Goal: Task Accomplishment & Management: Use online tool/utility

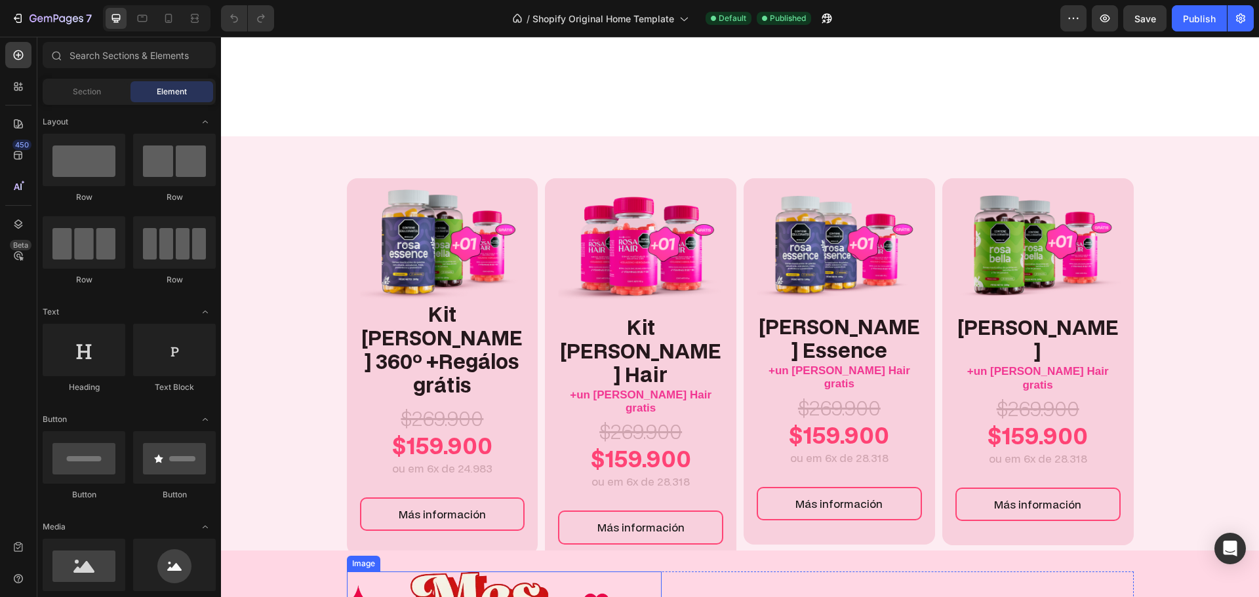
scroll to position [328, 0]
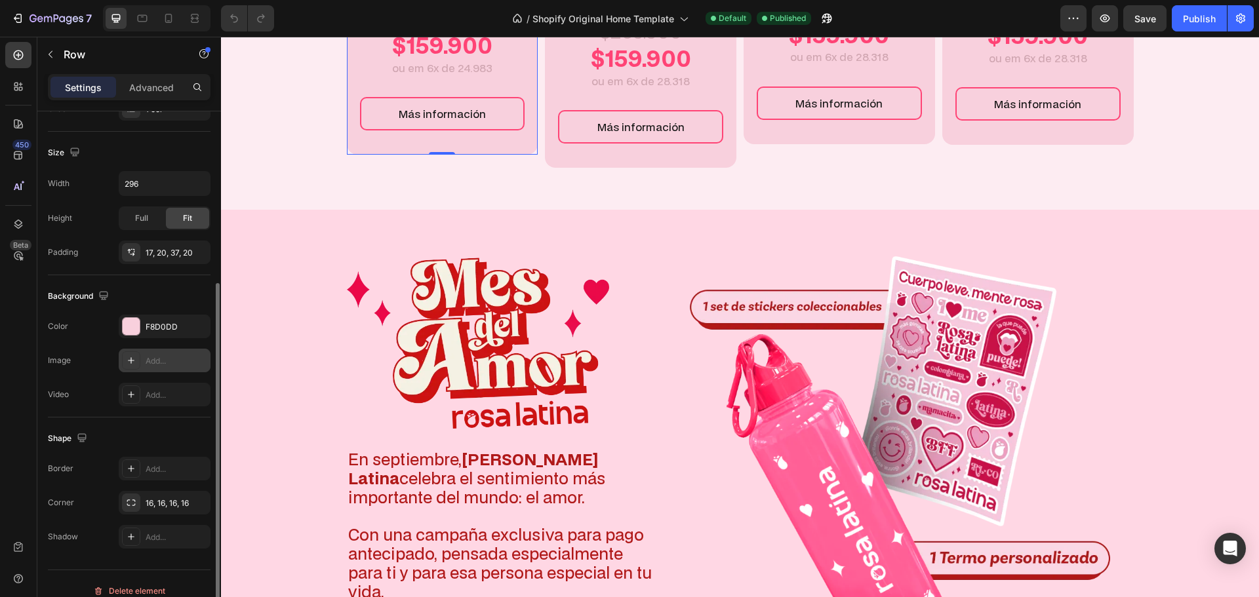
scroll to position [277, 0]
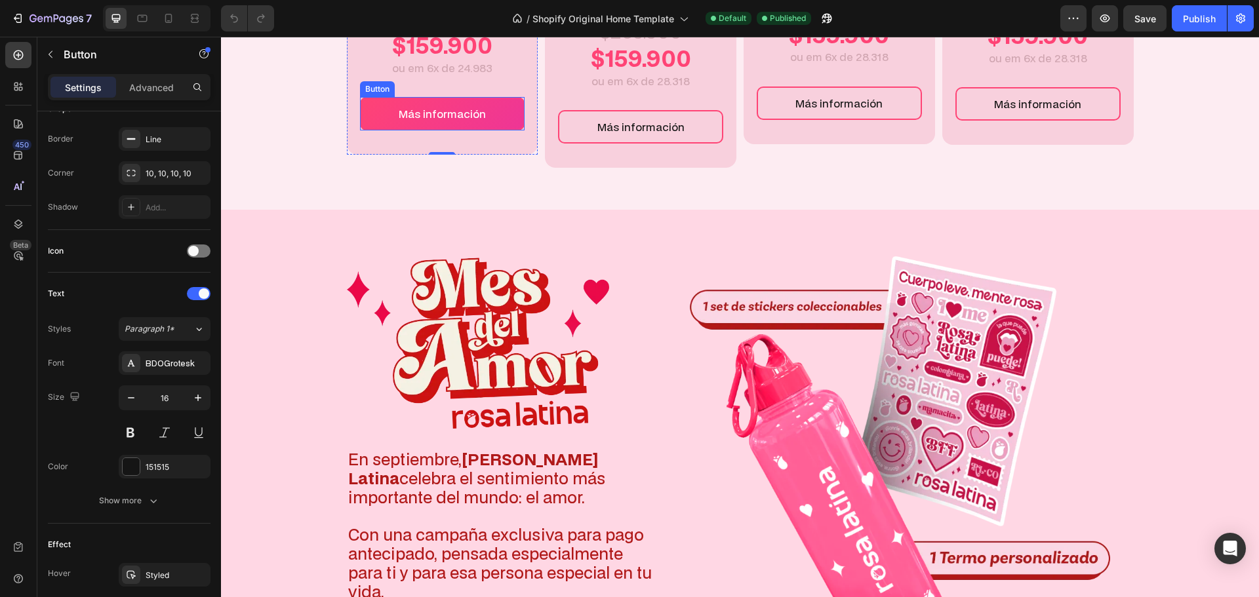
click at [502, 131] on link "Más información" at bounding box center [442, 113] width 165 height 33
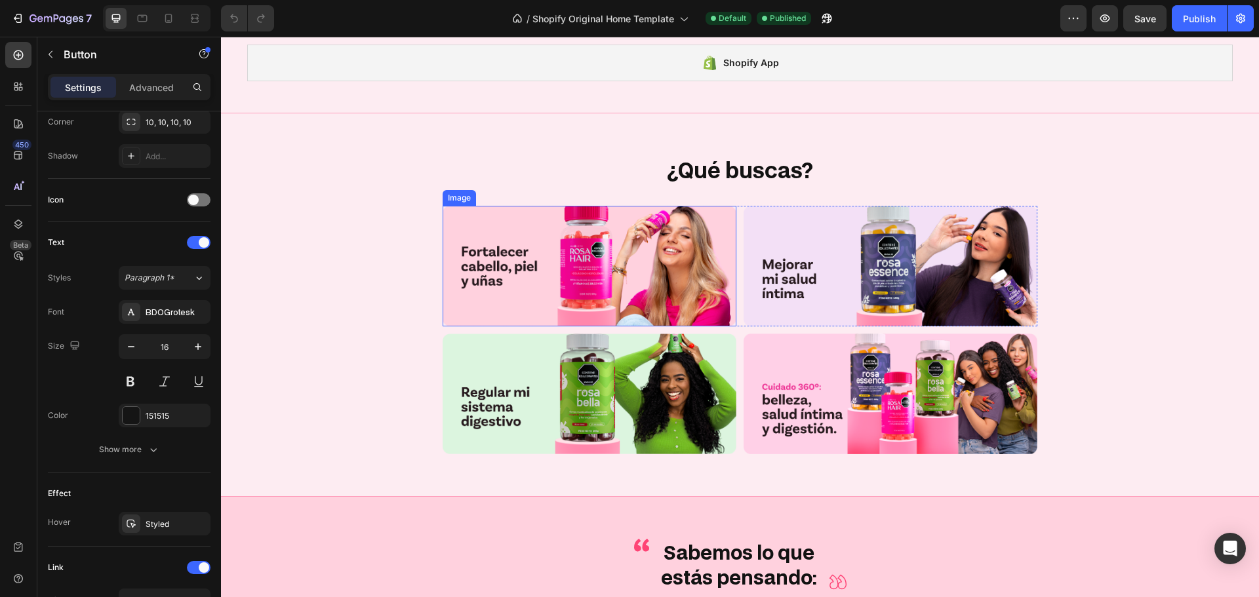
scroll to position [2689, 0]
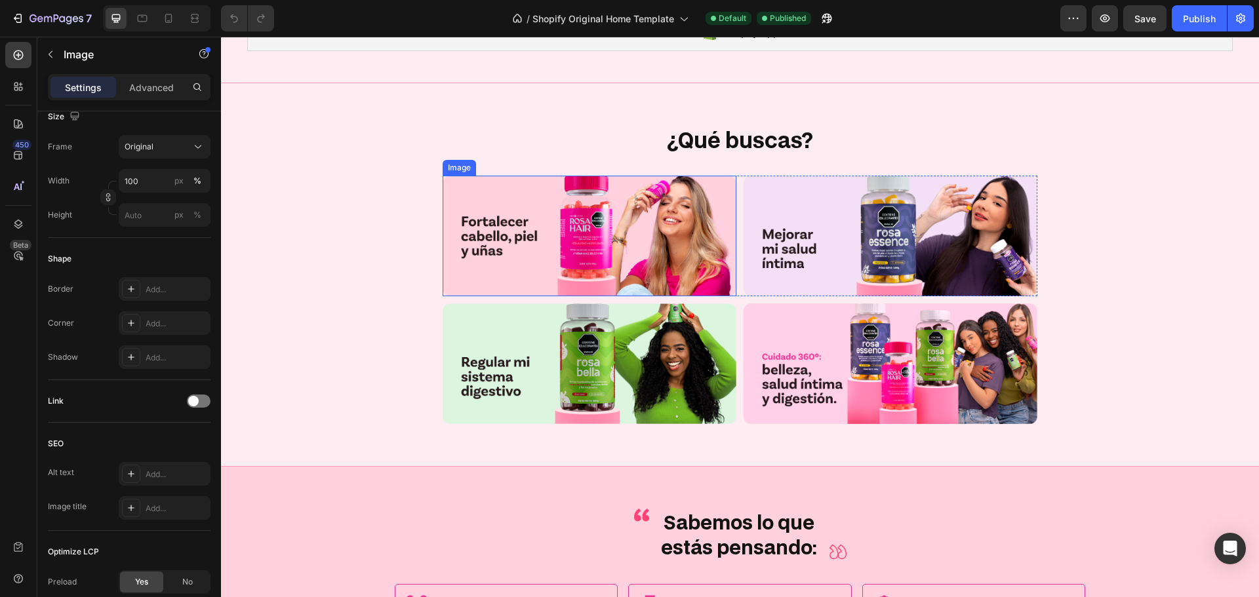
click at [619, 203] on img at bounding box center [590, 236] width 294 height 121
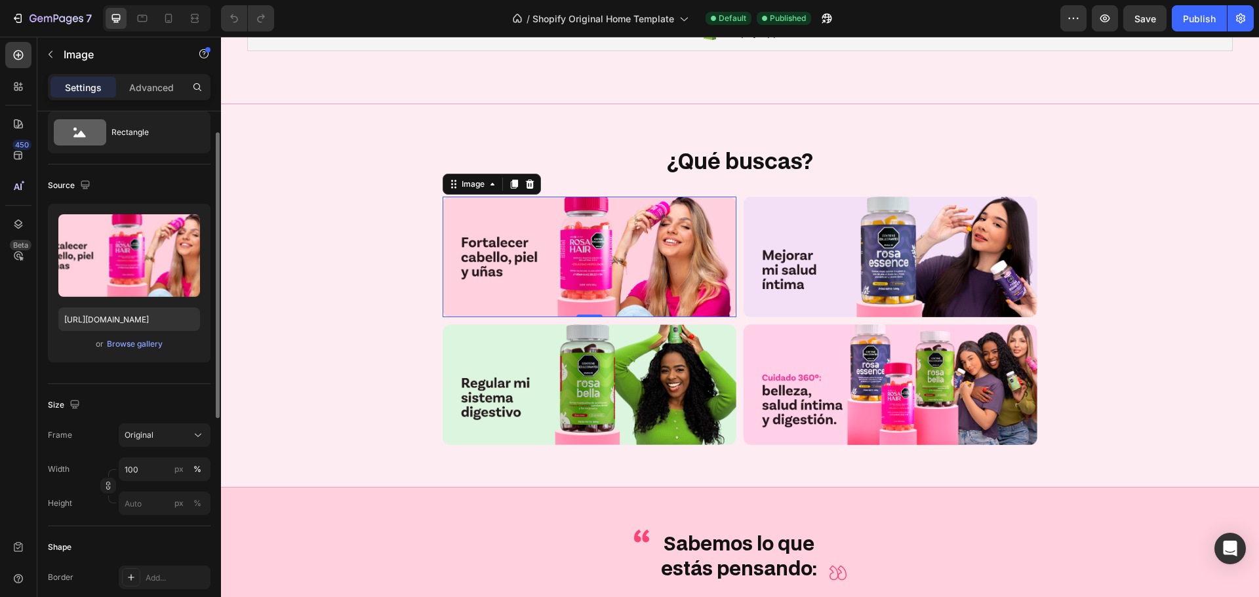
scroll to position [0, 0]
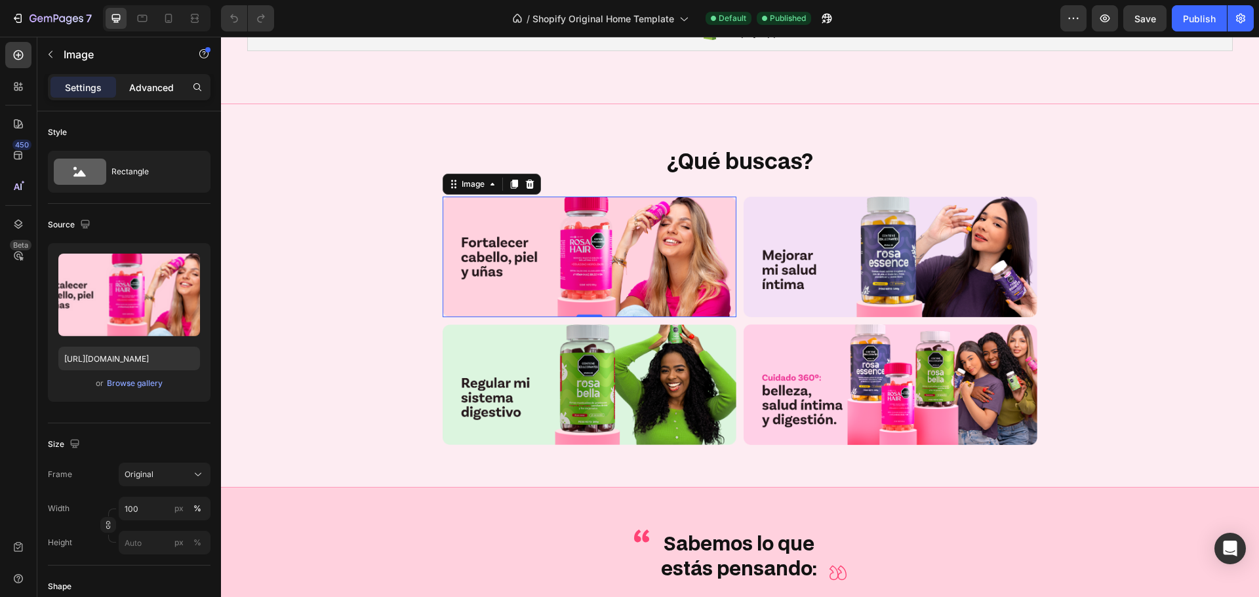
click at [125, 89] on div "Advanced" at bounding box center [152, 87] width 66 height 21
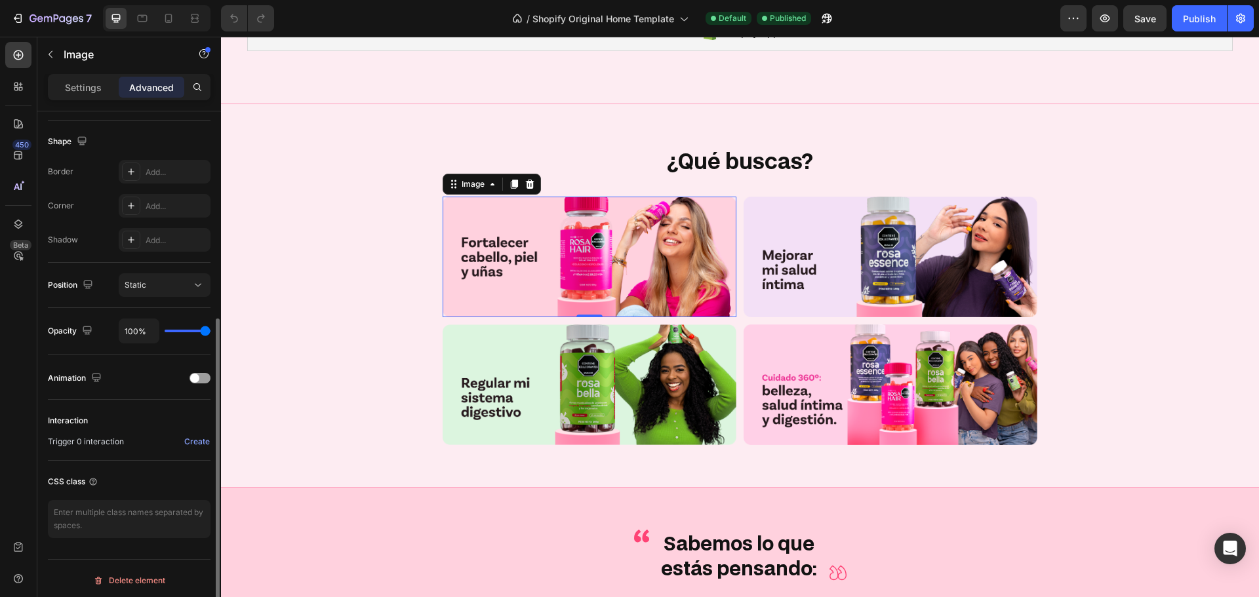
scroll to position [332, 0]
click at [590, 268] on img at bounding box center [590, 257] width 294 height 121
click at [187, 439] on div "Create" at bounding box center [197, 438] width 26 height 12
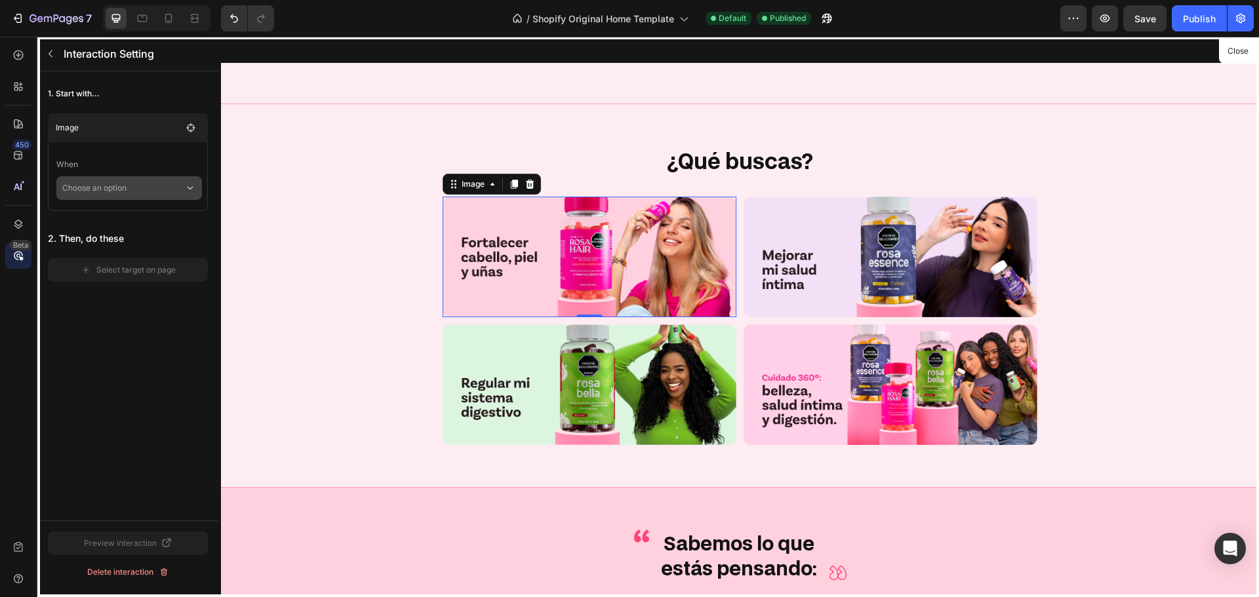
click at [110, 184] on p "Choose an option" at bounding box center [123, 188] width 122 height 24
click at [129, 226] on p "Click on element" at bounding box center [120, 223] width 62 height 13
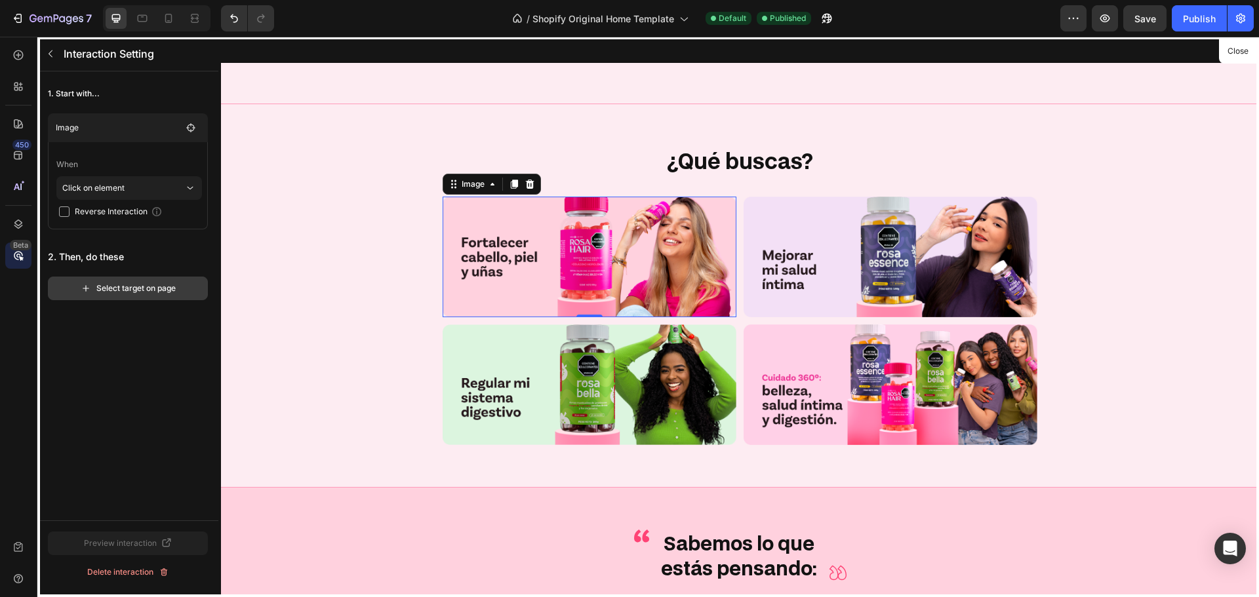
click at [133, 292] on div "Select target on page" at bounding box center [128, 289] width 95 height 12
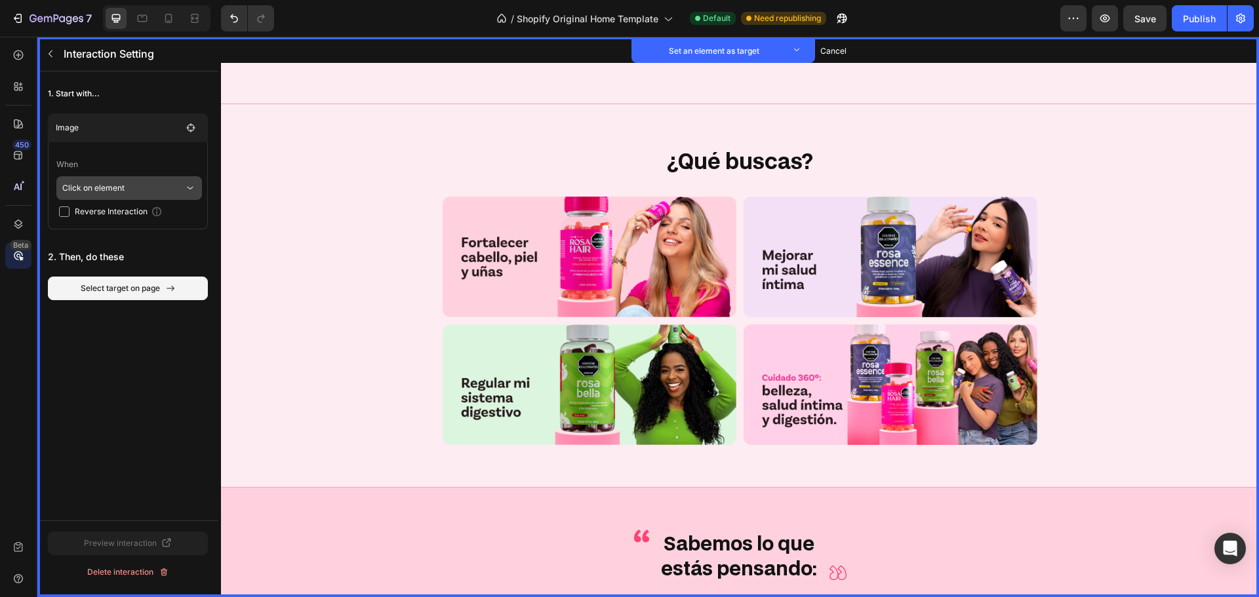
click at [89, 195] on p "Click on element" at bounding box center [123, 188] width 122 height 24
click at [98, 193] on p "Click on element" at bounding box center [123, 188] width 122 height 24
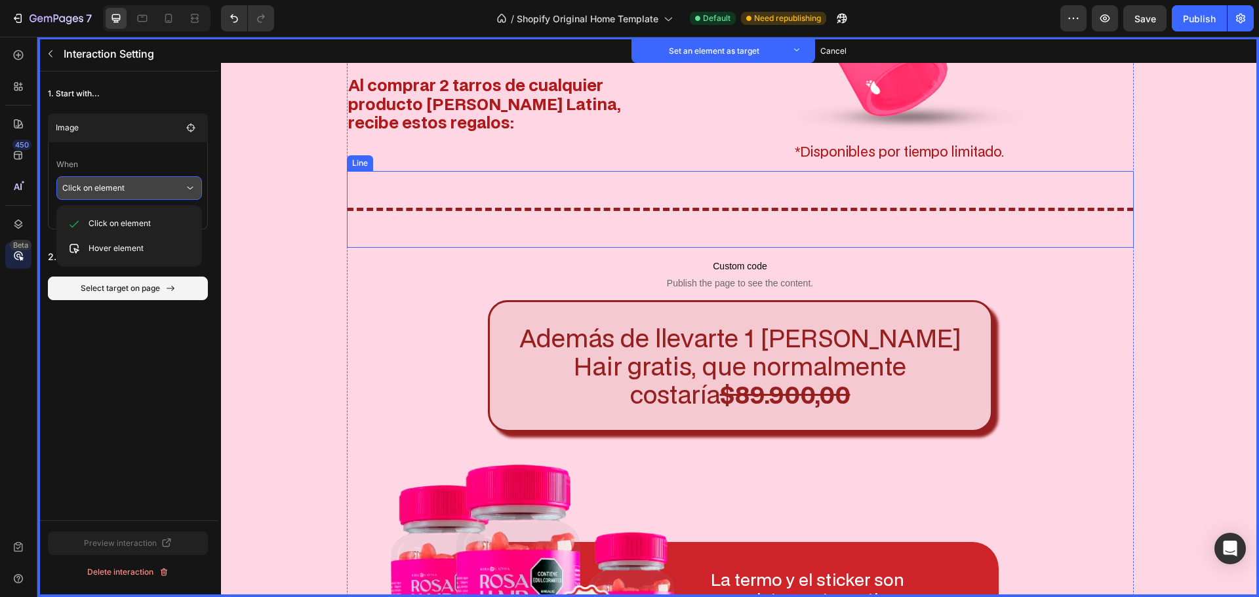
scroll to position [1478, 0]
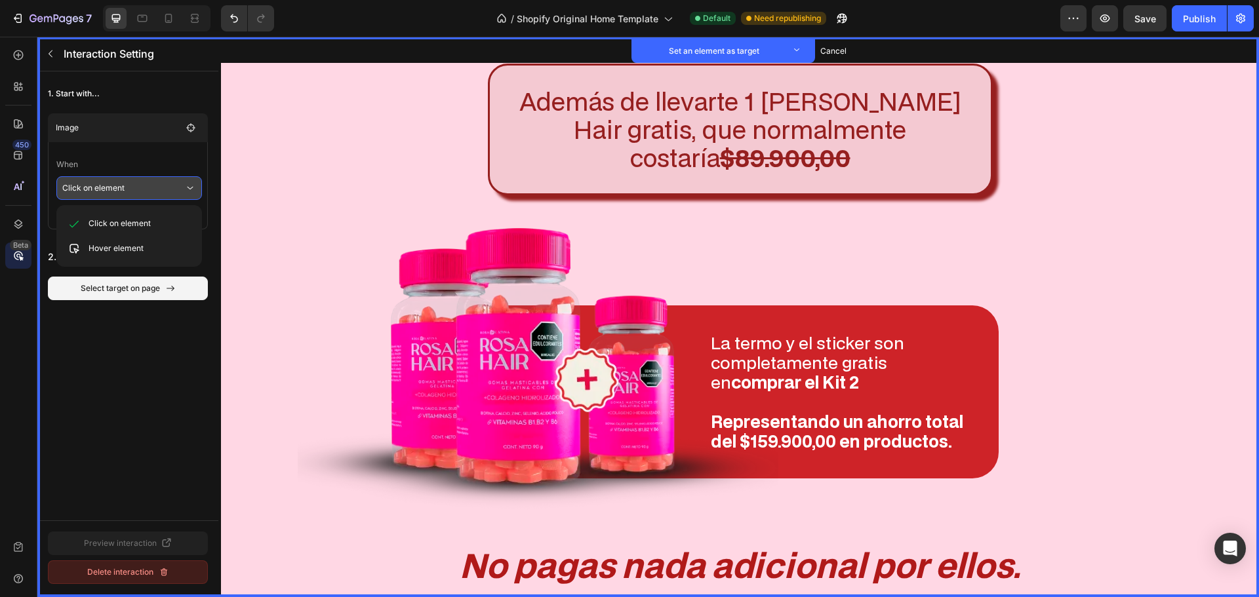
click at [148, 569] on div "Delete interaction" at bounding box center [128, 573] width 82 height 12
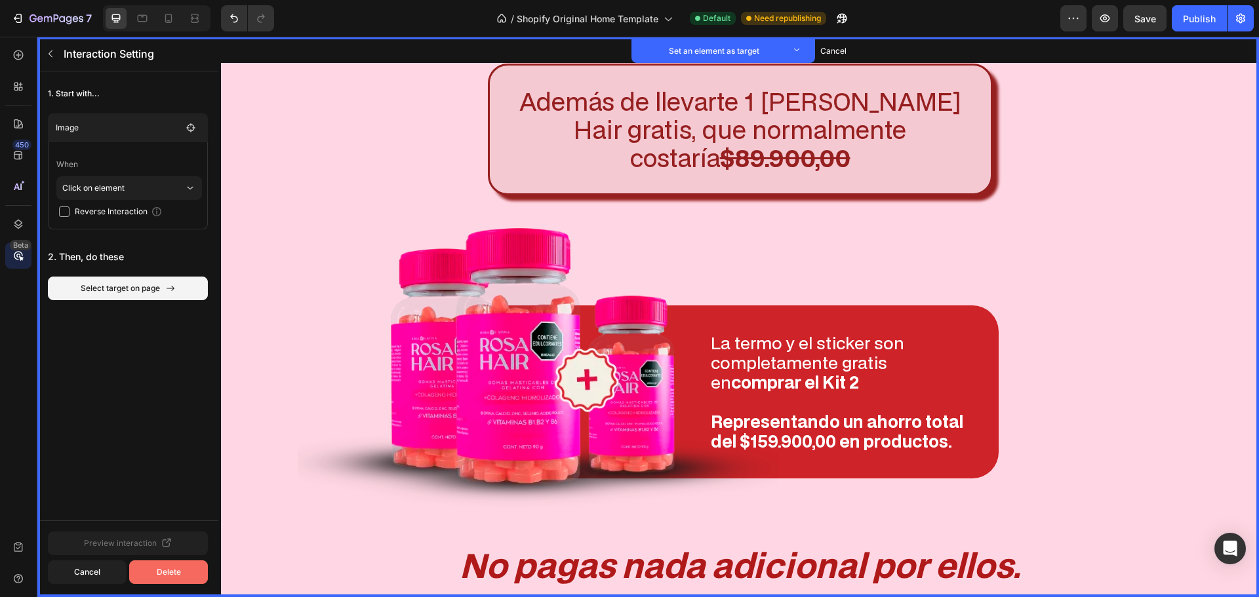
click at [161, 577] on div "Delete" at bounding box center [169, 573] width 24 height 12
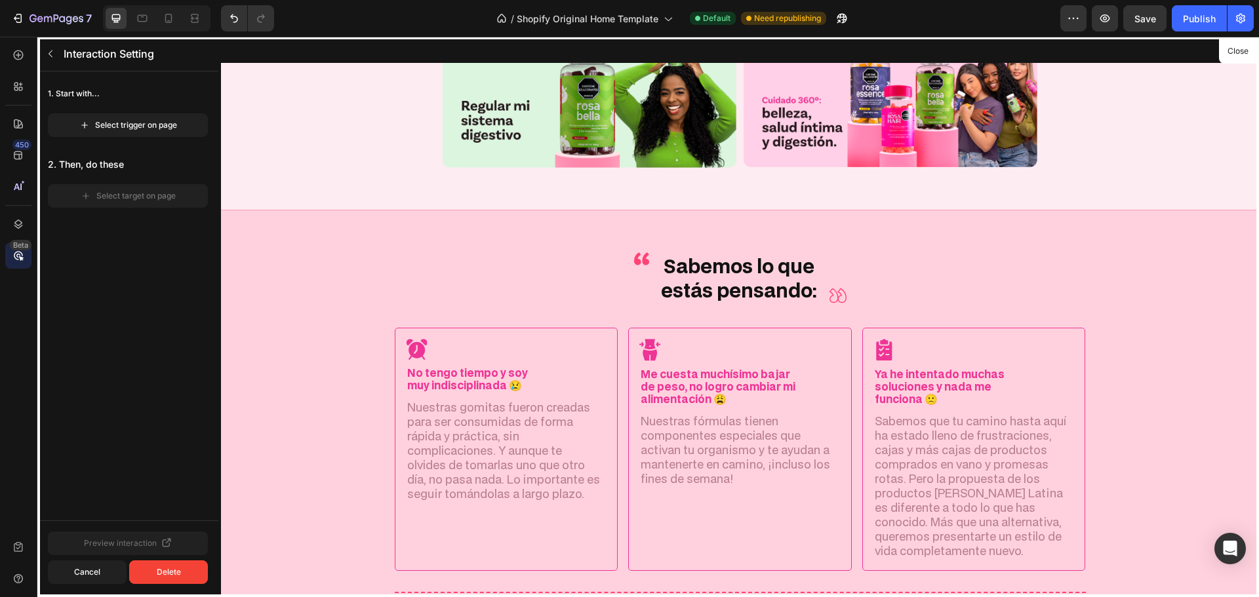
scroll to position [3314, 0]
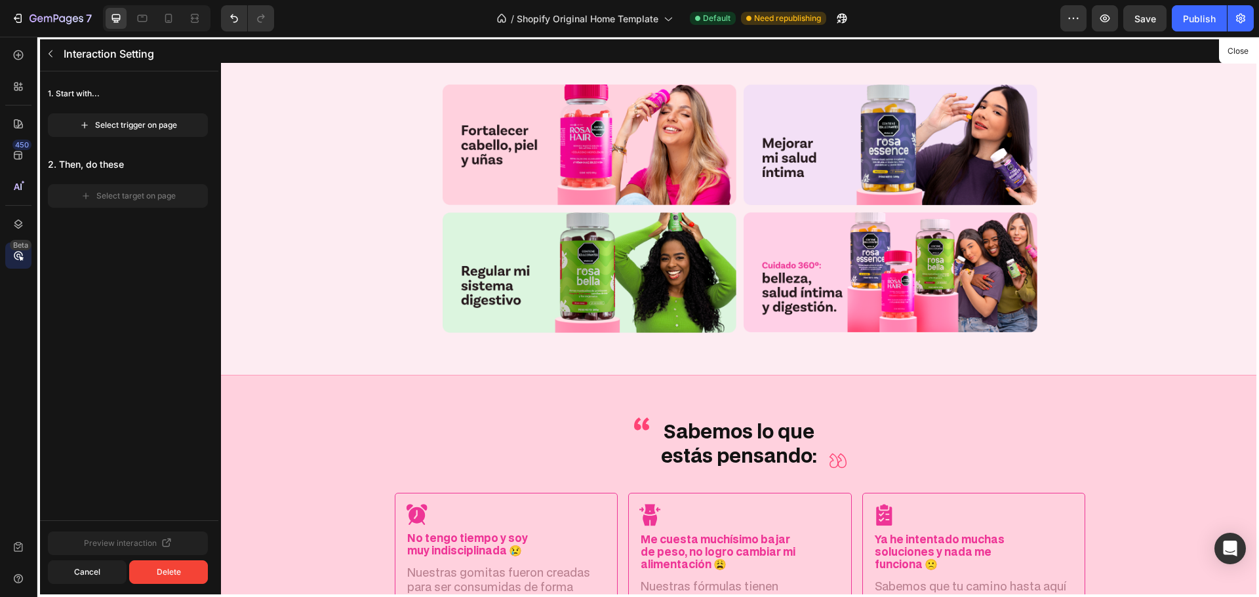
click at [561, 158] on div at bounding box center [740, 317] width 1038 height 561
click at [52, 58] on icon "button" at bounding box center [50, 54] width 10 height 10
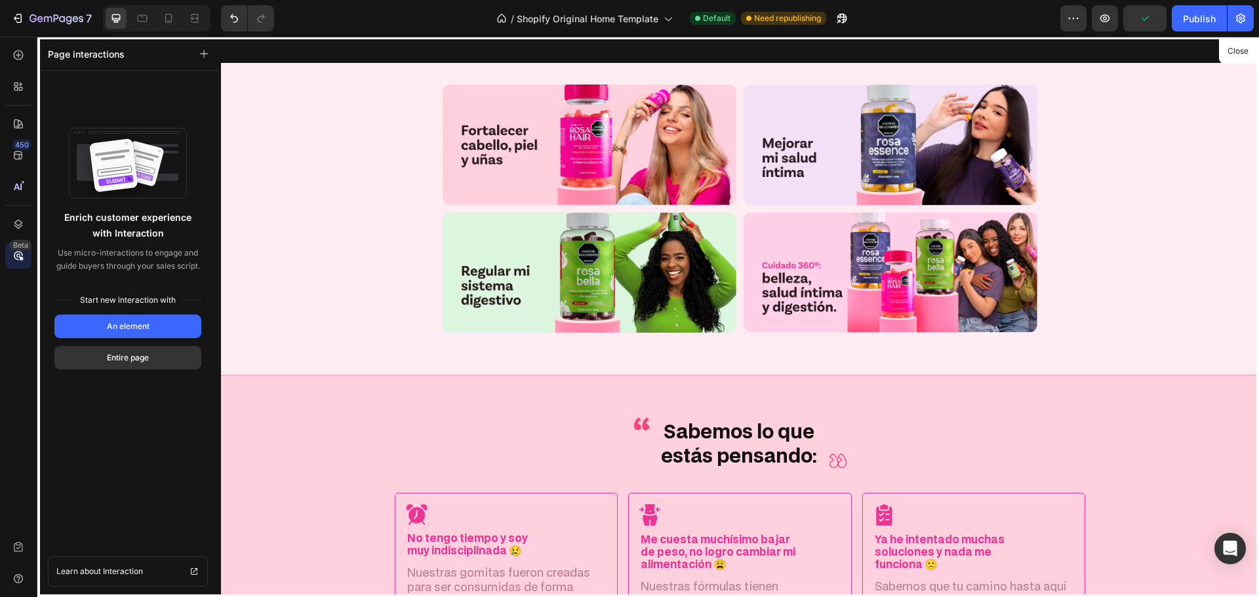
click at [472, 145] on div at bounding box center [740, 317] width 1038 height 561
click at [583, 163] on div at bounding box center [740, 317] width 1038 height 561
click at [584, 163] on div at bounding box center [740, 317] width 1038 height 561
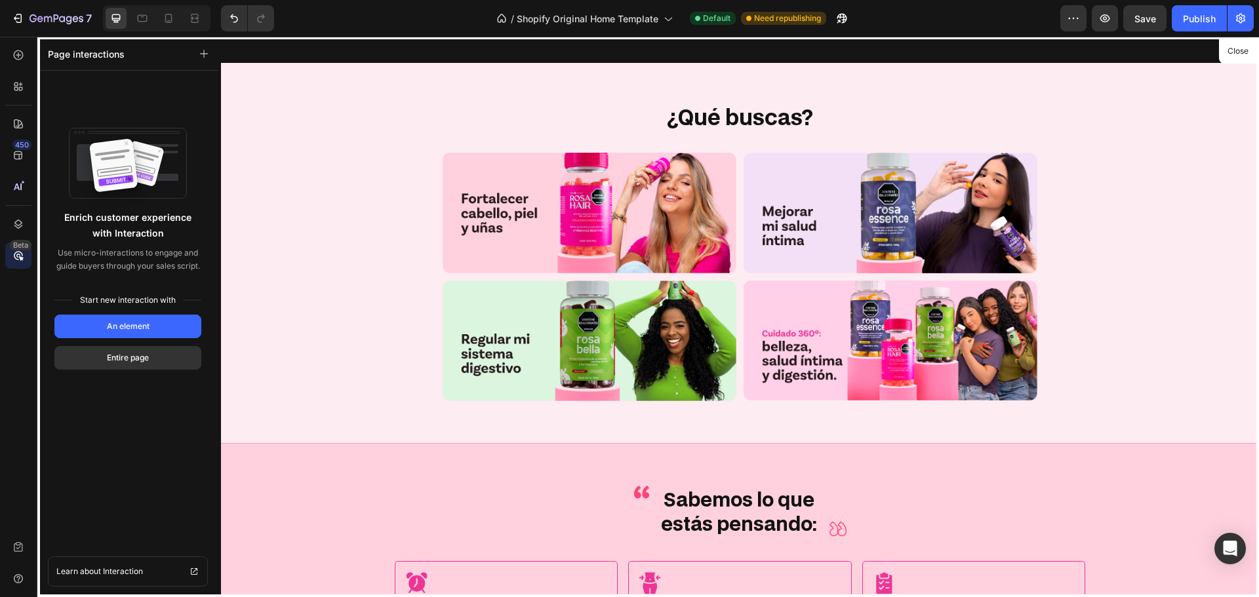
scroll to position [3183, 0]
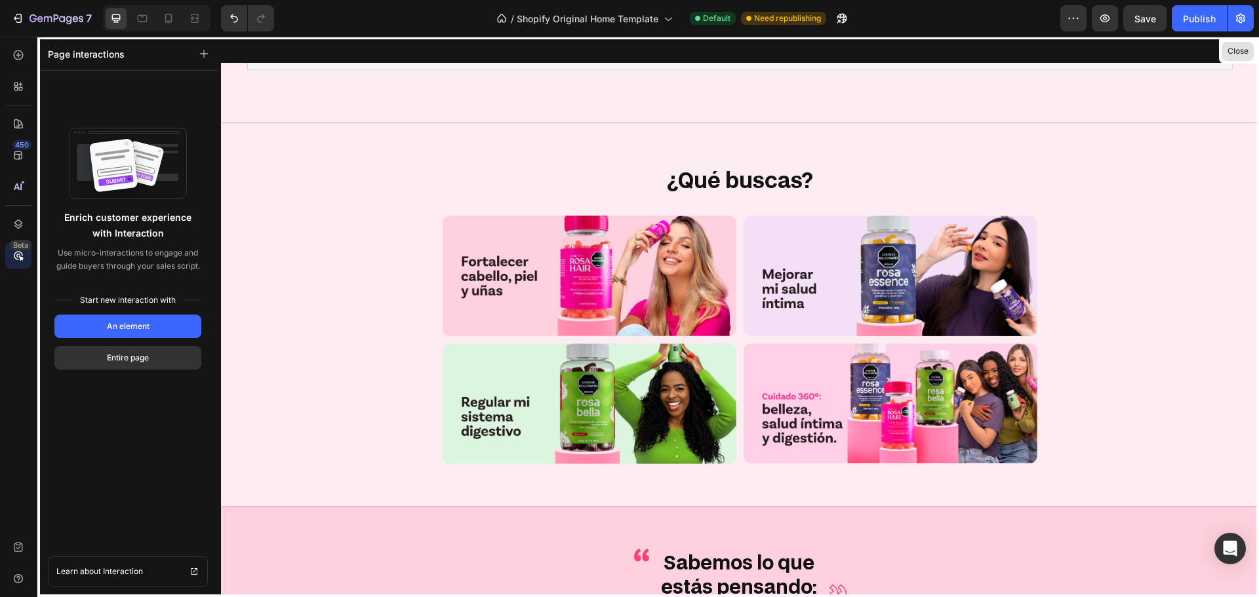
click at [1229, 52] on button "Close" at bounding box center [1238, 51] width 32 height 19
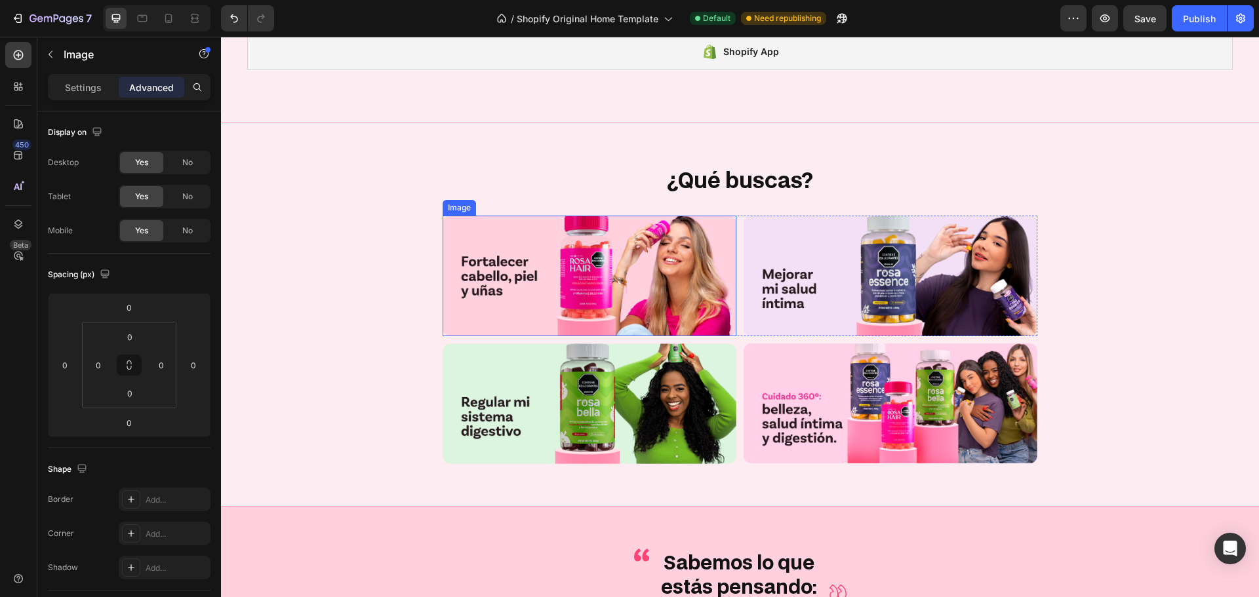
click at [581, 260] on img at bounding box center [590, 276] width 294 height 121
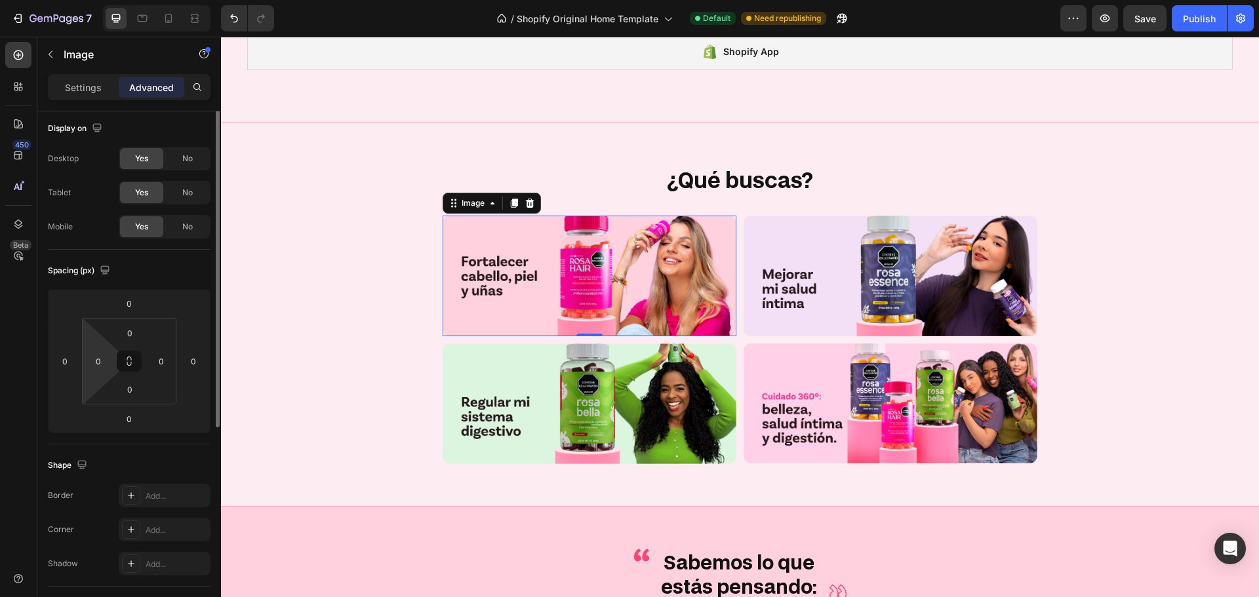
scroll to position [0, 0]
click at [106, 91] on div "Settings" at bounding box center [83, 87] width 66 height 21
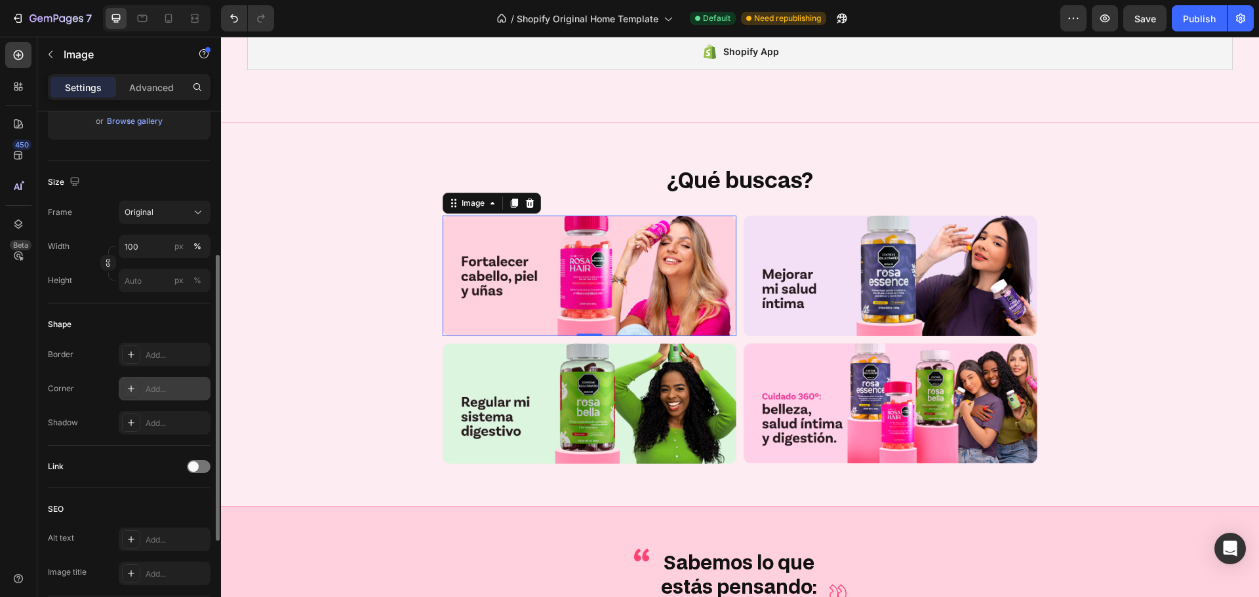
scroll to position [328, 0]
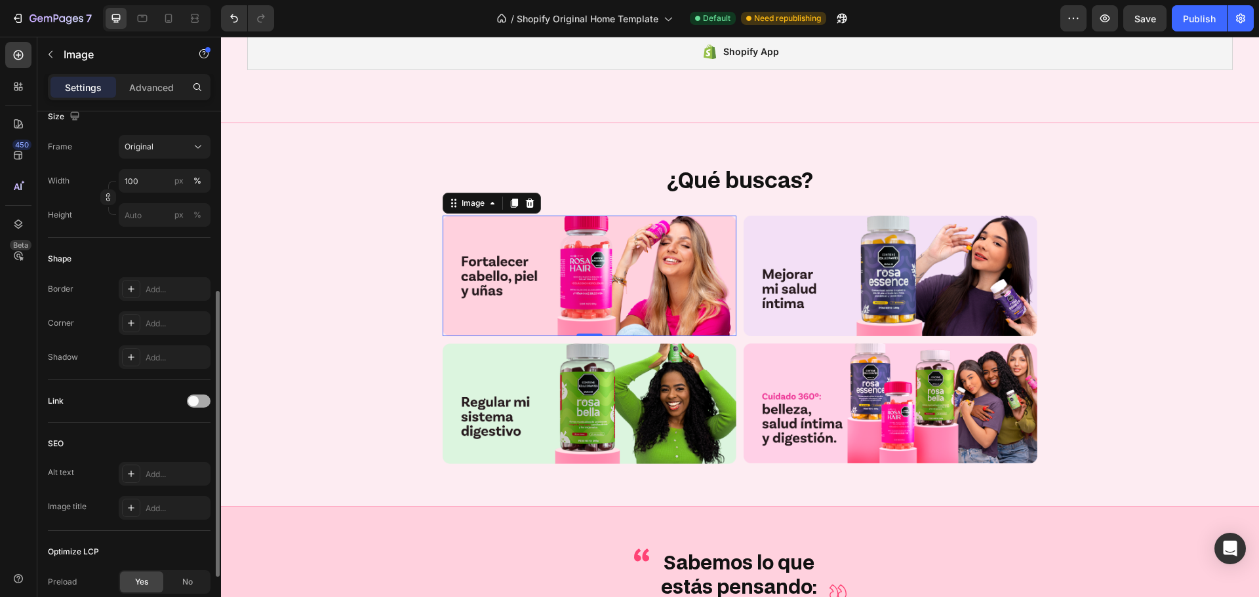
click at [193, 403] on span at bounding box center [193, 401] width 10 height 10
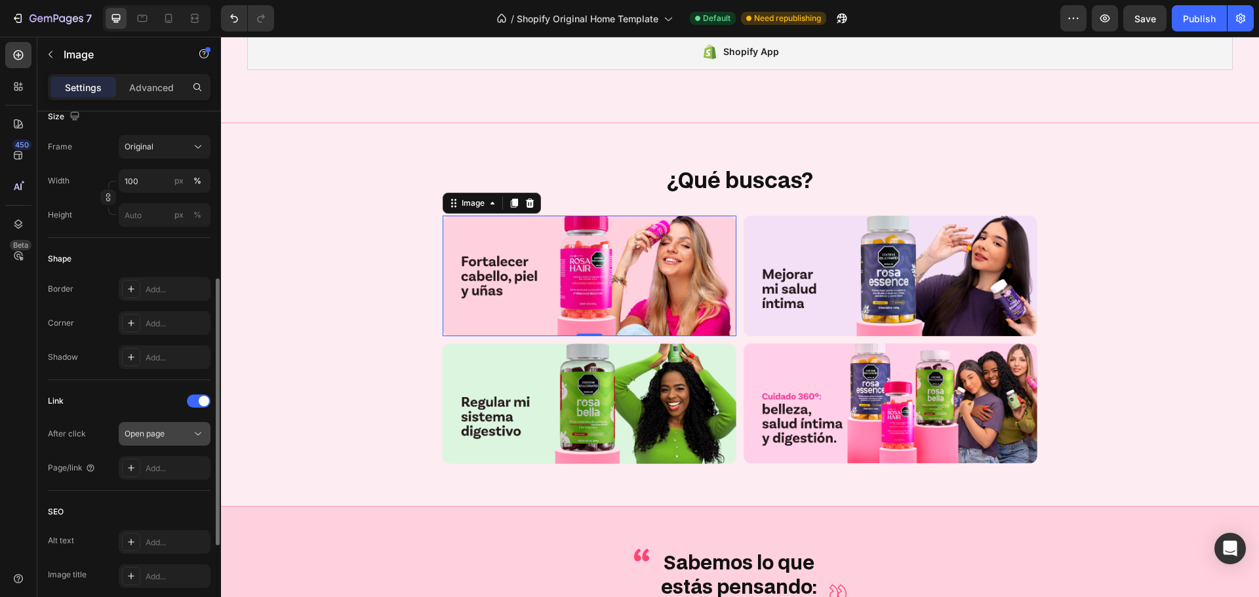
click at [140, 438] on span "Open page" at bounding box center [145, 434] width 40 height 10
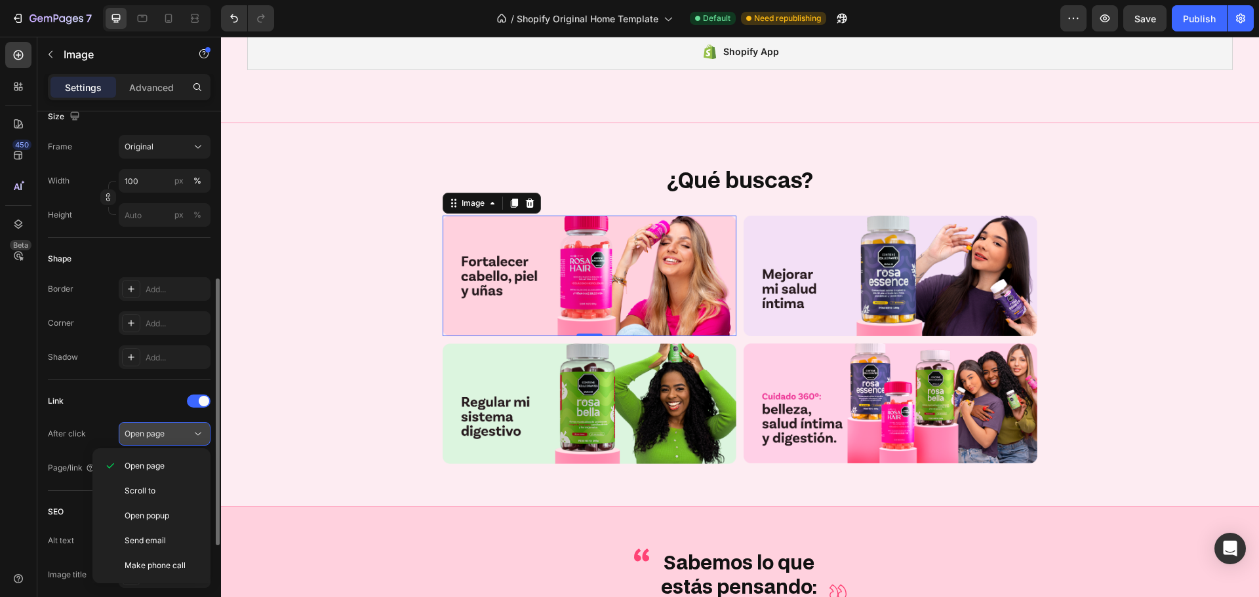
click at [146, 428] on span "Open page" at bounding box center [145, 434] width 40 height 12
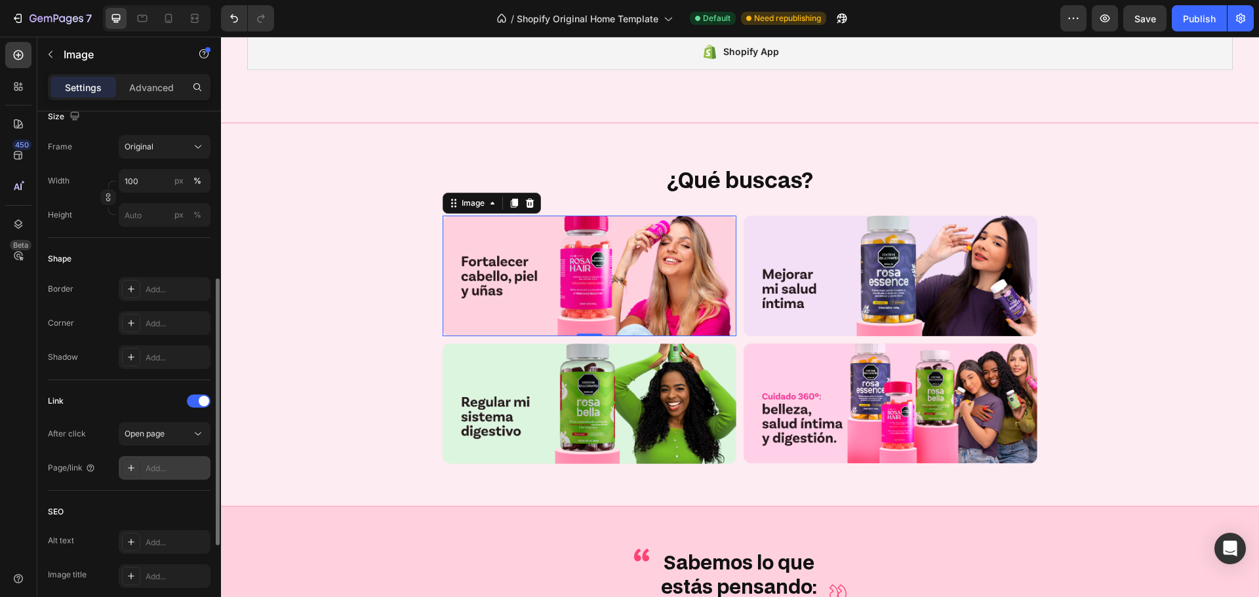
click at [129, 472] on icon at bounding box center [131, 468] width 10 height 10
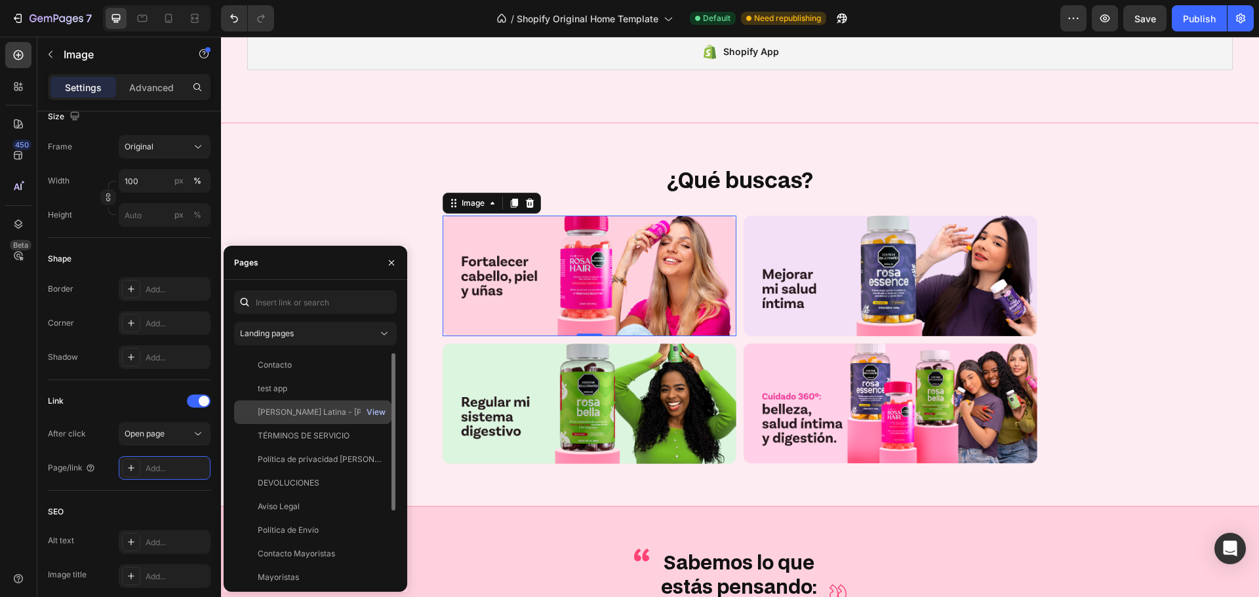
click at [372, 414] on div "View" at bounding box center [376, 413] width 19 height 12
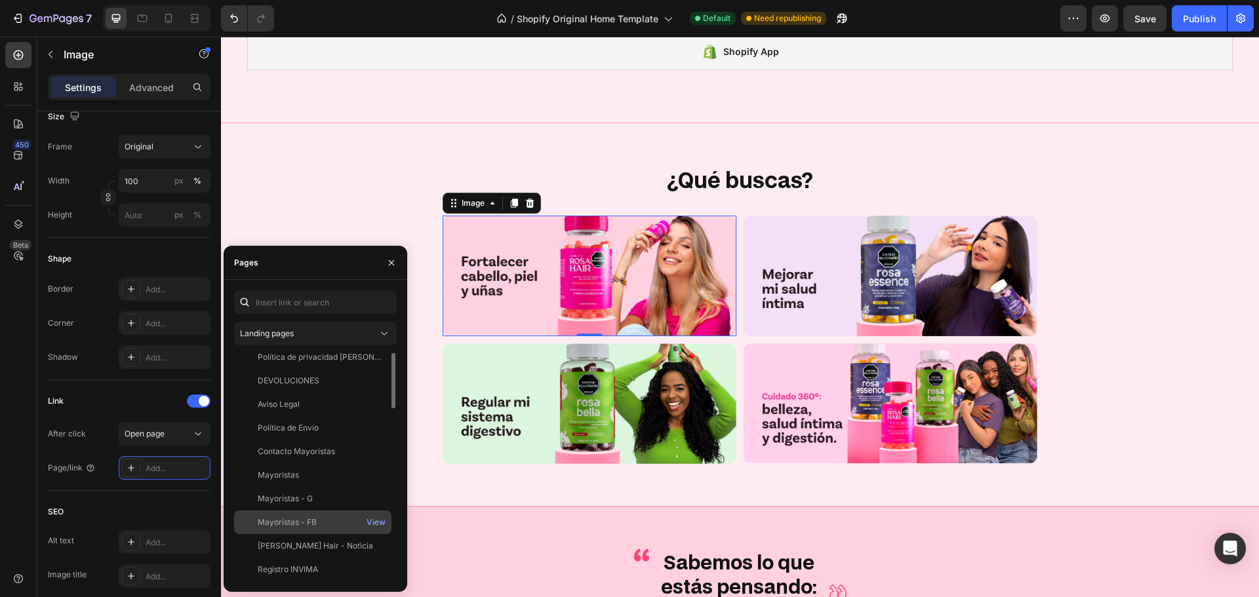
scroll to position [0, 0]
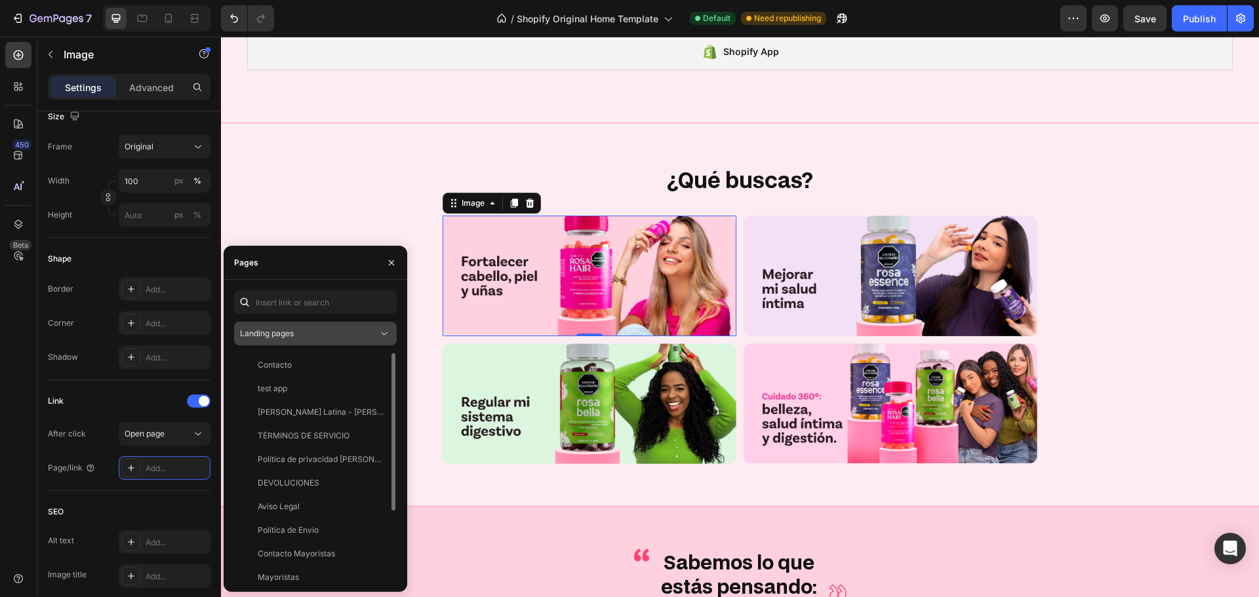
click at [316, 334] on div "Landing pages" at bounding box center [309, 334] width 138 height 12
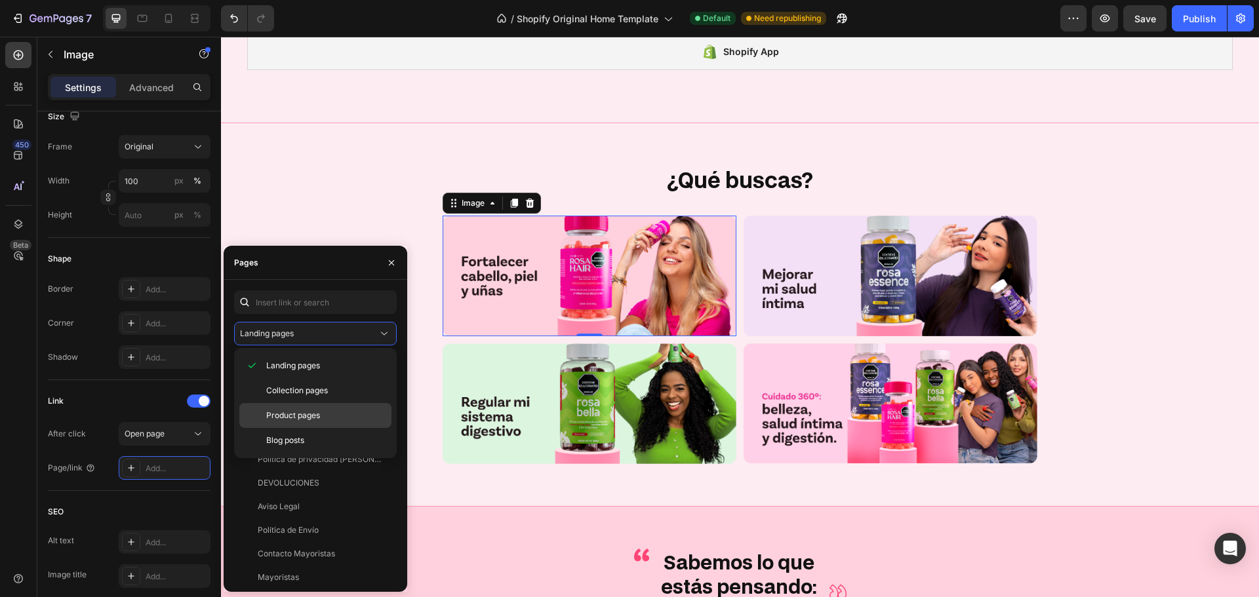
click at [302, 413] on span "Product pages" at bounding box center [293, 416] width 54 height 12
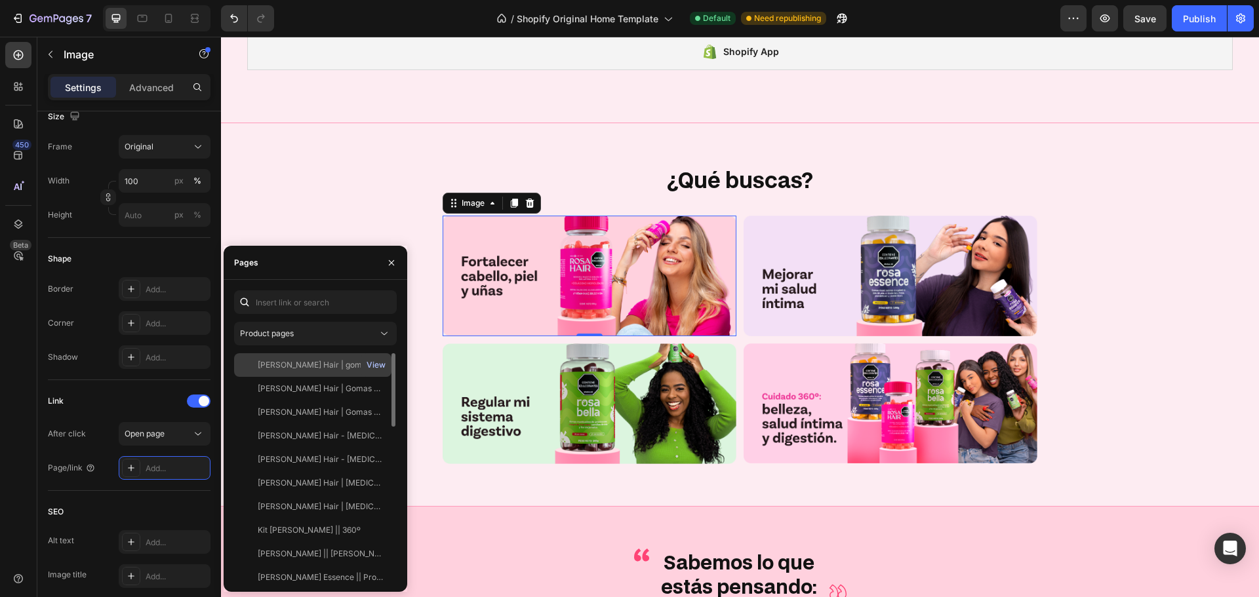
click at [369, 369] on div "View" at bounding box center [376, 365] width 19 height 12
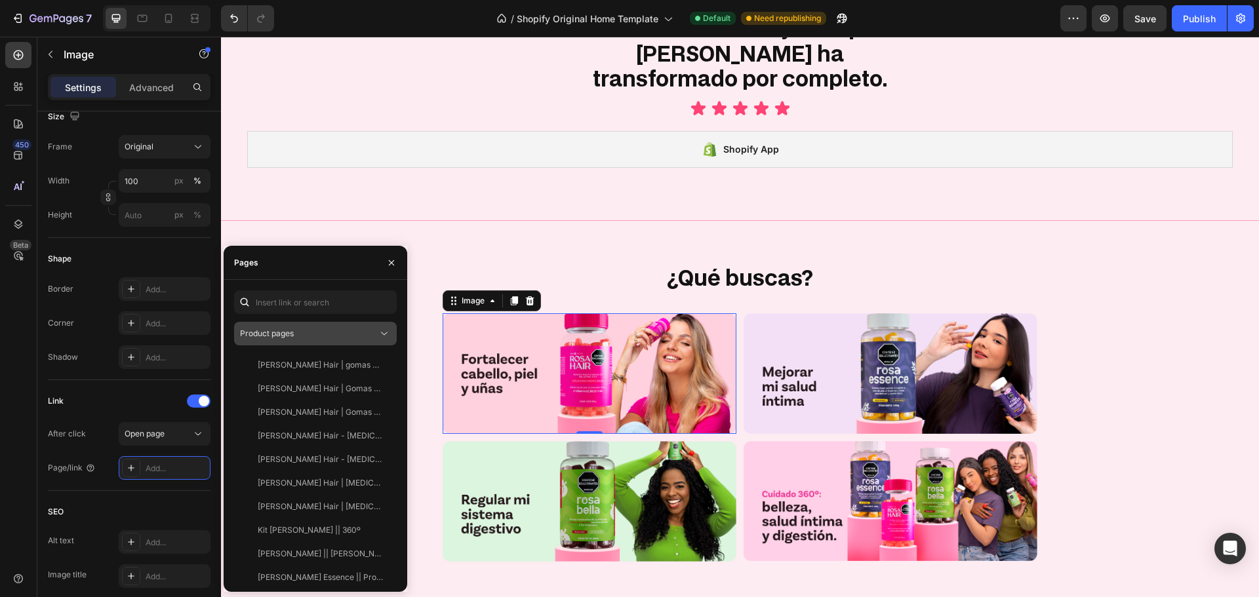
scroll to position [2986, 0]
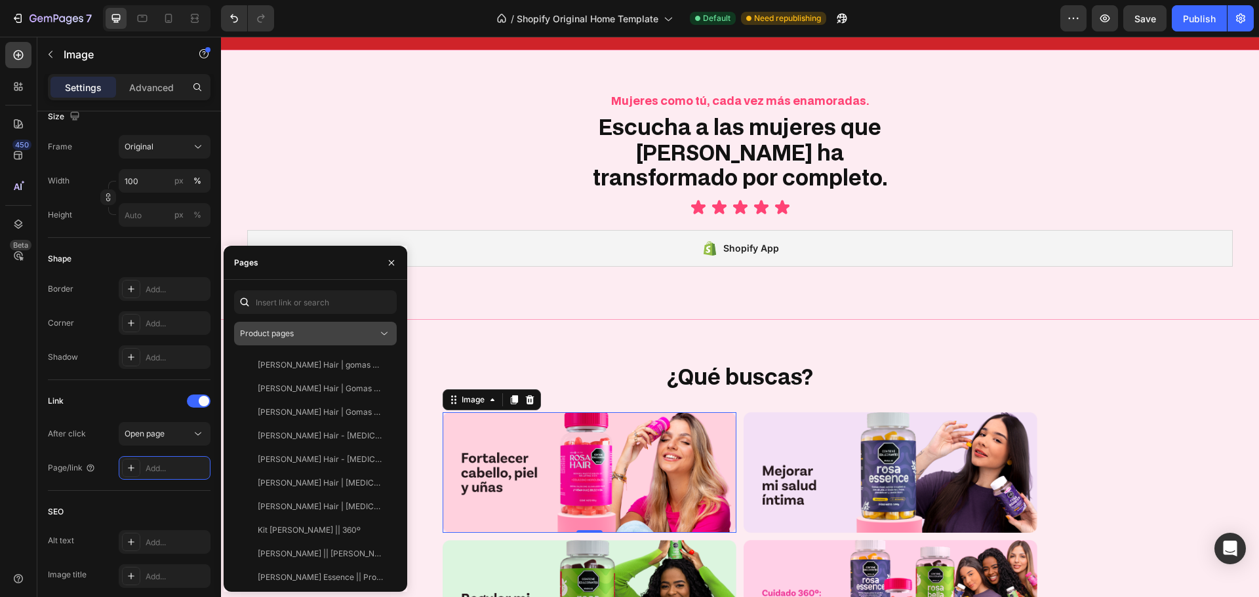
click at [341, 331] on div "Product pages" at bounding box center [309, 334] width 138 height 12
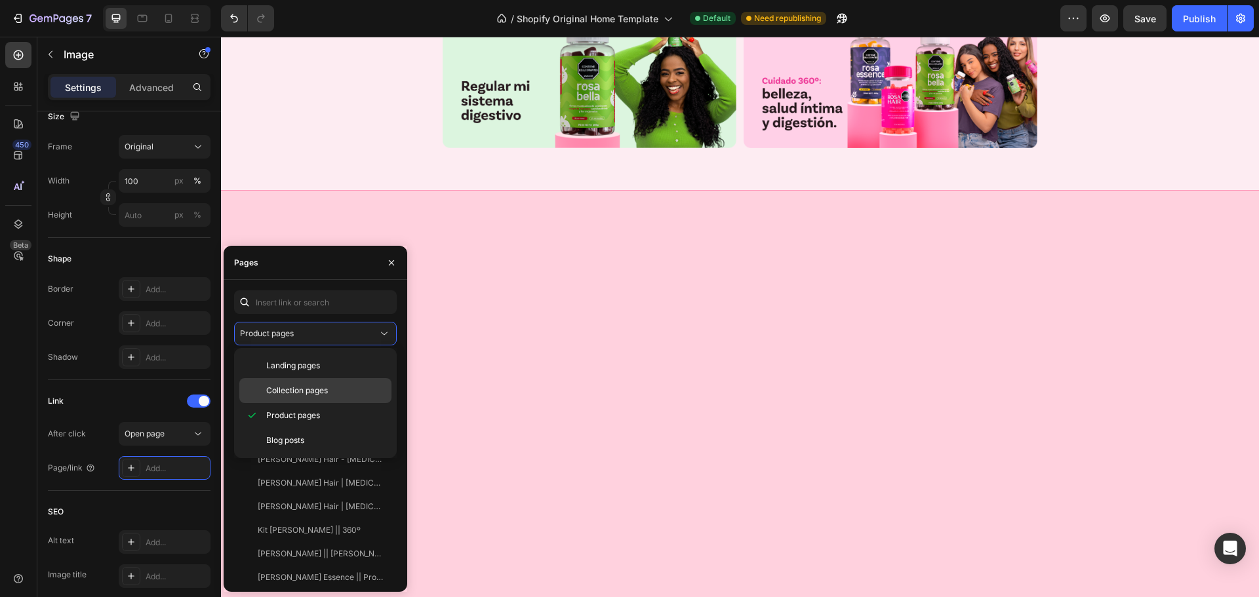
click at [295, 392] on span "Collection pages" at bounding box center [297, 391] width 62 height 12
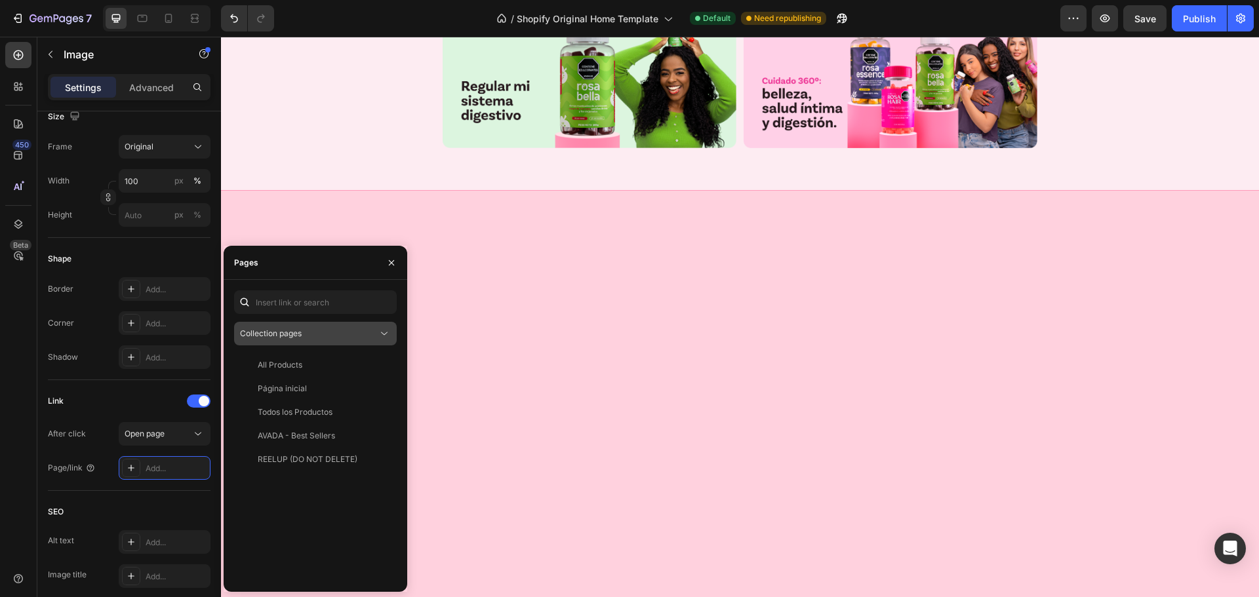
click at [286, 342] on button "Collection pages" at bounding box center [315, 334] width 163 height 24
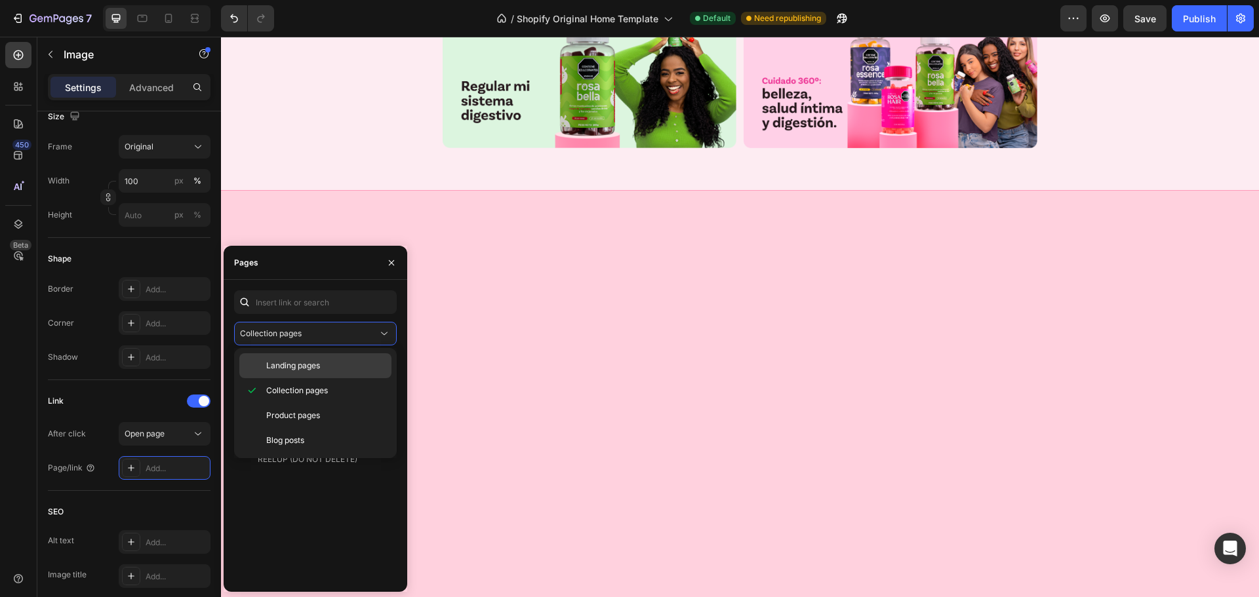
click at [296, 362] on span "Landing pages" at bounding box center [293, 366] width 54 height 12
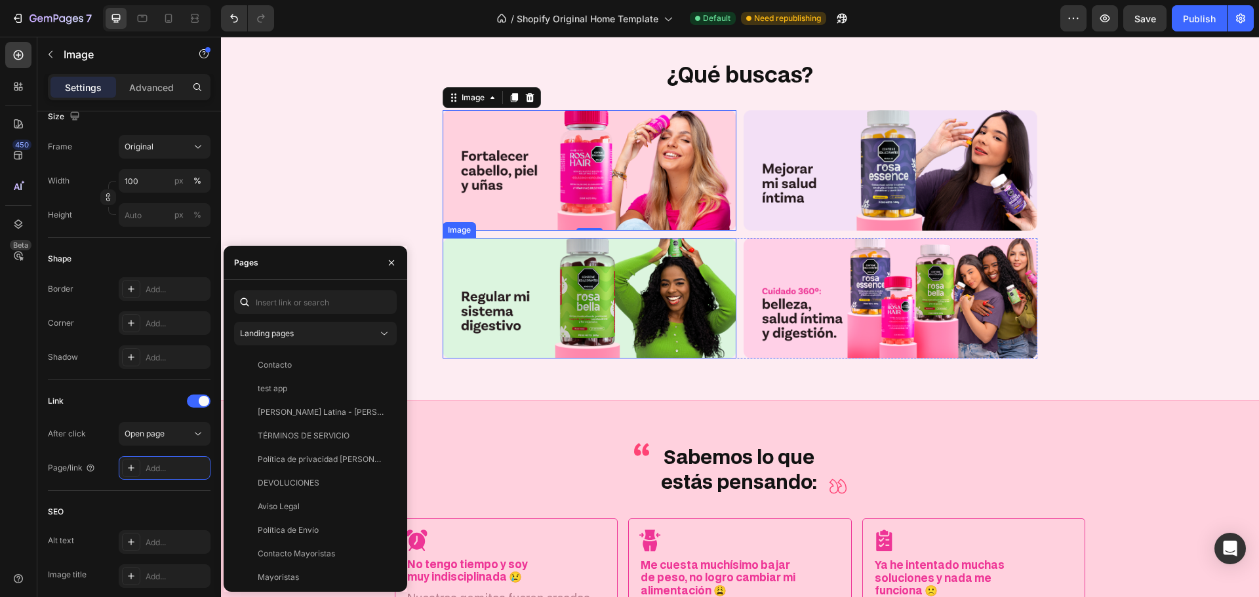
scroll to position [2679, 0]
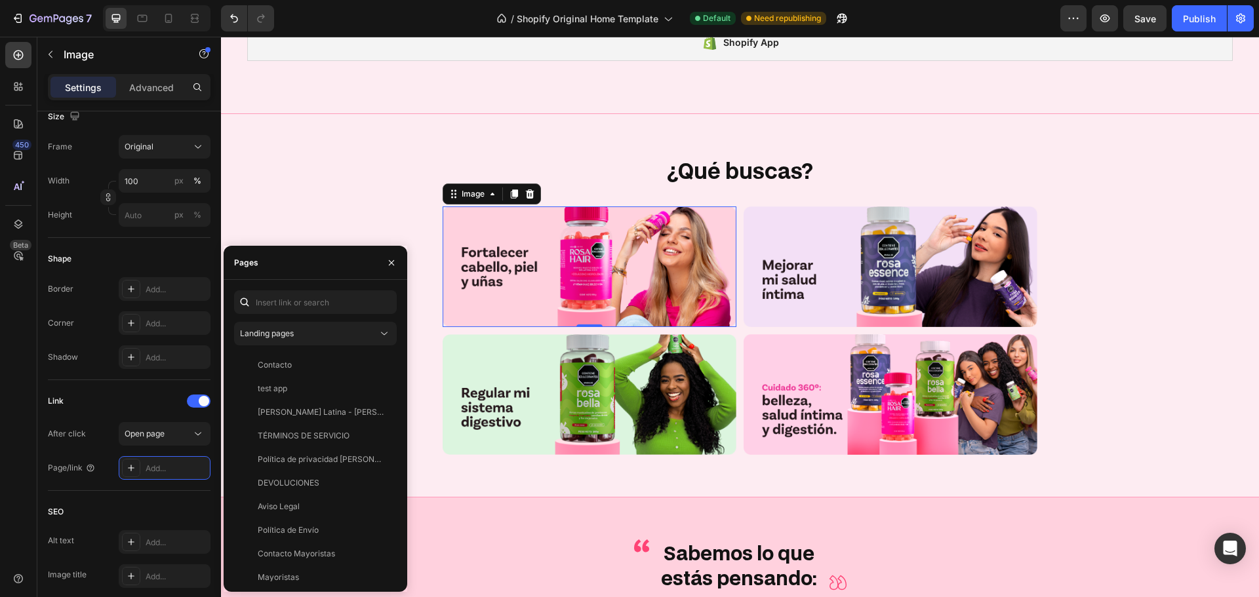
click at [524, 258] on img at bounding box center [590, 267] width 294 height 121
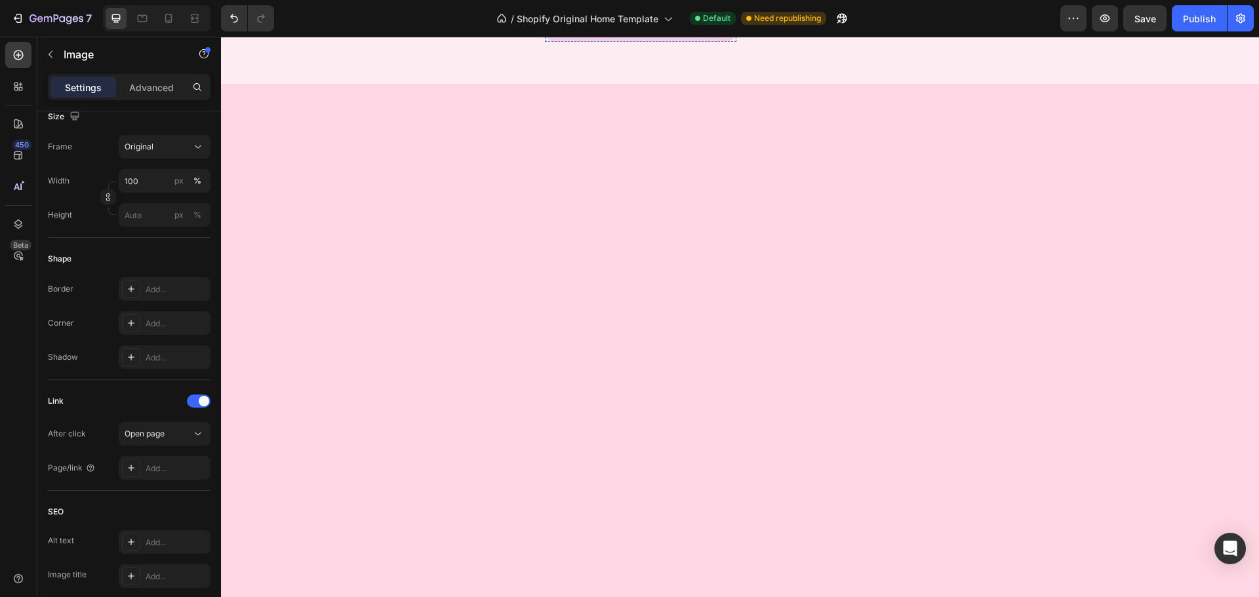
scroll to position [503, 0]
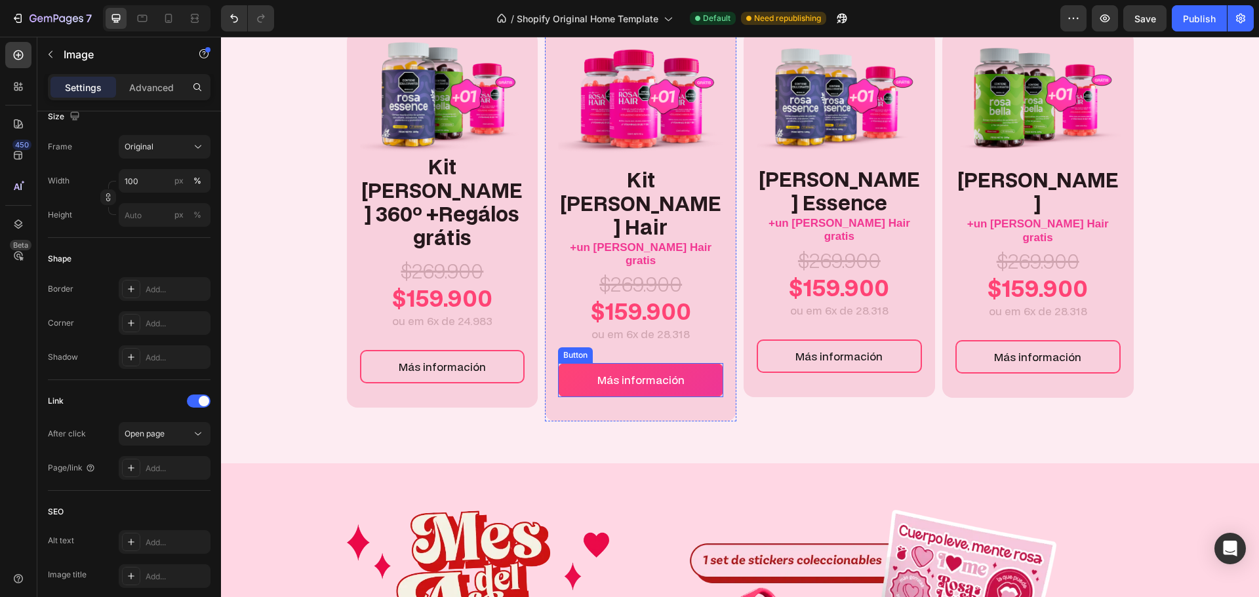
click at [694, 363] on link "Más información" at bounding box center [640, 379] width 165 height 33
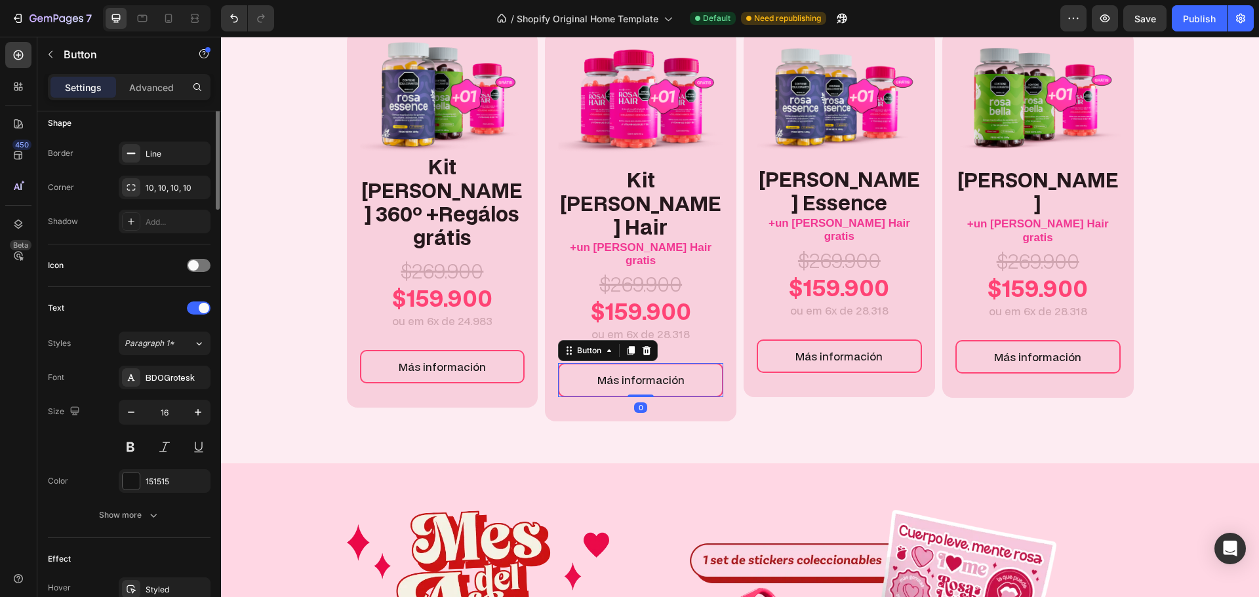
scroll to position [459, 0]
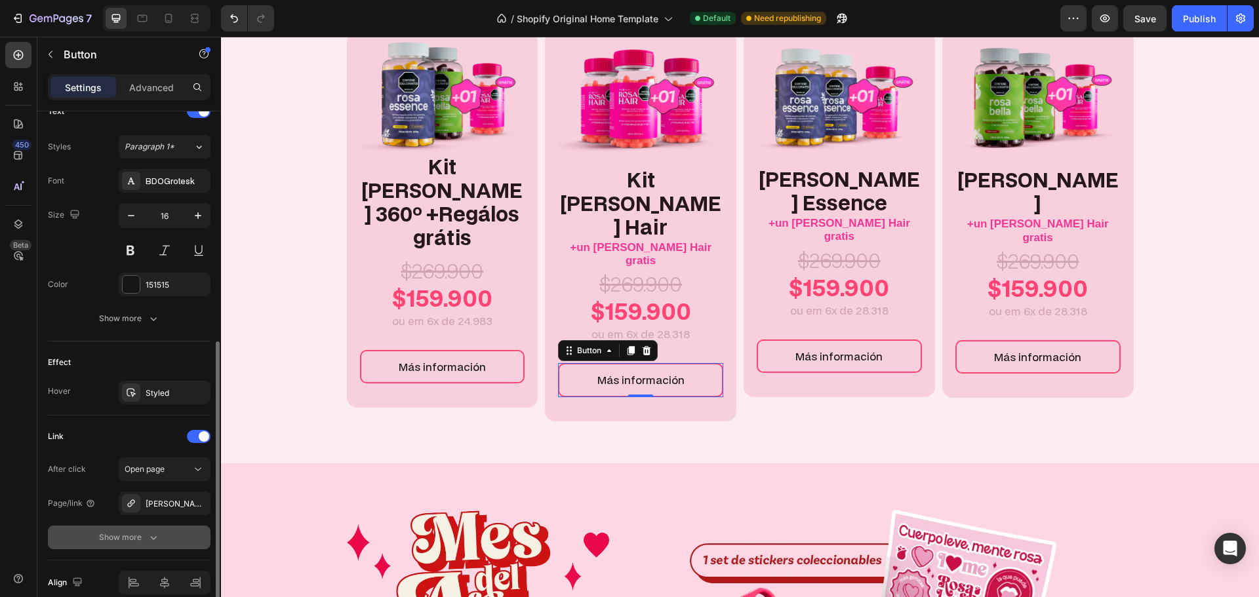
click at [144, 540] on div "Show more" at bounding box center [129, 537] width 61 height 13
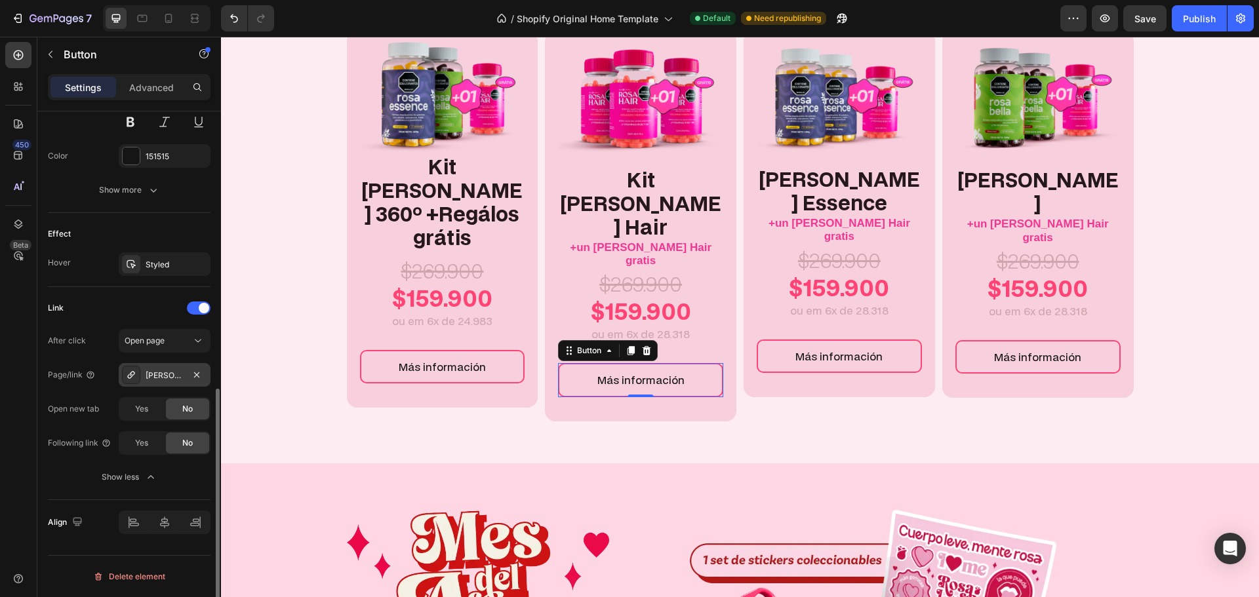
click at [161, 379] on div "[PERSON_NAME] Hair | [MEDICAL_DATA] + Vitaminas para Cabello, Piel y Uñas" at bounding box center [165, 376] width 38 height 12
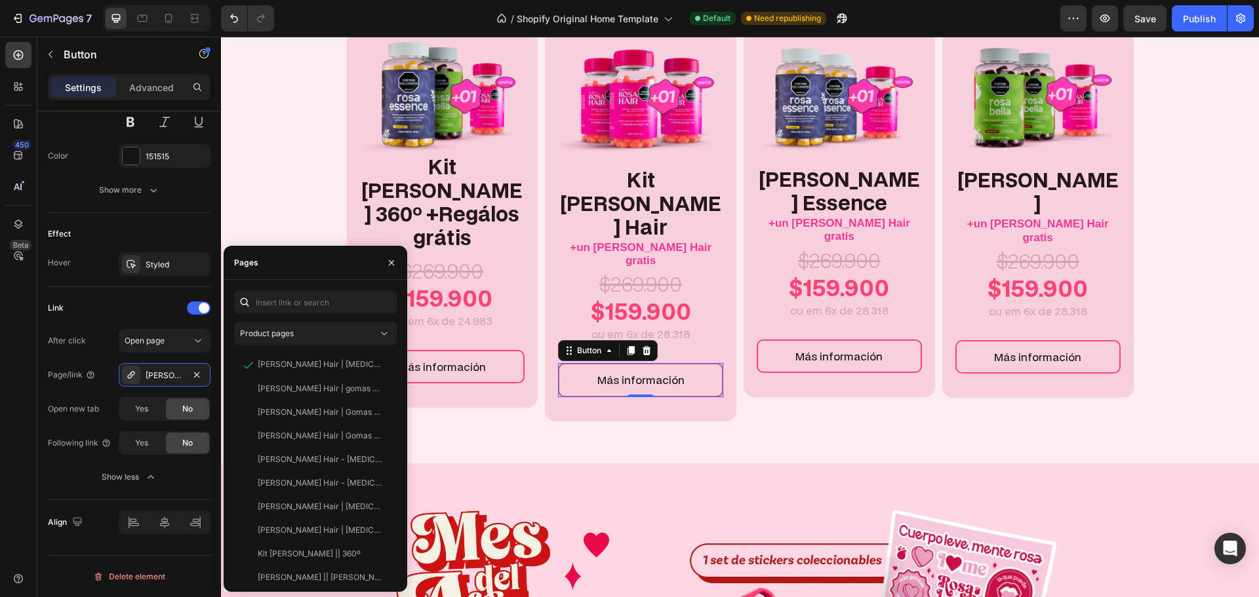
drag, startPoint x: 312, startPoint y: 371, endPoint x: 231, endPoint y: 366, distance: 80.8
click at [231, 366] on div "Product pages [PERSON_NAME] Hair | [MEDICAL_DATA] + Vitaminas para Cabello, Pie…" at bounding box center [316, 436] width 184 height 291
click at [132, 375] on icon at bounding box center [130, 374] width 7 height 7
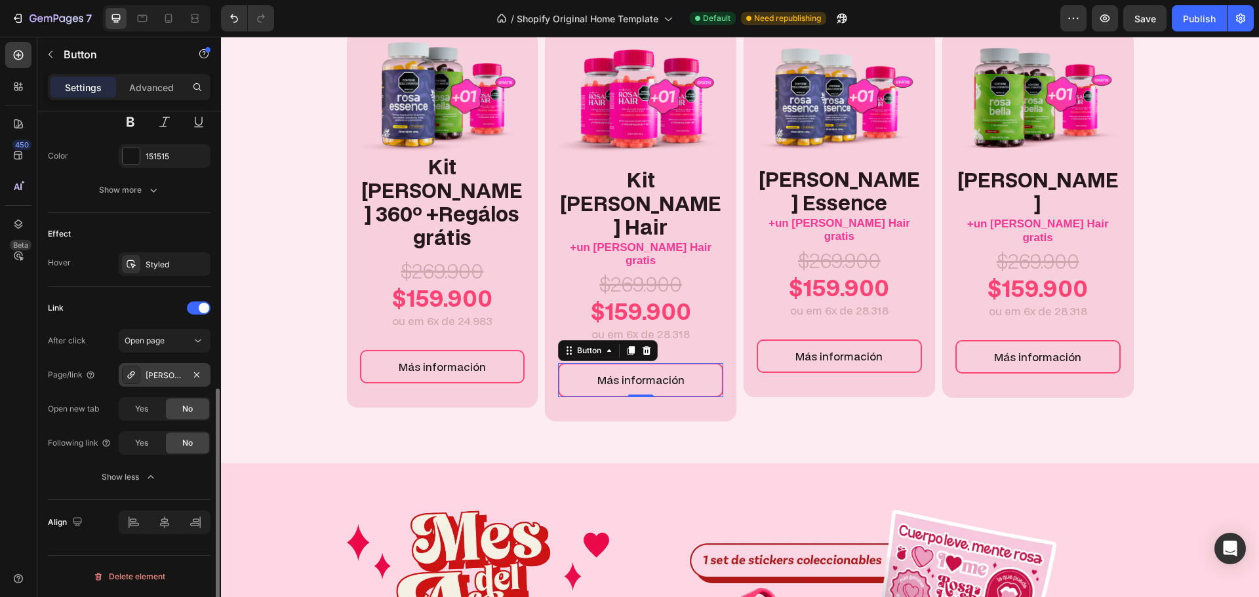
click at [132, 375] on icon at bounding box center [130, 374] width 7 height 7
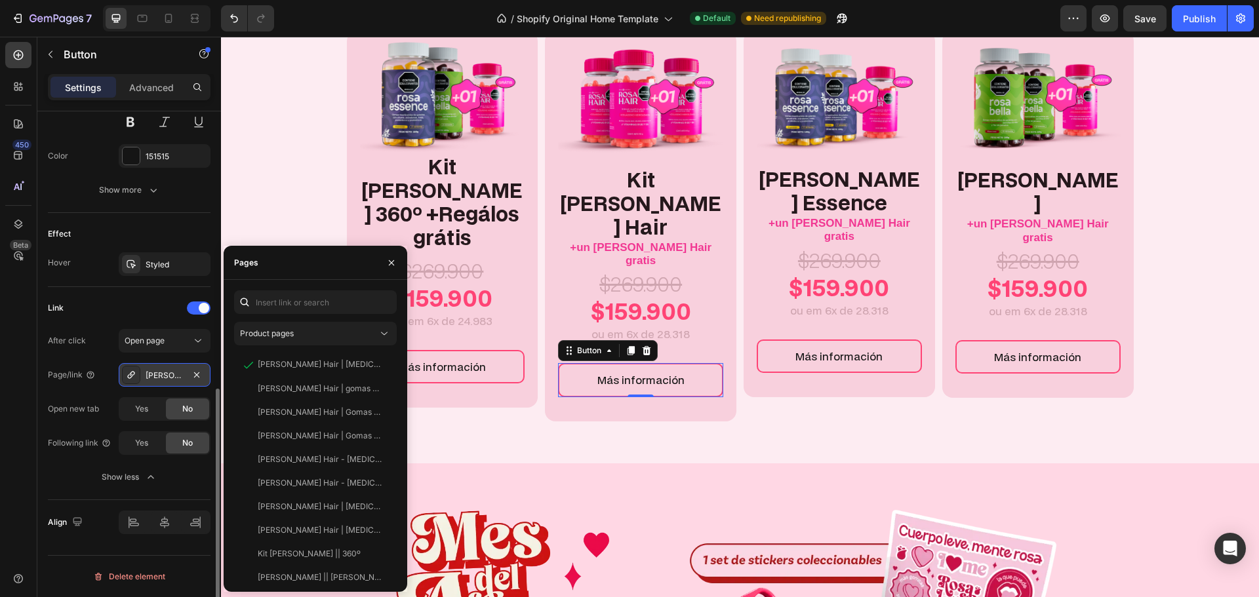
click at [132, 375] on icon at bounding box center [130, 374] width 7 height 7
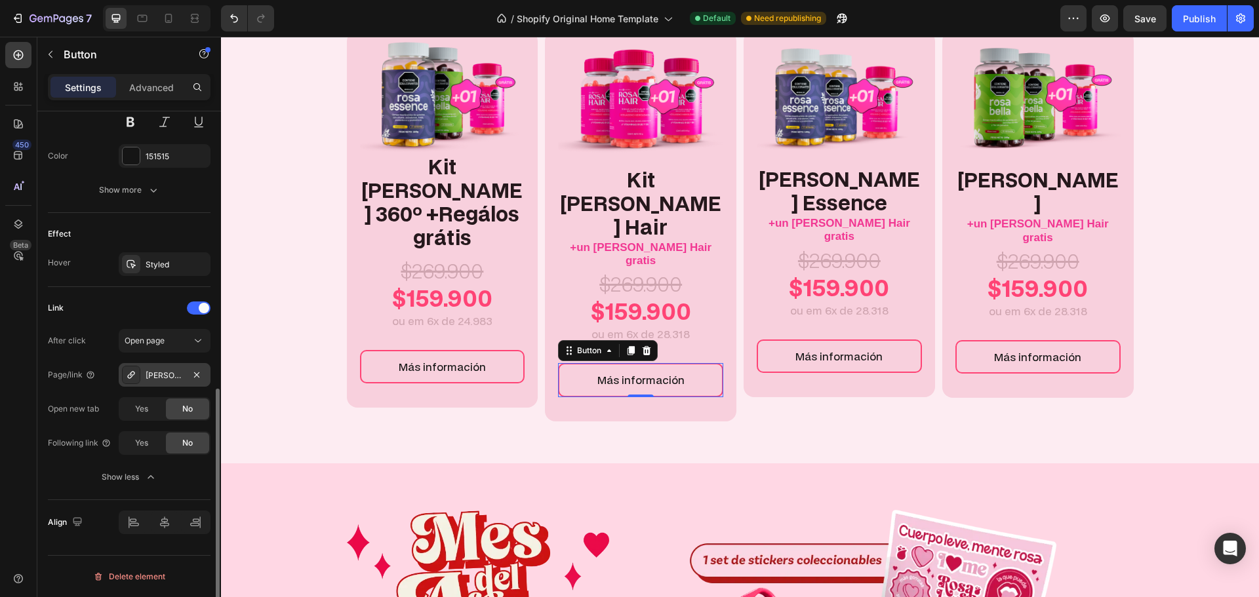
drag, startPoint x: 142, startPoint y: 373, endPoint x: 125, endPoint y: 370, distance: 17.4
click at [125, 370] on div at bounding box center [131, 375] width 18 height 18
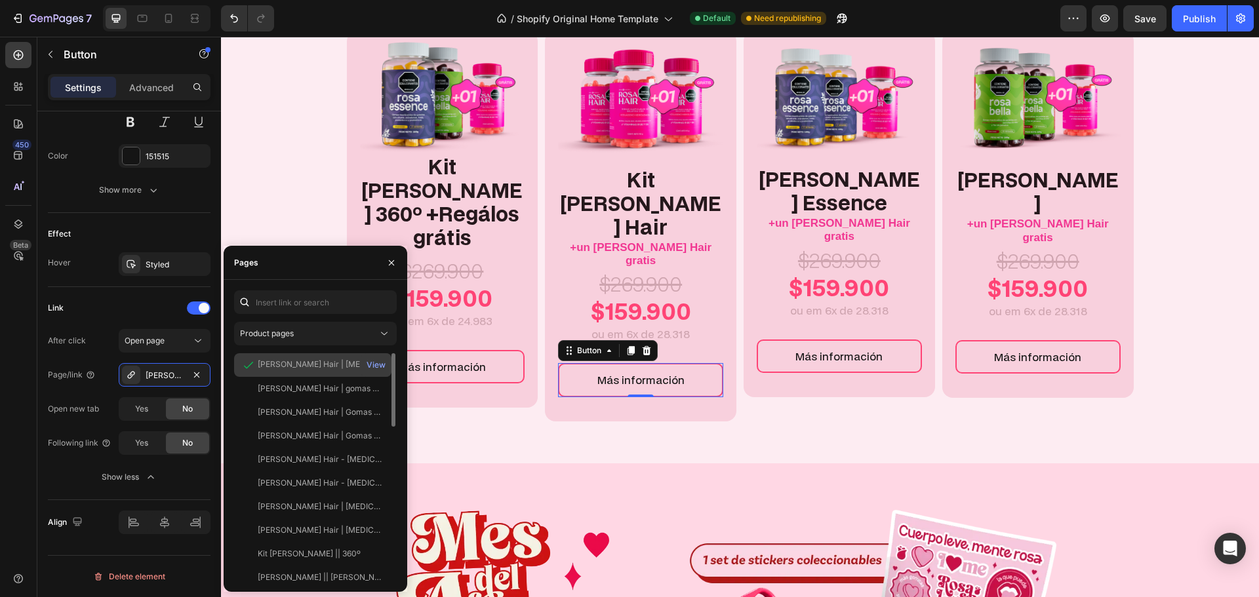
click at [348, 363] on div "[PERSON_NAME] Hair | [MEDICAL_DATA] + Vitaminas para Cabello, Piel y Uñas" at bounding box center [321, 365] width 126 height 12
click at [374, 368] on div "View" at bounding box center [376, 365] width 19 height 12
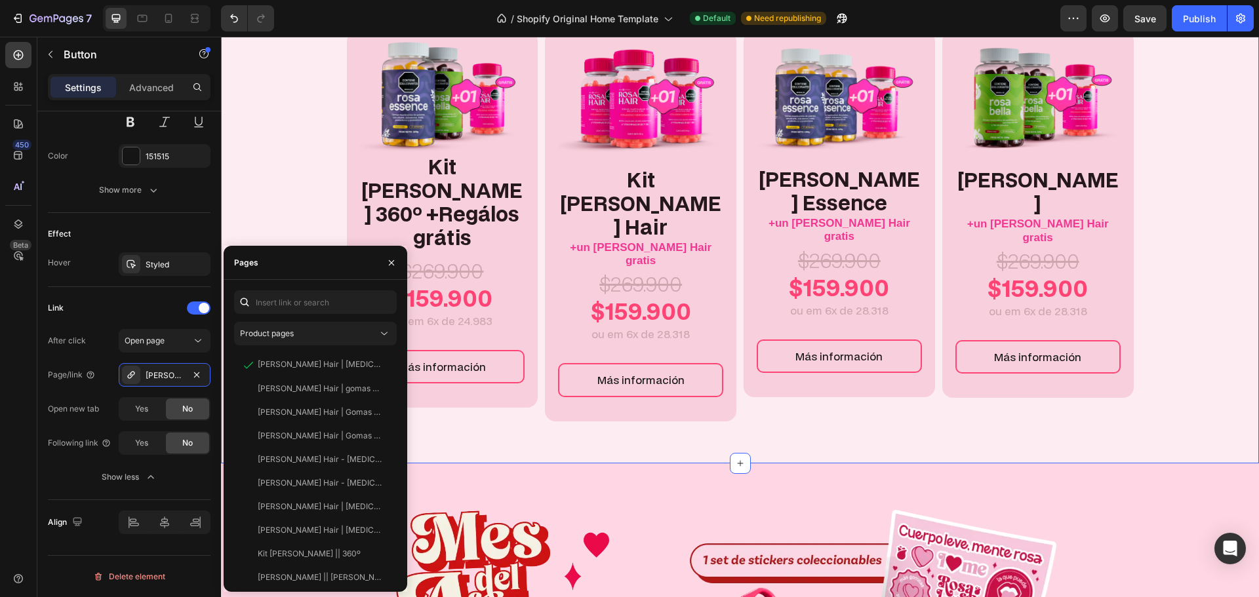
click at [317, 121] on div "Image Kit [PERSON_NAME] 360º +Regálos grátis Text Block $269.900 Text Block $15…" at bounding box center [740, 226] width 1038 height 390
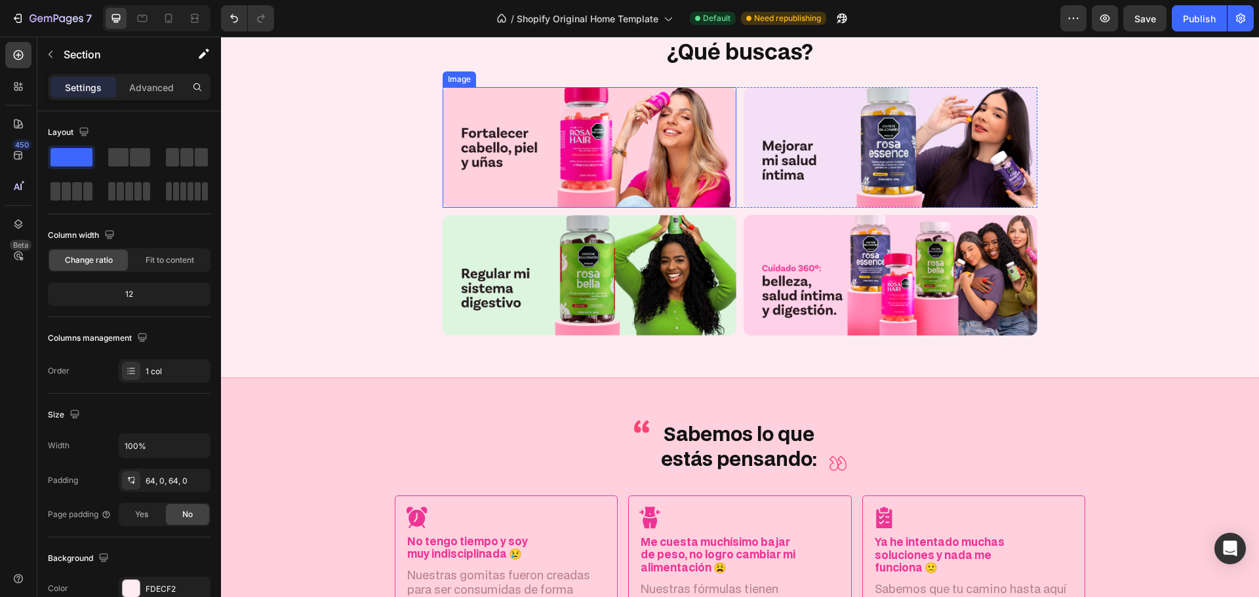
scroll to position [2602, 0]
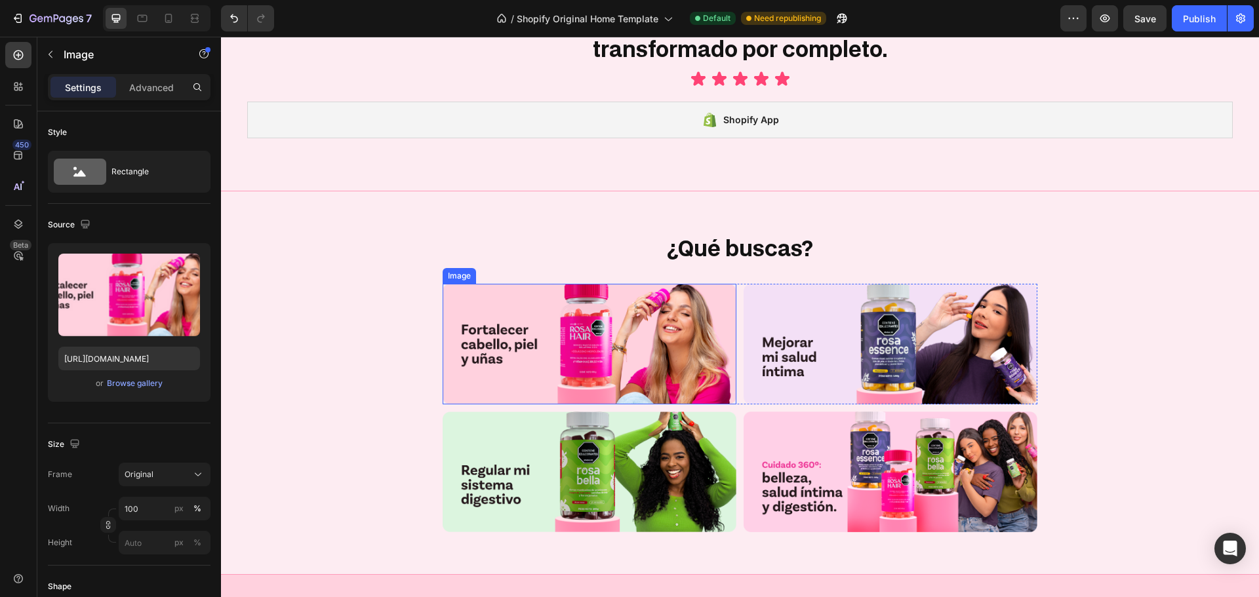
click at [539, 363] on img at bounding box center [590, 344] width 294 height 121
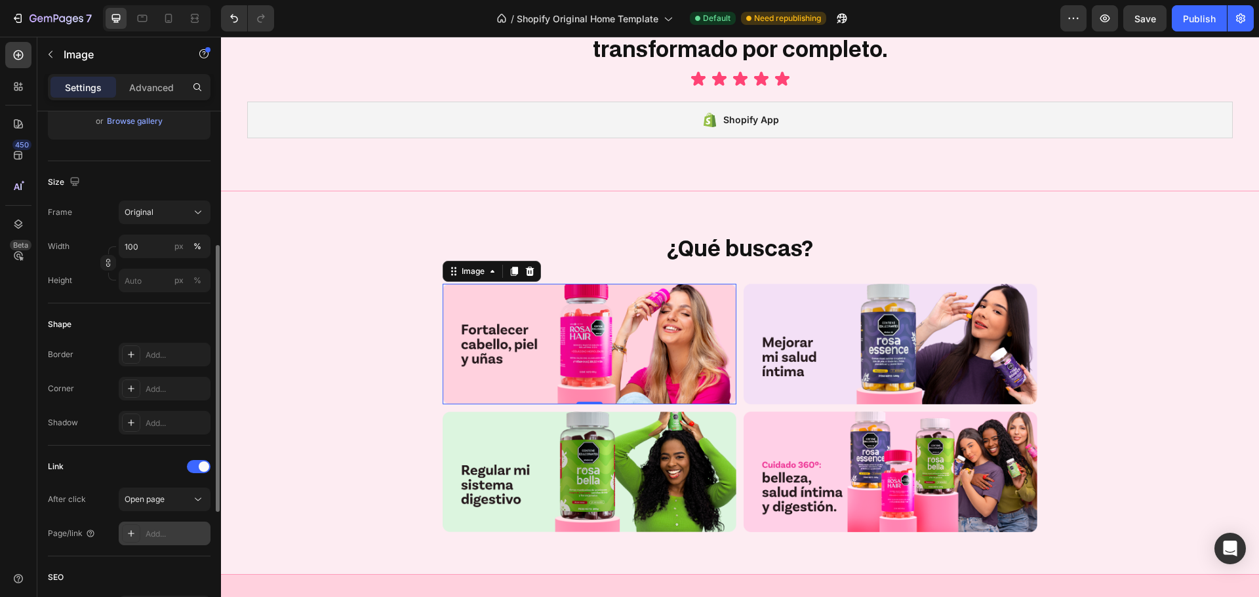
click at [155, 530] on div "Add..." at bounding box center [177, 535] width 62 height 12
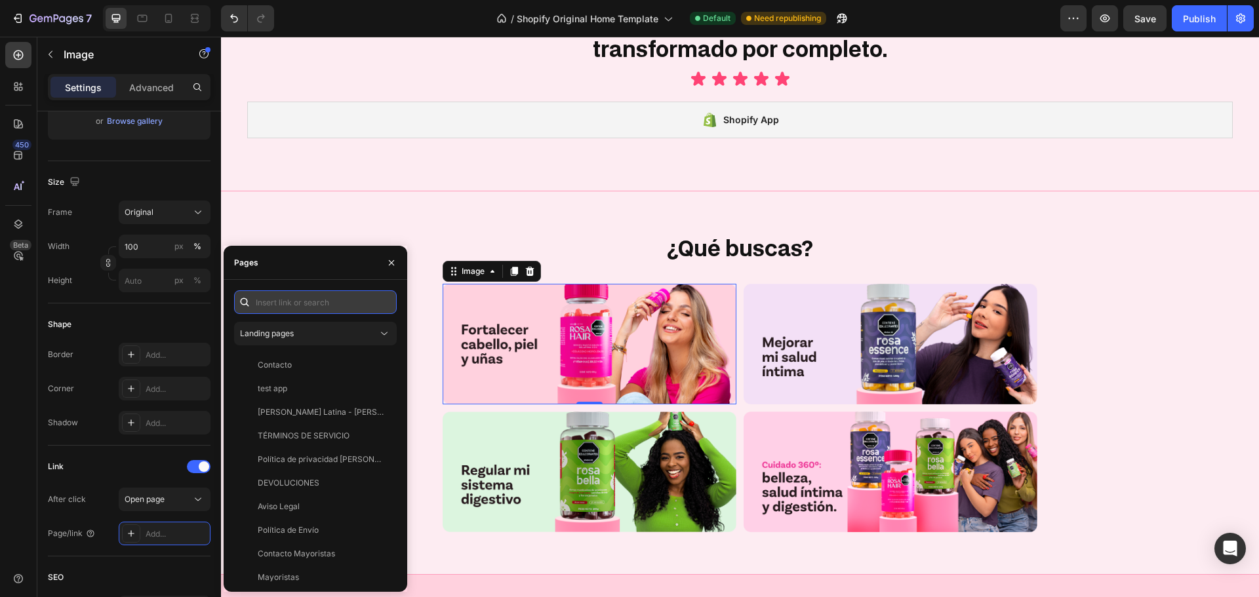
click at [278, 308] on input "text" at bounding box center [315, 303] width 163 height 24
paste input "[URL][DOMAIN_NAME]"
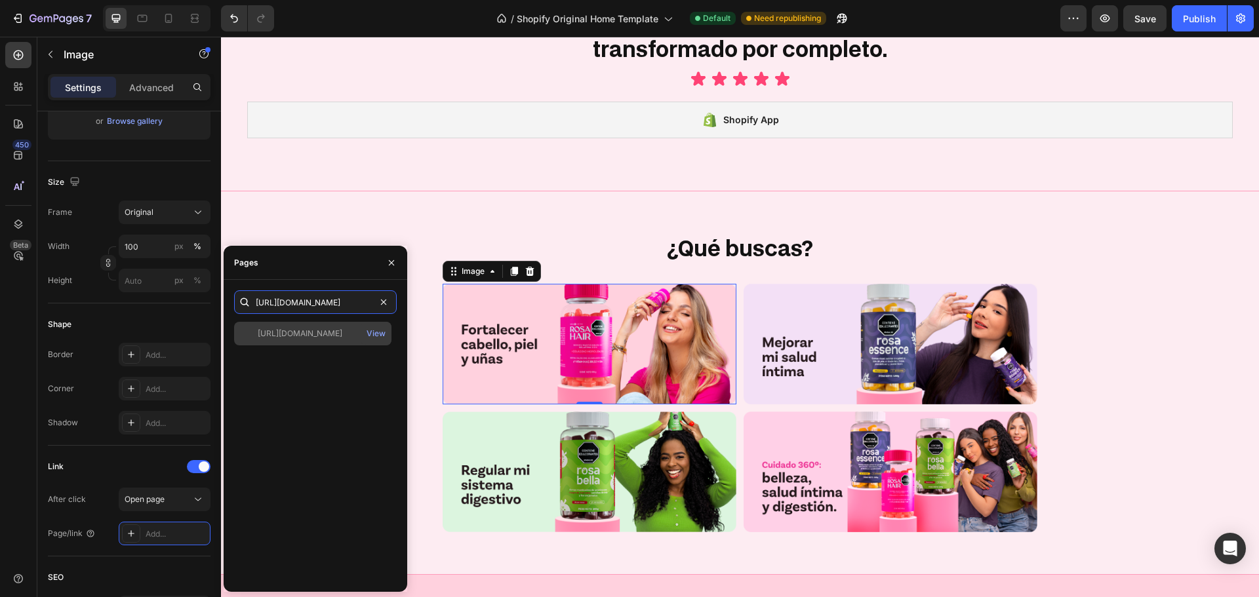
type input "[URL][DOMAIN_NAME]"
click at [318, 334] on div "[URL][DOMAIN_NAME]" at bounding box center [300, 334] width 85 height 12
click at [388, 259] on icon "button" at bounding box center [391, 263] width 10 height 10
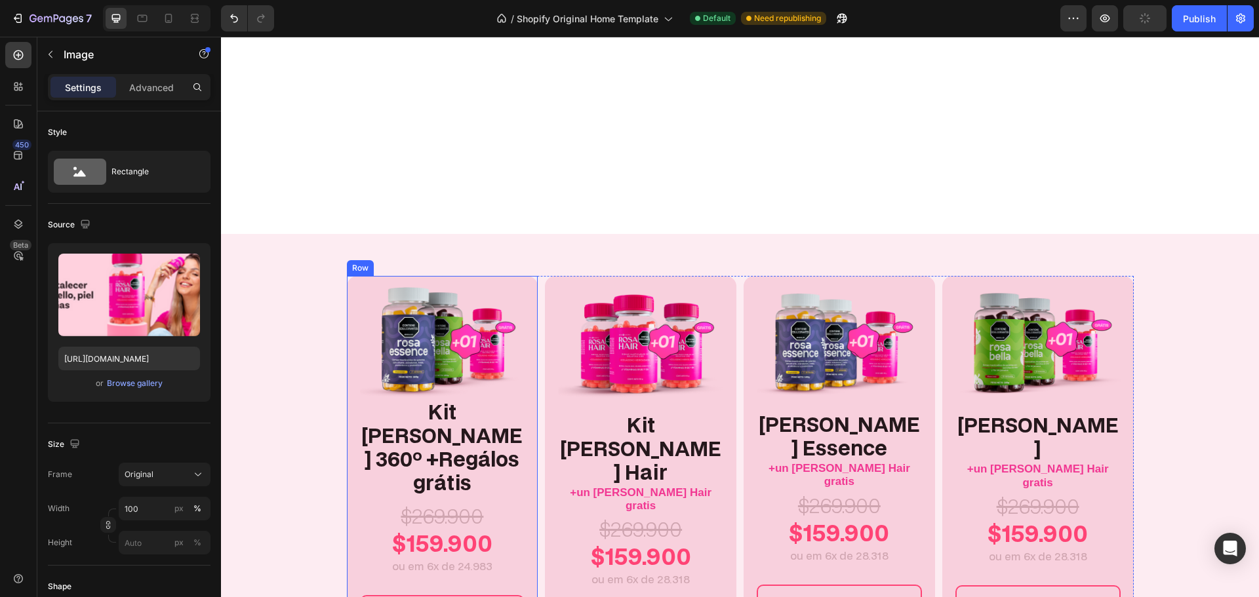
scroll to position [294, 0]
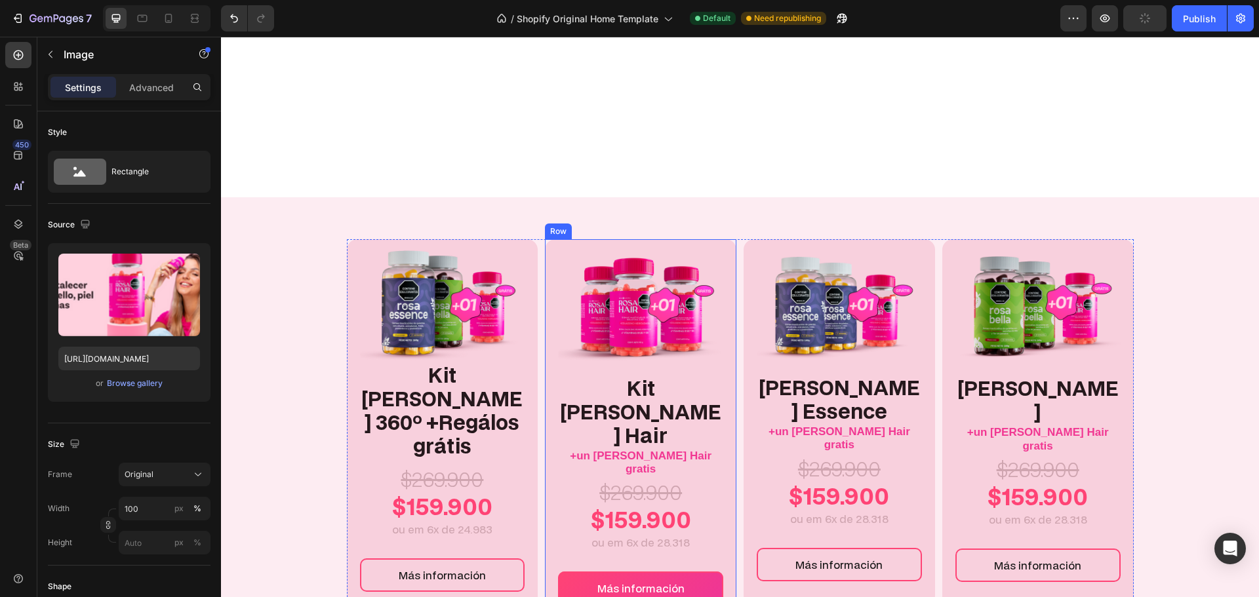
click at [628, 572] on link "Más información" at bounding box center [640, 588] width 165 height 33
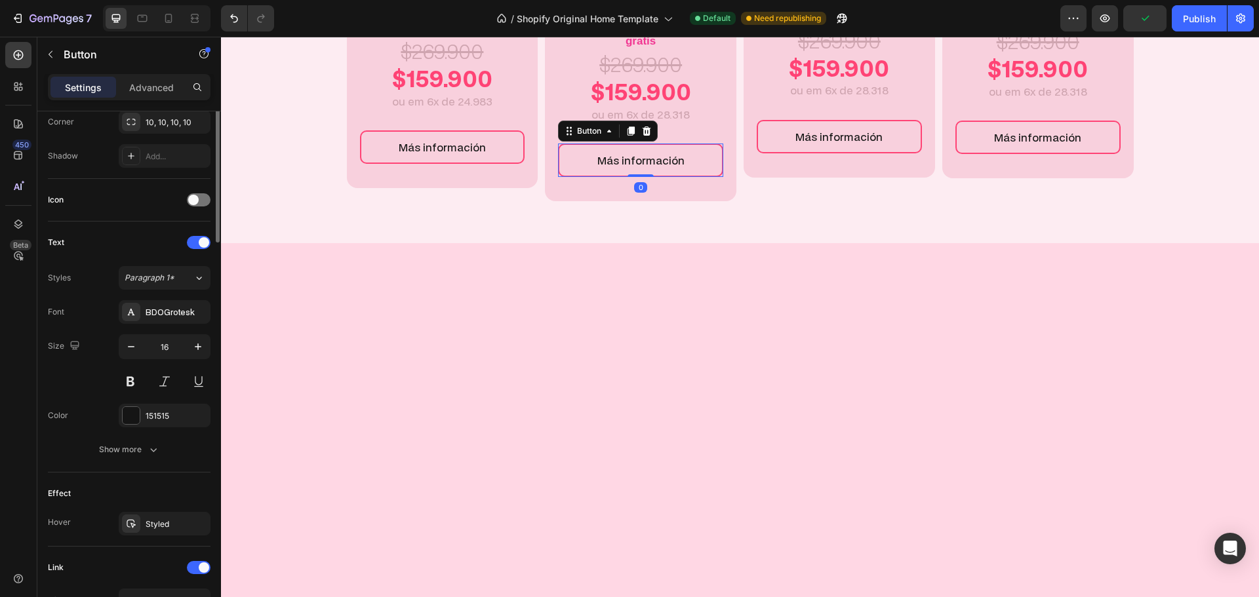
scroll to position [519, 0]
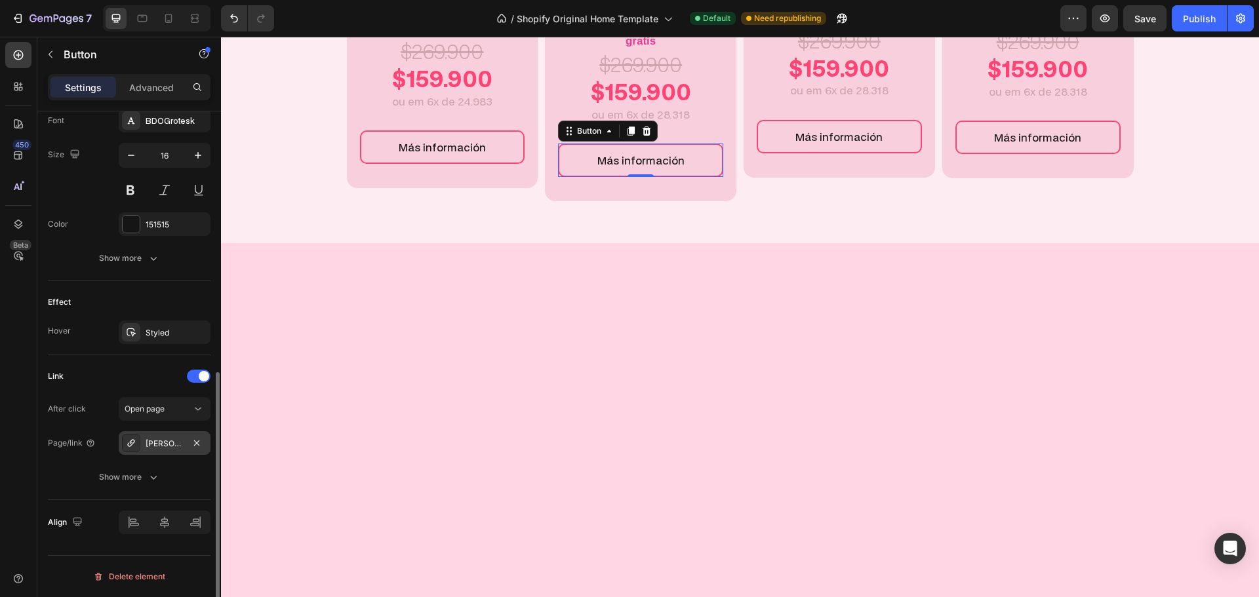
click at [165, 443] on div "[PERSON_NAME] Hair | [MEDICAL_DATA] + Vitaminas para Cabello, Piel y Uñas" at bounding box center [165, 444] width 38 height 12
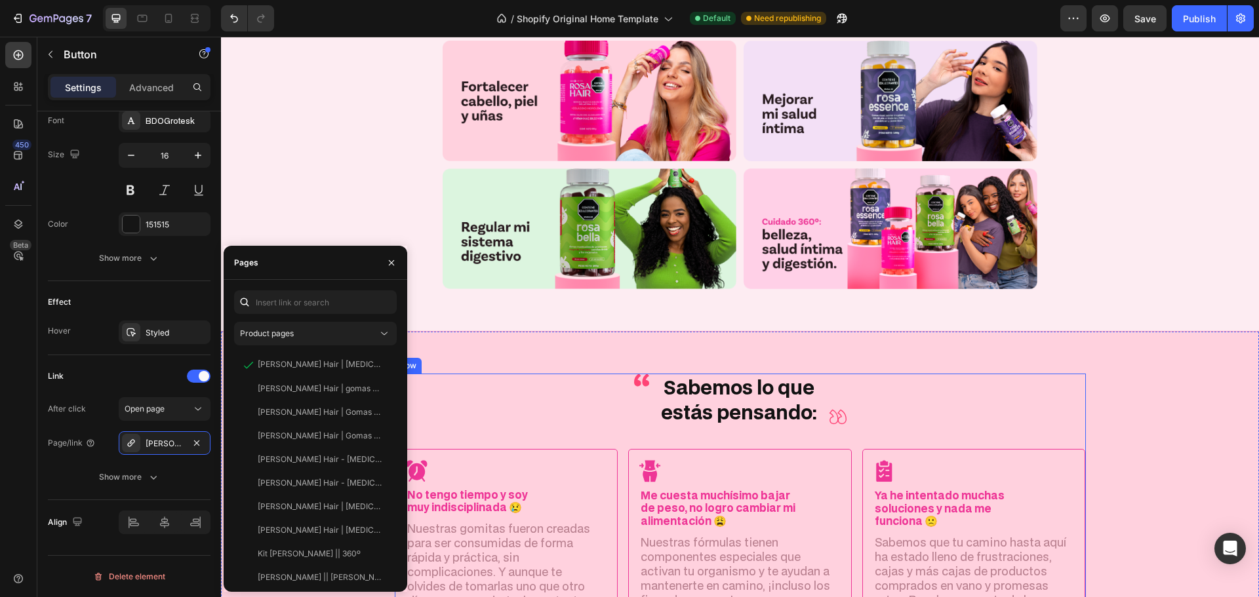
scroll to position [2787, 0]
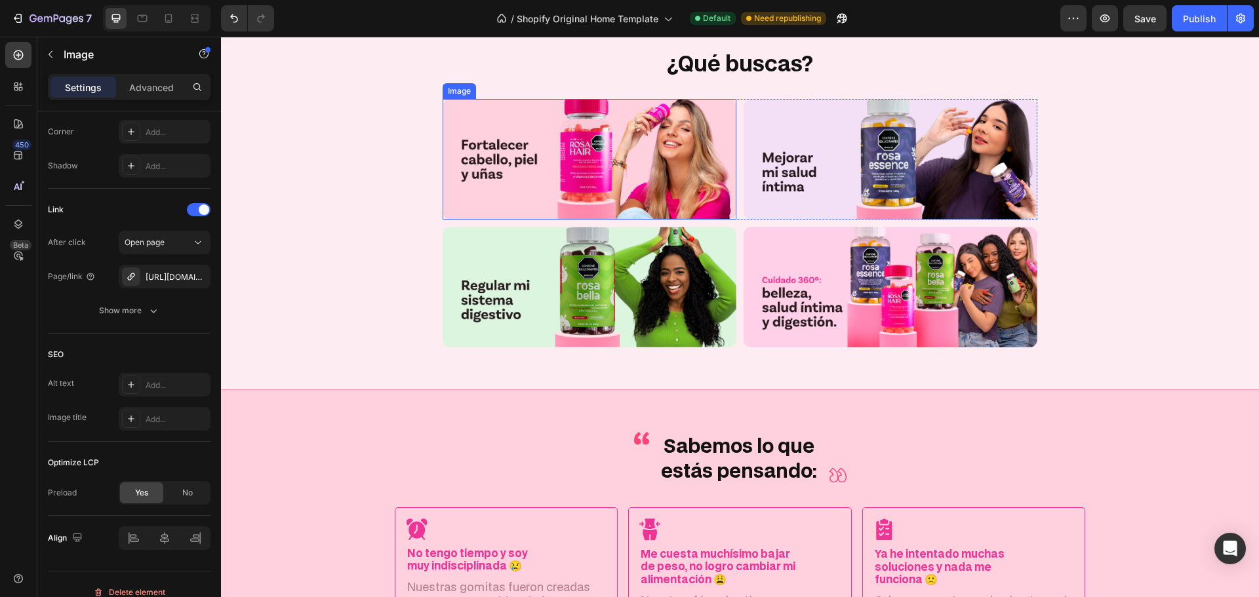
click at [550, 203] on img at bounding box center [590, 159] width 294 height 121
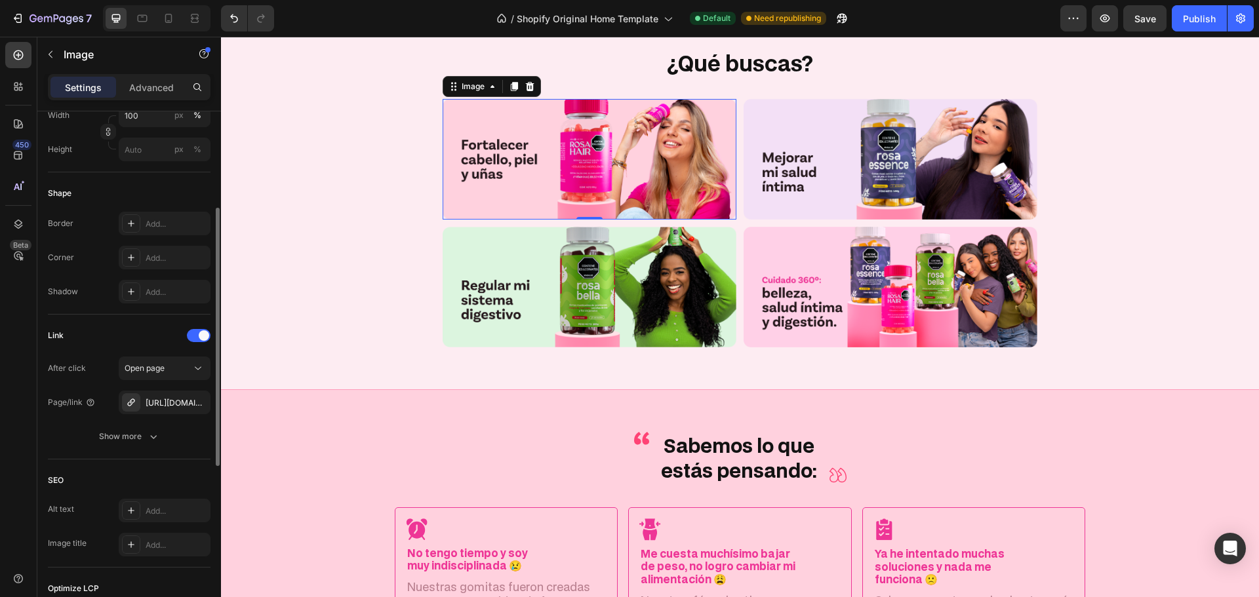
scroll to position [328, 0]
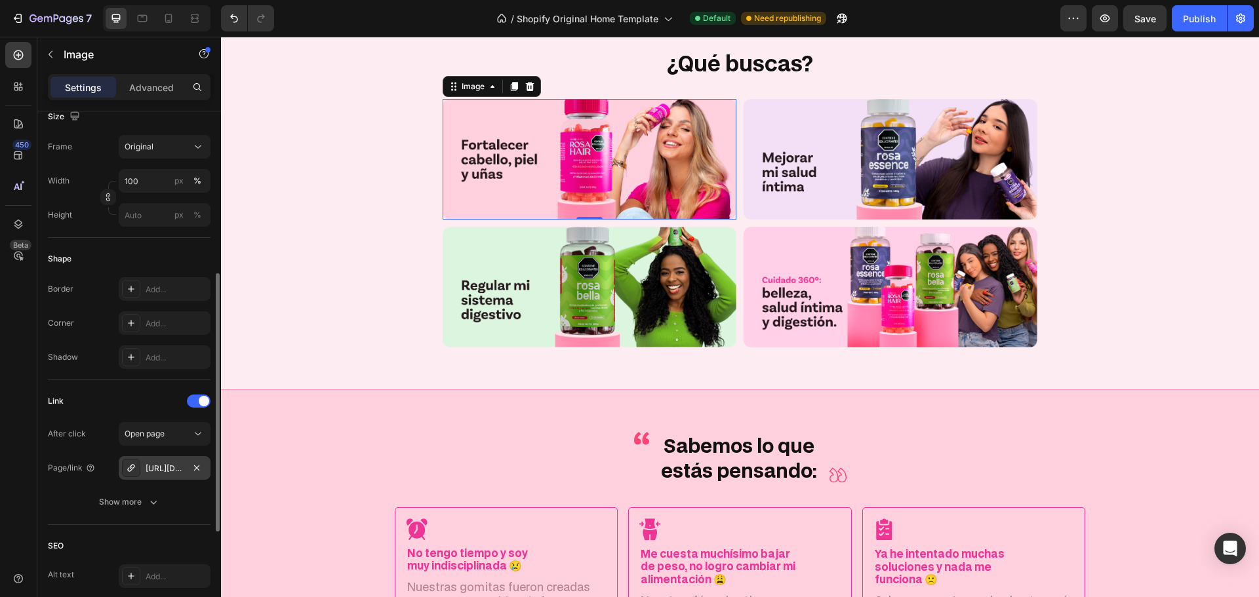
click at [162, 471] on div "[URL][DOMAIN_NAME]" at bounding box center [165, 469] width 38 height 12
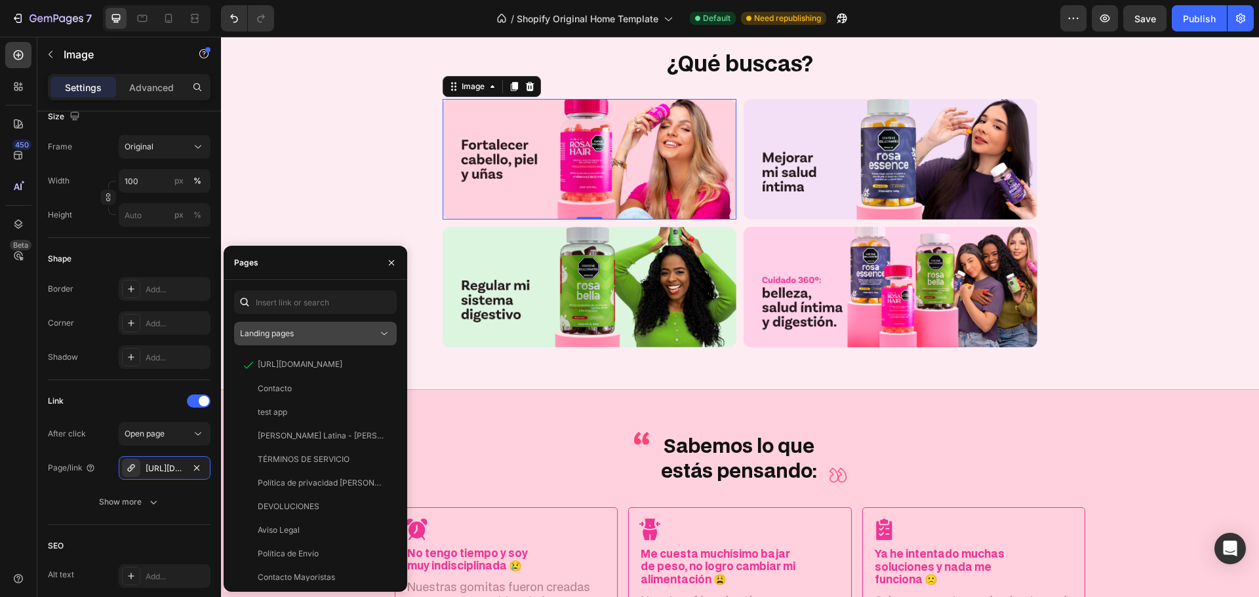
click at [251, 325] on button "Landing pages" at bounding box center [315, 334] width 163 height 24
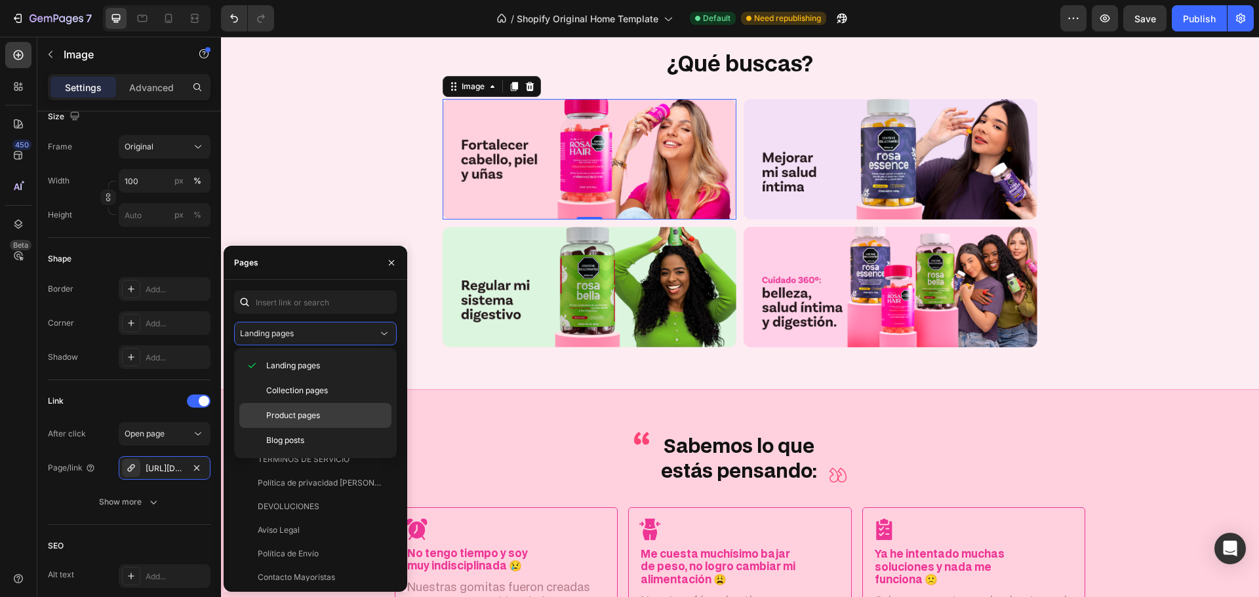
click at [282, 418] on span "Product pages" at bounding box center [293, 416] width 54 height 12
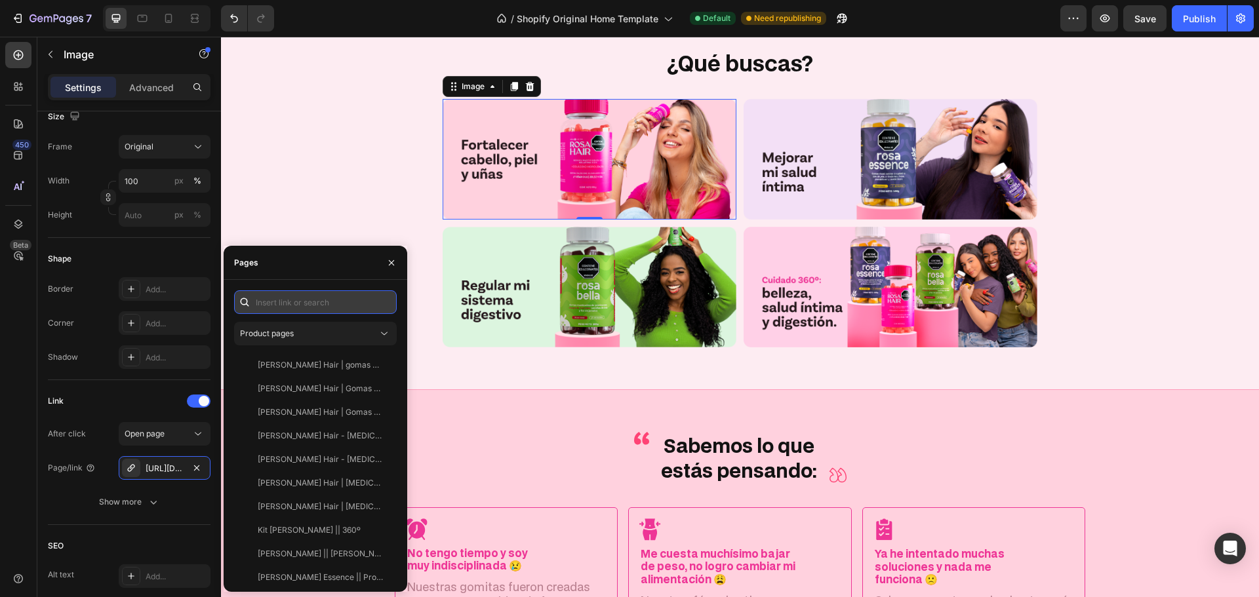
click at [283, 294] on input "text" at bounding box center [315, 303] width 163 height 24
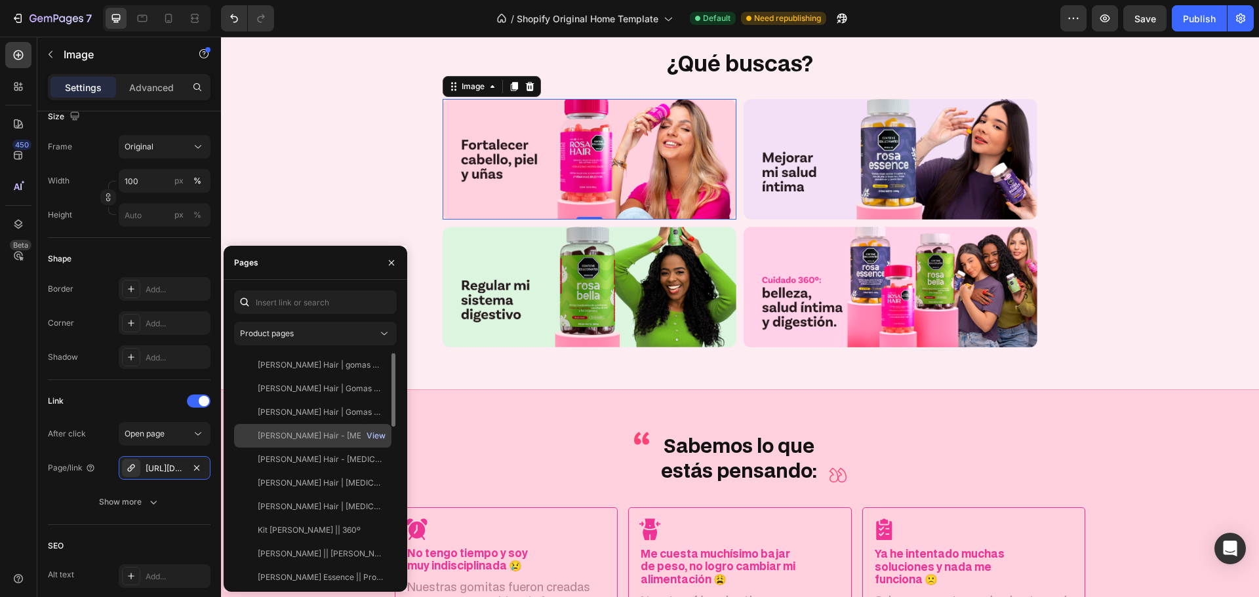
click at [374, 432] on div "View" at bounding box center [376, 436] width 19 height 12
click at [371, 461] on div "View" at bounding box center [376, 460] width 19 height 12
click at [372, 481] on div "View" at bounding box center [376, 483] width 19 height 12
click at [371, 508] on div "View" at bounding box center [376, 507] width 19 height 12
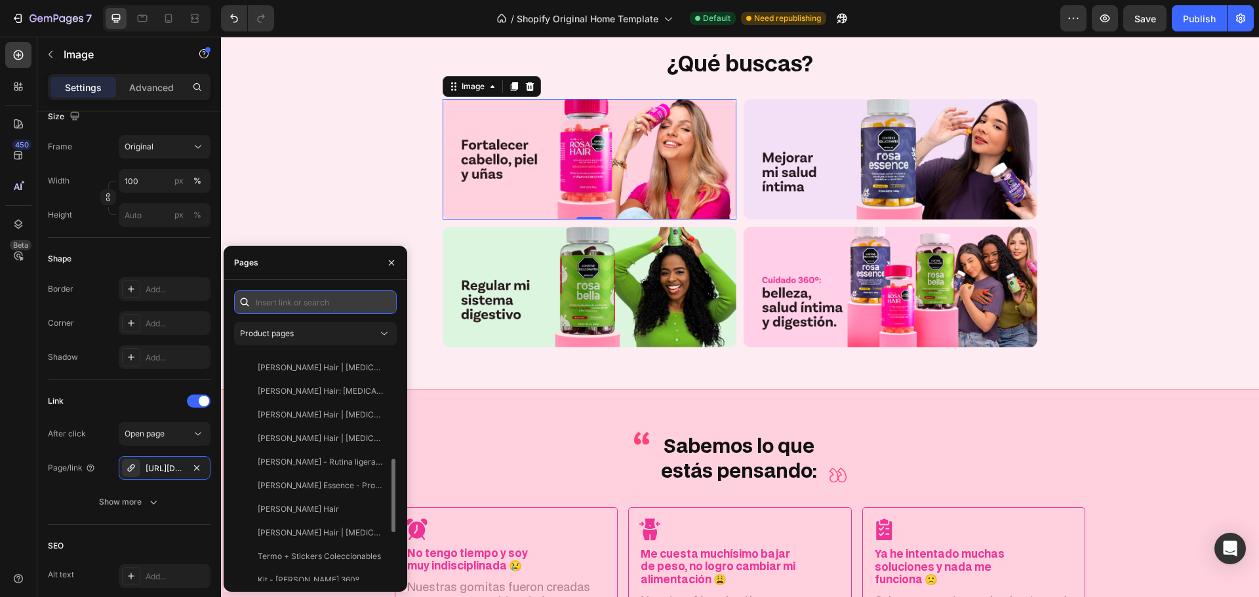
click at [291, 301] on input "text" at bounding box center [315, 303] width 163 height 24
paste input "[URL][DOMAIN_NAME]"
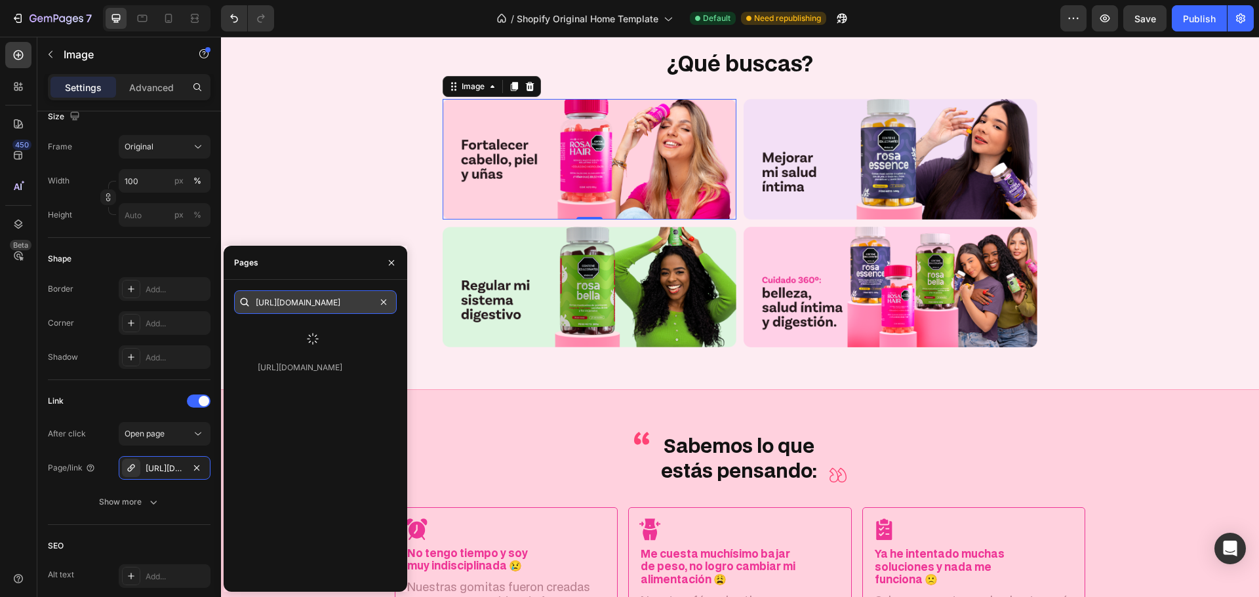
scroll to position [0, 0]
type input "[URL][DOMAIN_NAME]"
click at [375, 336] on div "View" at bounding box center [376, 334] width 19 height 12
click at [318, 329] on div "[URL][DOMAIN_NAME]" at bounding box center [300, 334] width 85 height 12
click at [396, 267] on icon "button" at bounding box center [391, 263] width 10 height 10
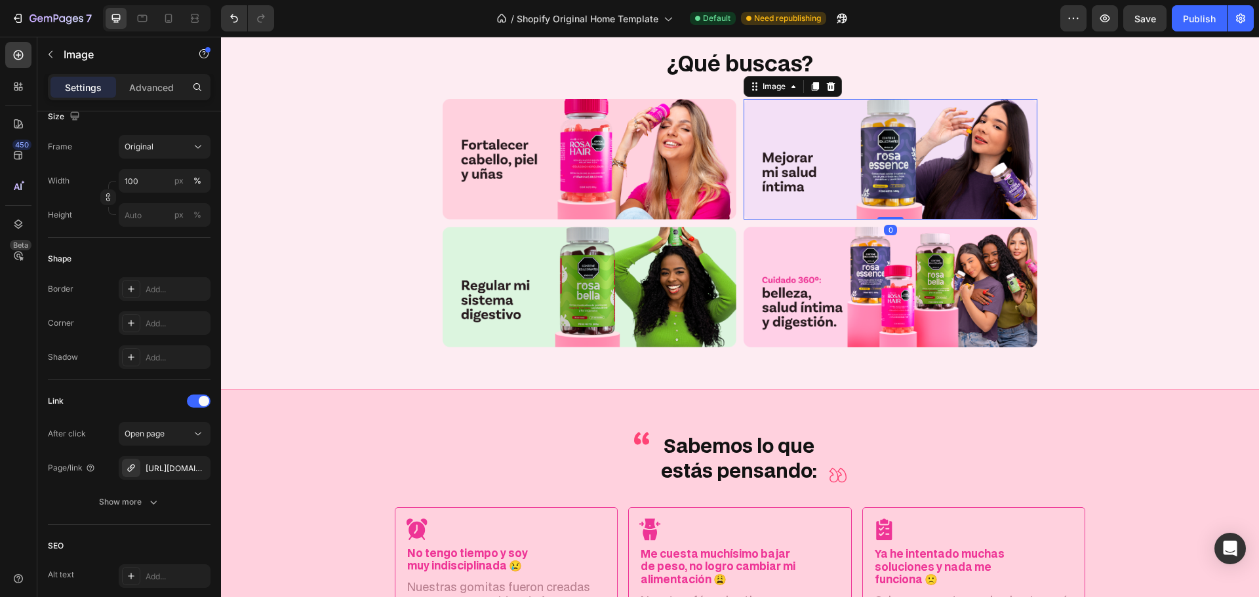
click at [912, 153] on img at bounding box center [891, 159] width 294 height 121
click at [791, 160] on img at bounding box center [891, 159] width 294 height 121
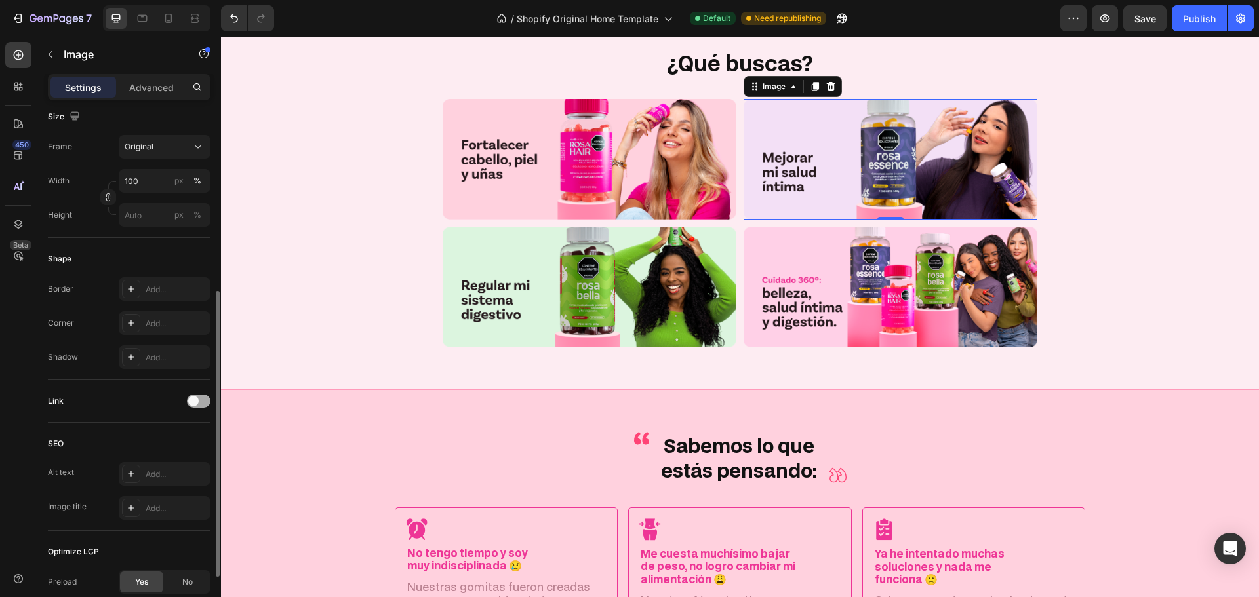
click at [194, 403] on span at bounding box center [193, 401] width 10 height 10
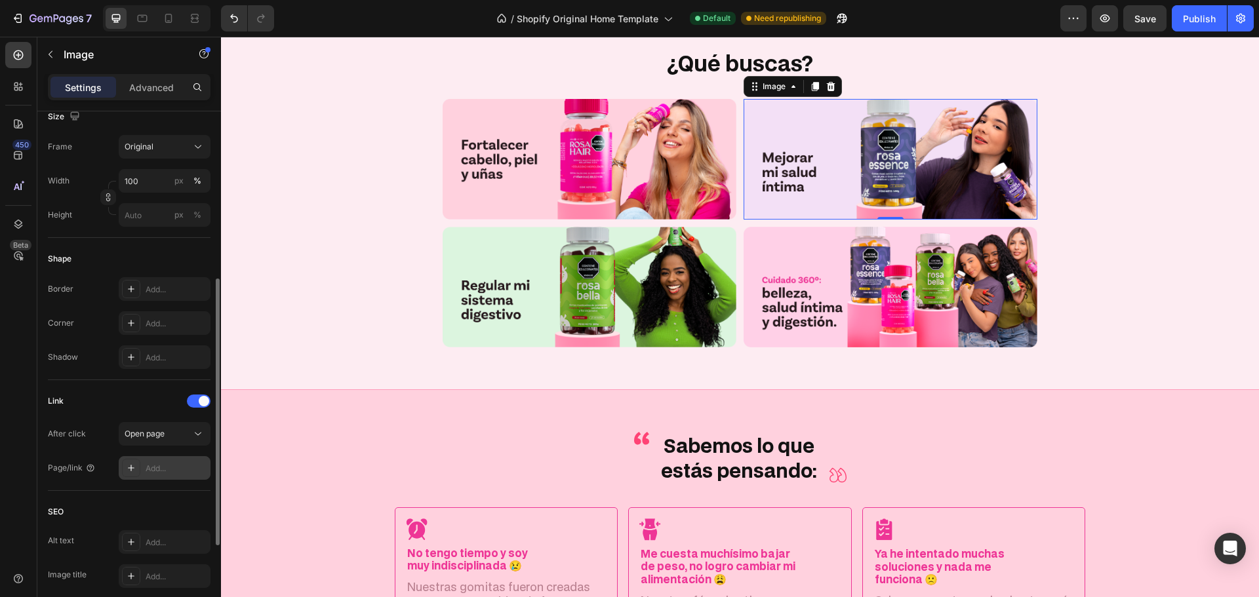
click at [165, 467] on div "Add..." at bounding box center [177, 469] width 62 height 12
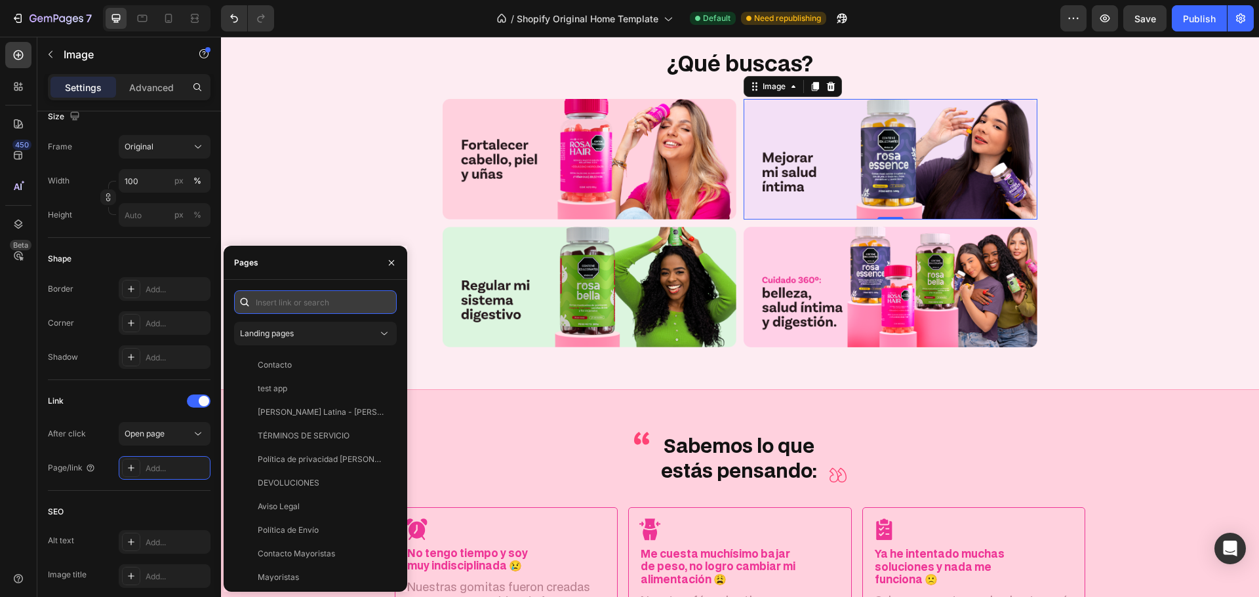
click at [331, 301] on input "text" at bounding box center [315, 303] width 163 height 24
paste input "[URL][DOMAIN_NAME][PERSON_NAME]"
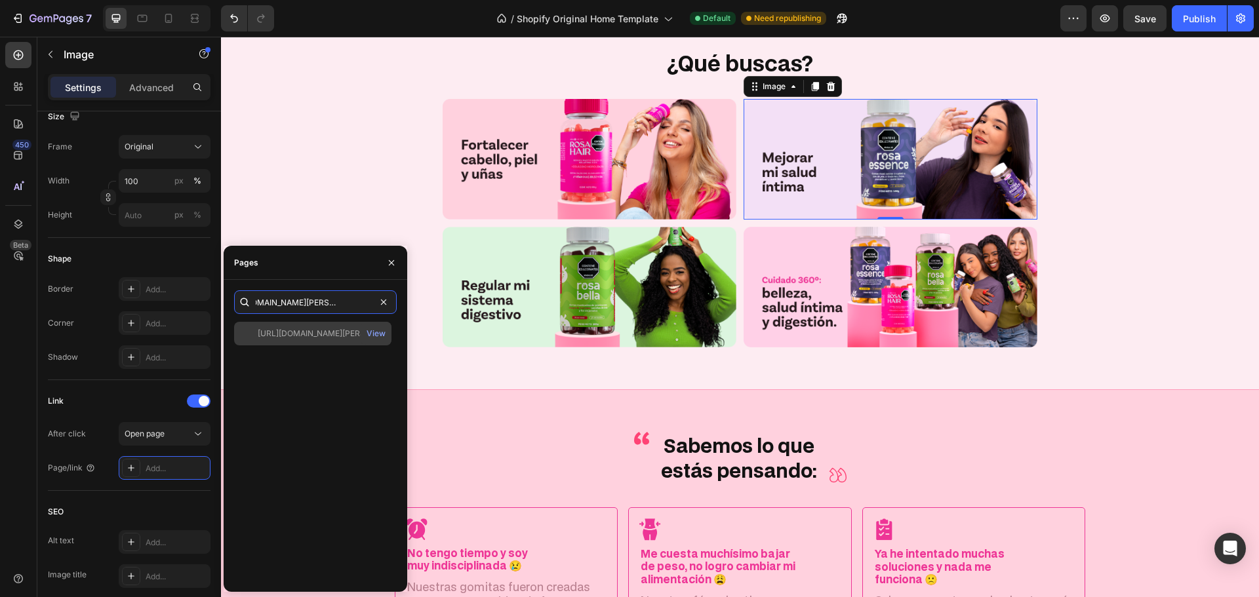
type input "[URL][DOMAIN_NAME][PERSON_NAME]"
click at [323, 333] on div "[URL][DOMAIN_NAME][PERSON_NAME]" at bounding box center [321, 334] width 126 height 12
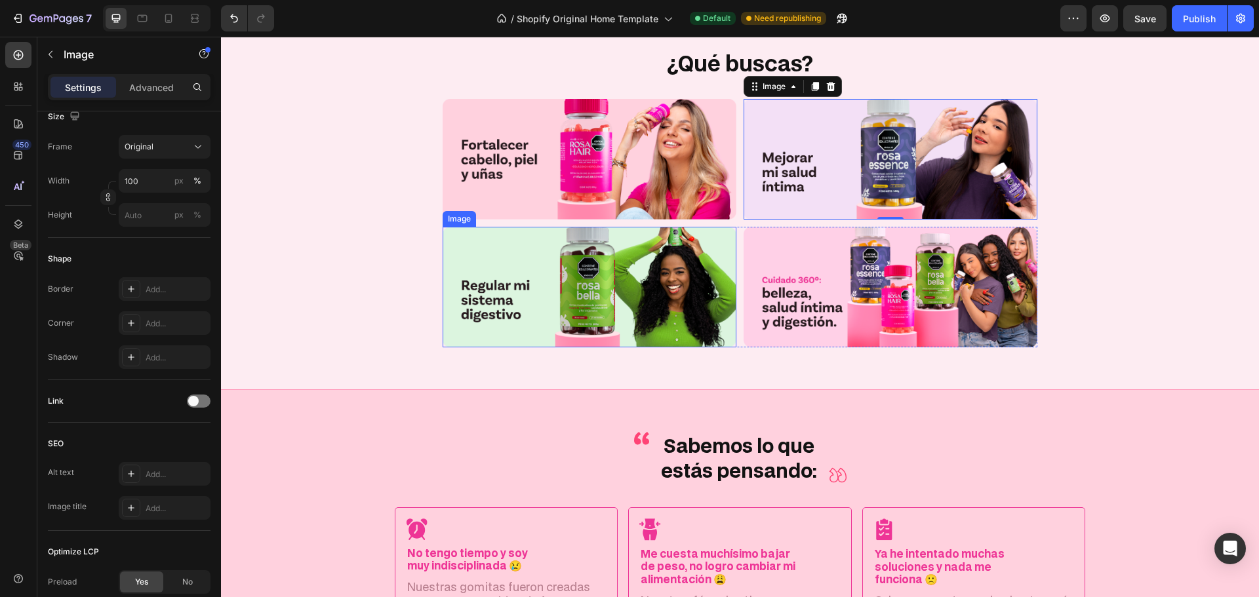
click at [503, 305] on img at bounding box center [590, 287] width 294 height 121
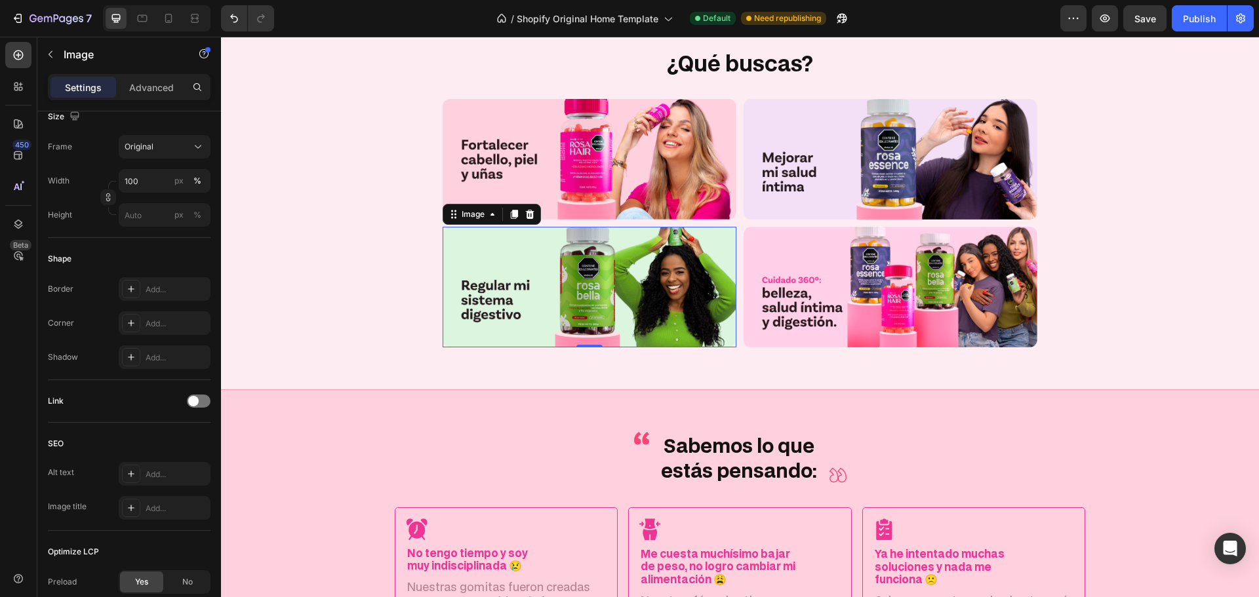
click at [540, 281] on img at bounding box center [590, 287] width 294 height 121
click at [199, 402] on div at bounding box center [199, 401] width 24 height 13
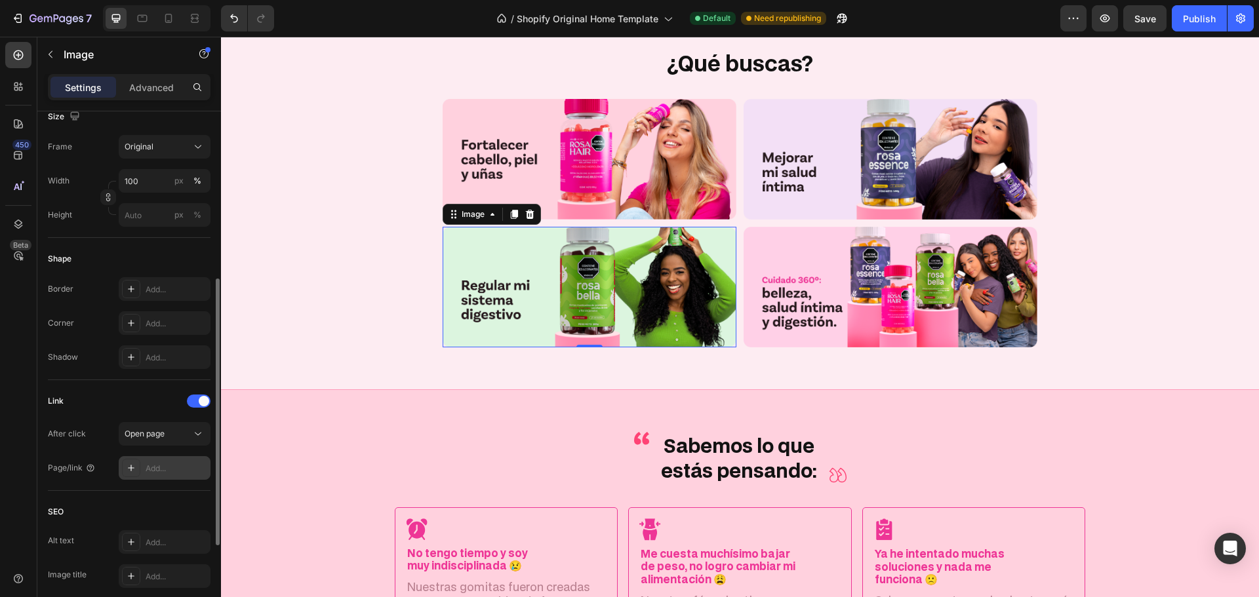
click at [154, 468] on div "Add..." at bounding box center [177, 469] width 62 height 12
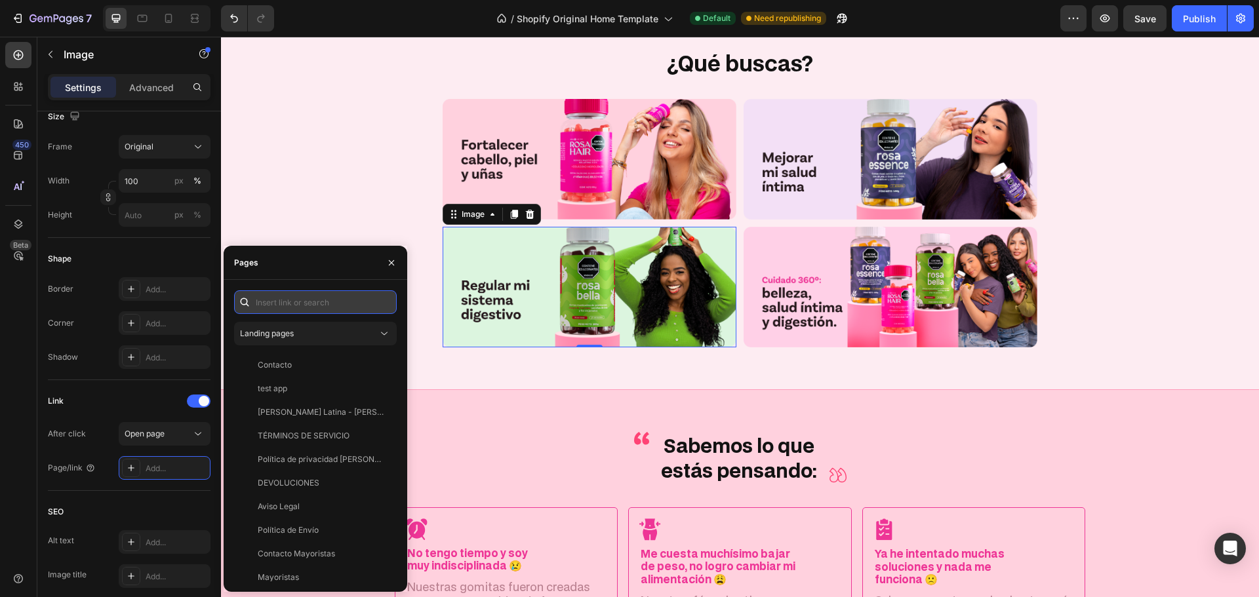
click at [293, 294] on input "text" at bounding box center [315, 303] width 163 height 24
paste input "[URL][DOMAIN_NAME][PERSON_NAME]"
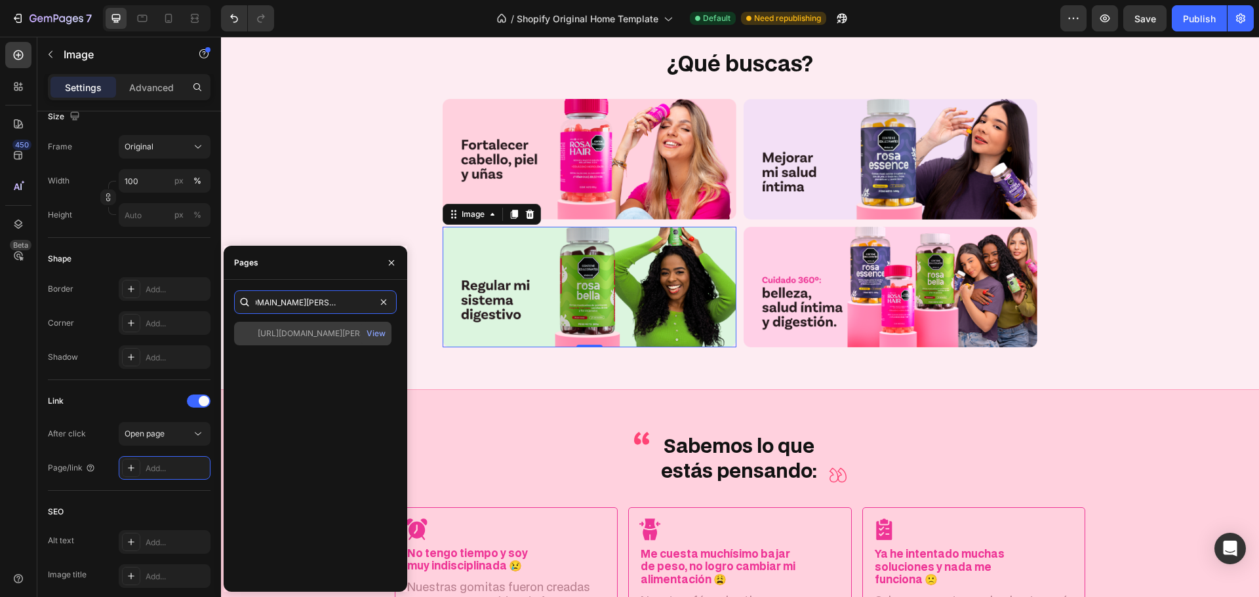
type input "[URL][DOMAIN_NAME][PERSON_NAME]"
click at [310, 340] on div "[URL][DOMAIN_NAME][PERSON_NAME] View" at bounding box center [312, 334] width 157 height 24
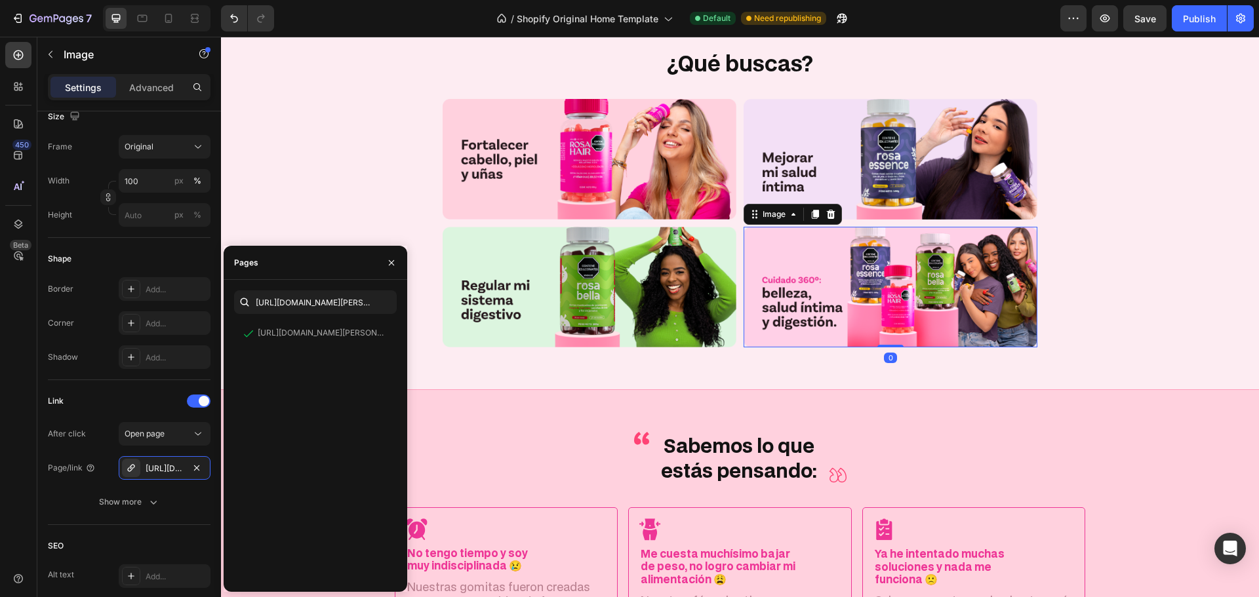
click at [969, 300] on img at bounding box center [891, 287] width 294 height 121
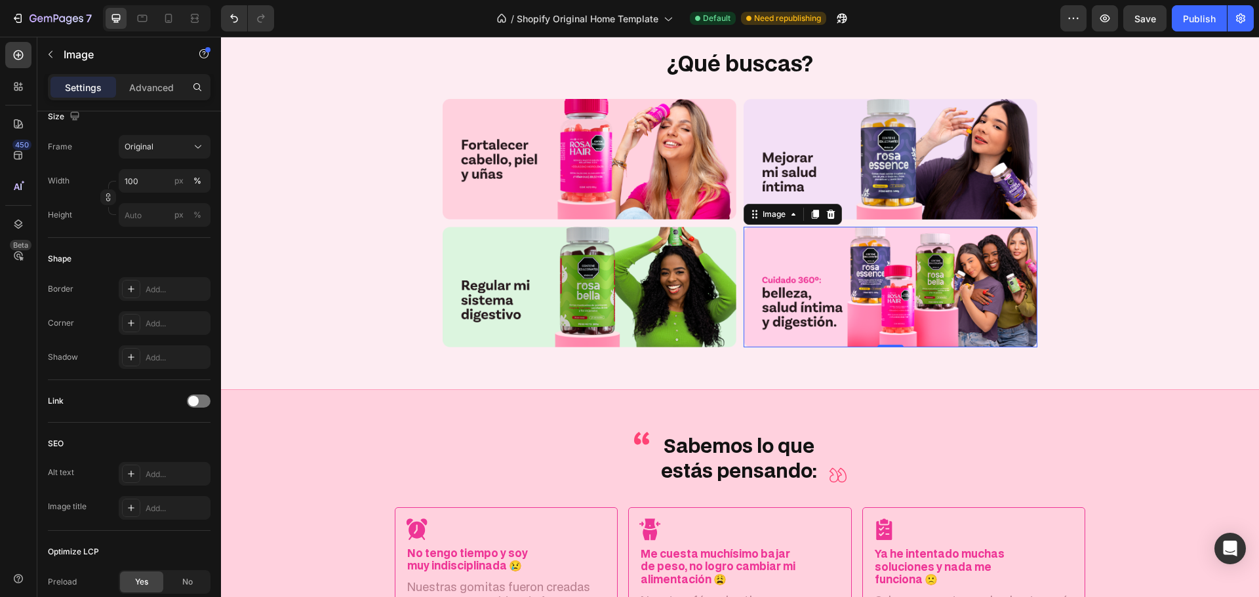
click at [855, 317] on img at bounding box center [891, 287] width 294 height 121
click at [202, 393] on div "Link" at bounding box center [129, 401] width 163 height 21
click at [196, 396] on div at bounding box center [199, 401] width 24 height 13
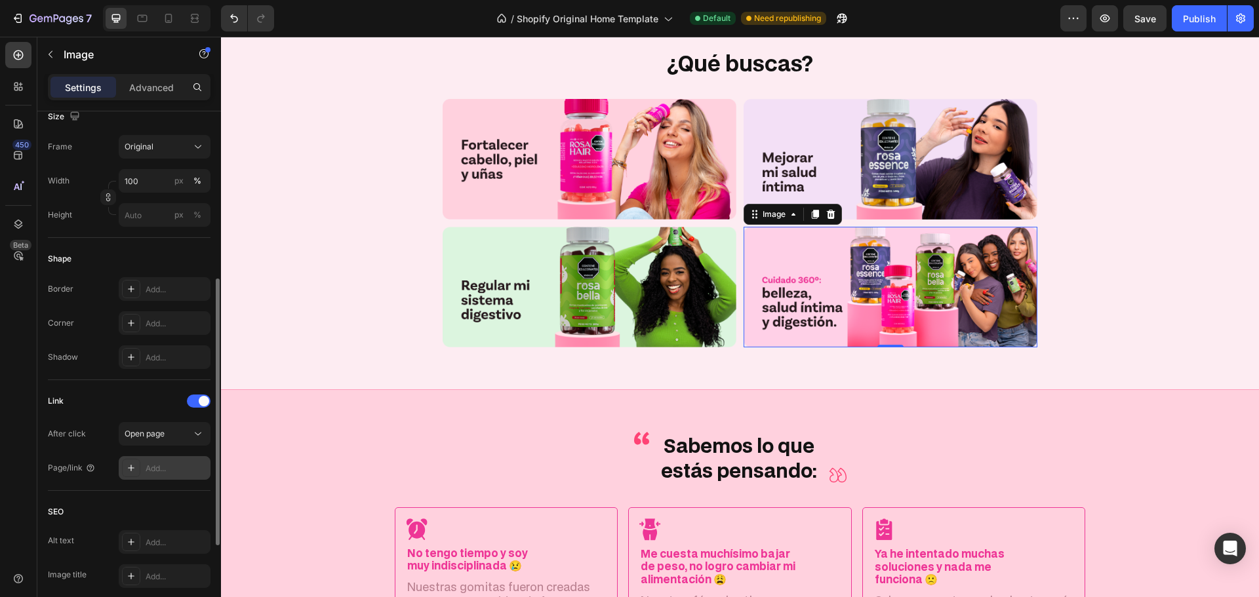
click at [161, 469] on div "Add..." at bounding box center [177, 469] width 62 height 12
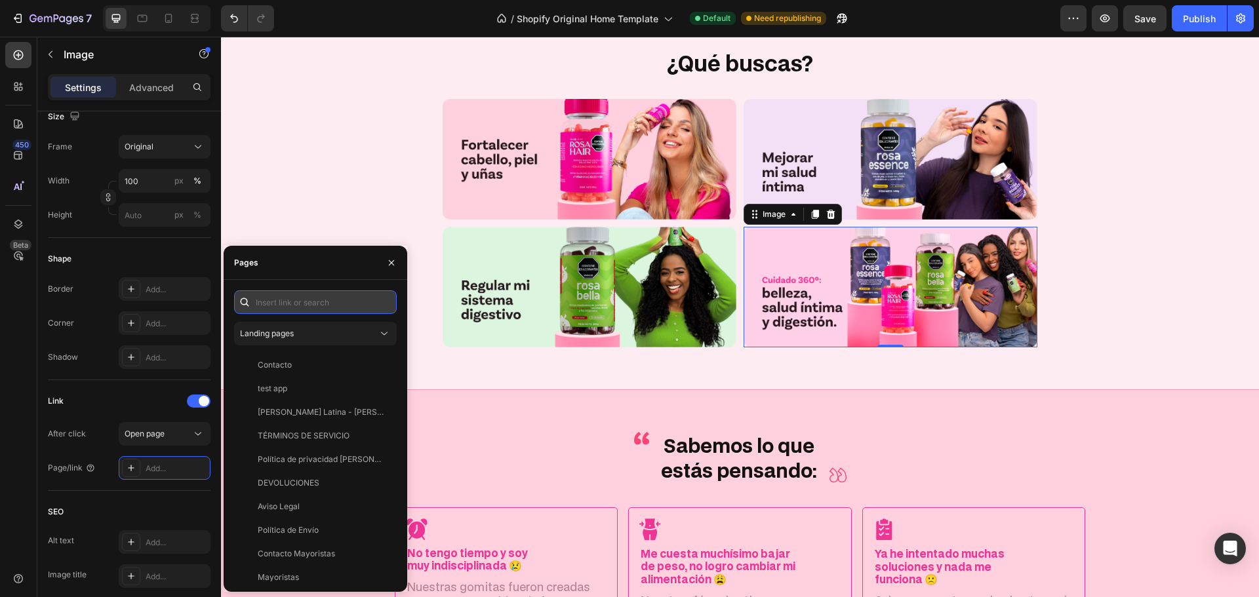
click at [287, 298] on input "text" at bounding box center [315, 303] width 163 height 24
paste input "[URL][DOMAIN_NAME][PERSON_NAME]"
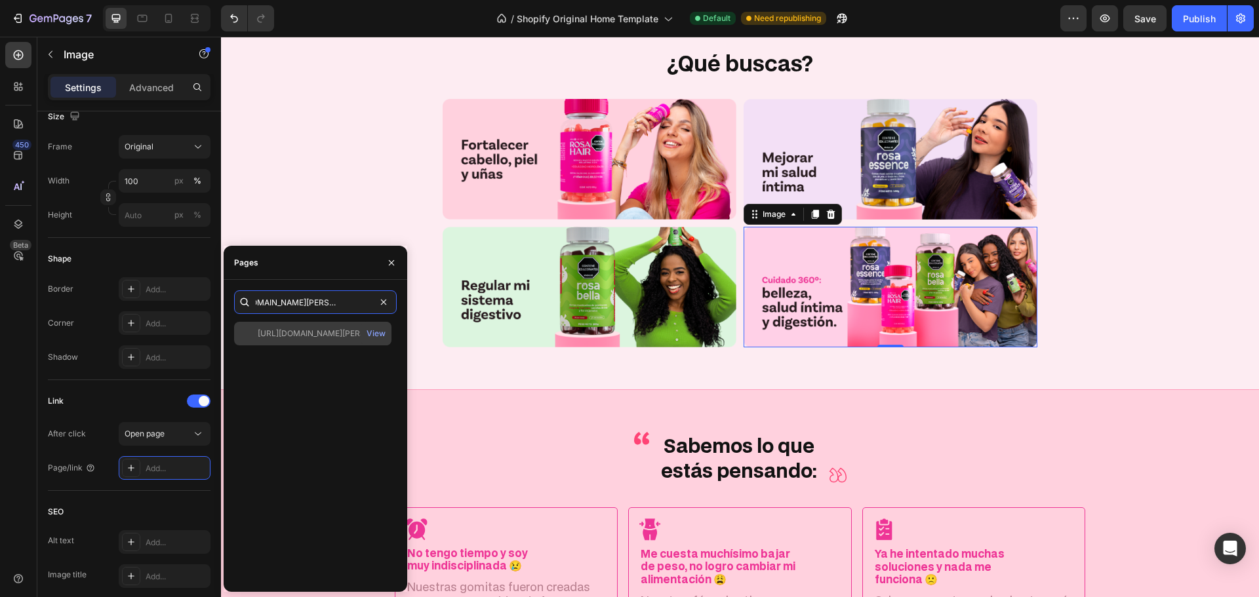
type input "[URL][DOMAIN_NAME][PERSON_NAME]"
click at [290, 335] on div "[URL][DOMAIN_NAME][PERSON_NAME]" at bounding box center [321, 334] width 126 height 12
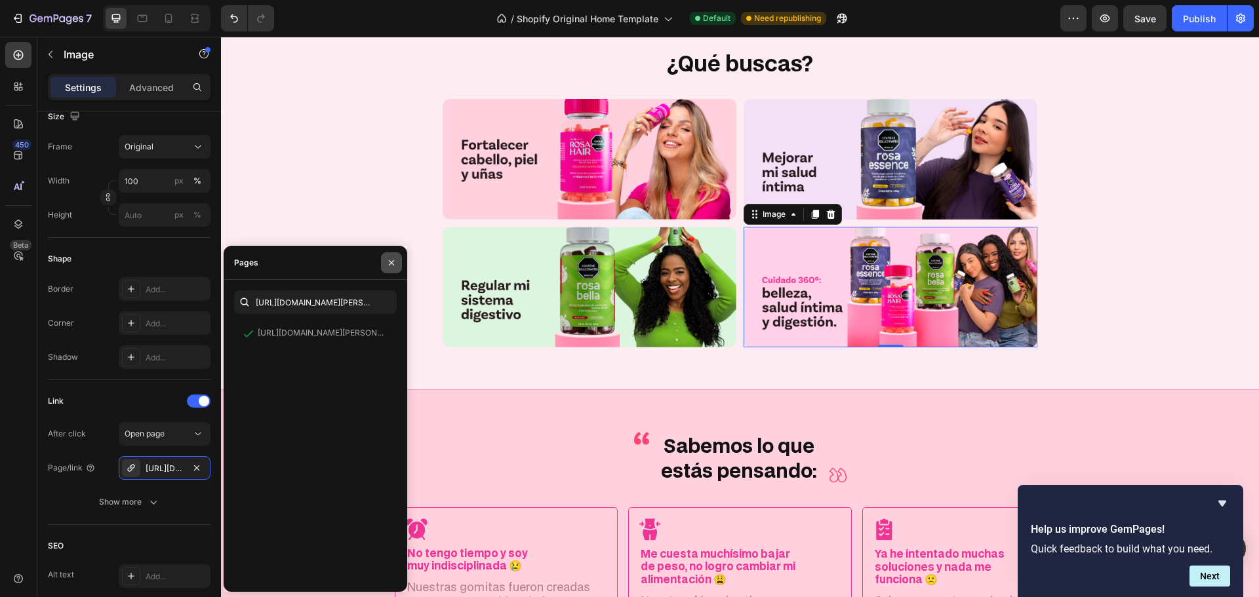
click at [391, 266] on icon "button" at bounding box center [391, 263] width 10 height 10
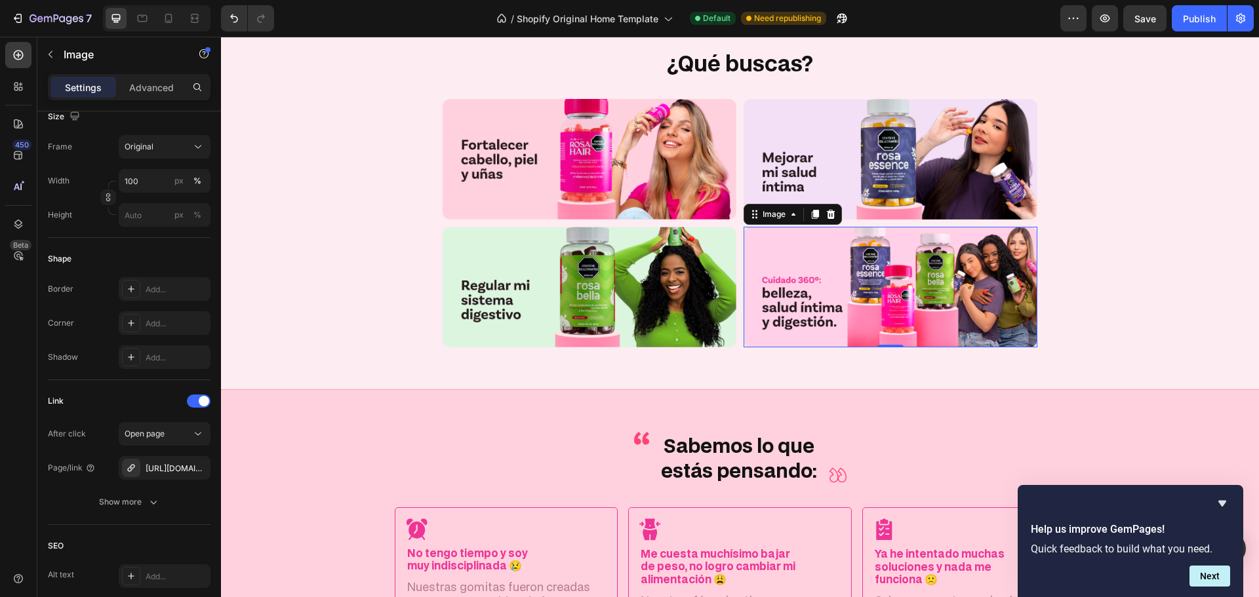
click at [868, 258] on img at bounding box center [891, 287] width 294 height 121
click at [1140, 16] on span "Save" at bounding box center [1146, 18] width 22 height 11
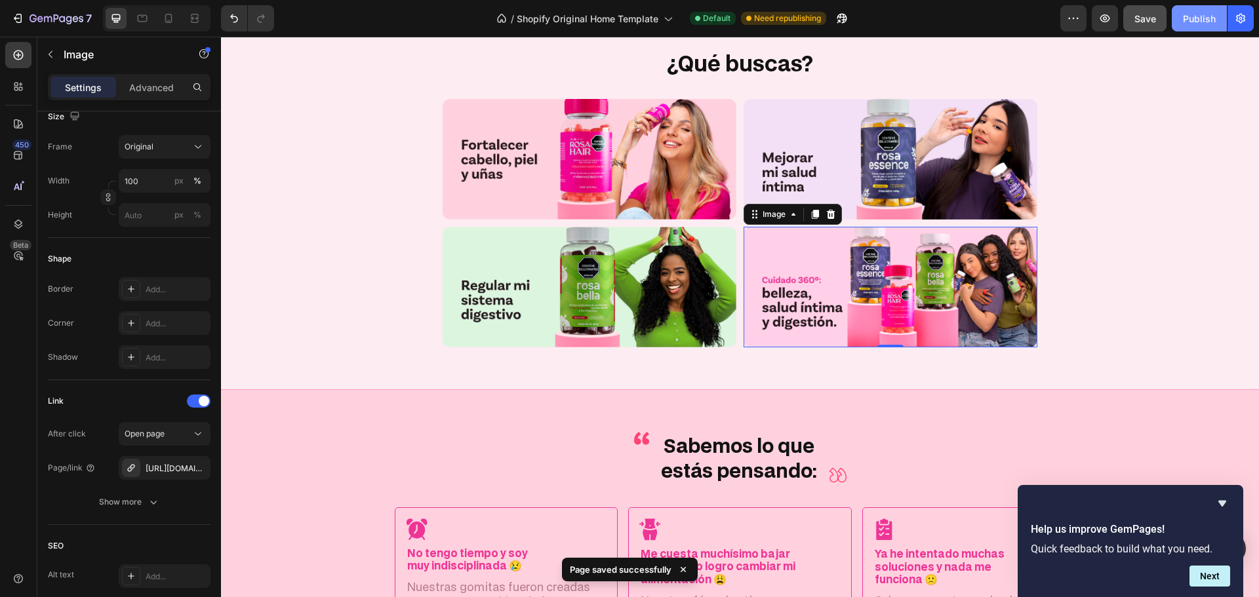
click at [1188, 18] on div "Publish" at bounding box center [1199, 19] width 33 height 14
click at [1222, 508] on icon "Hide survey" at bounding box center [1223, 504] width 16 height 16
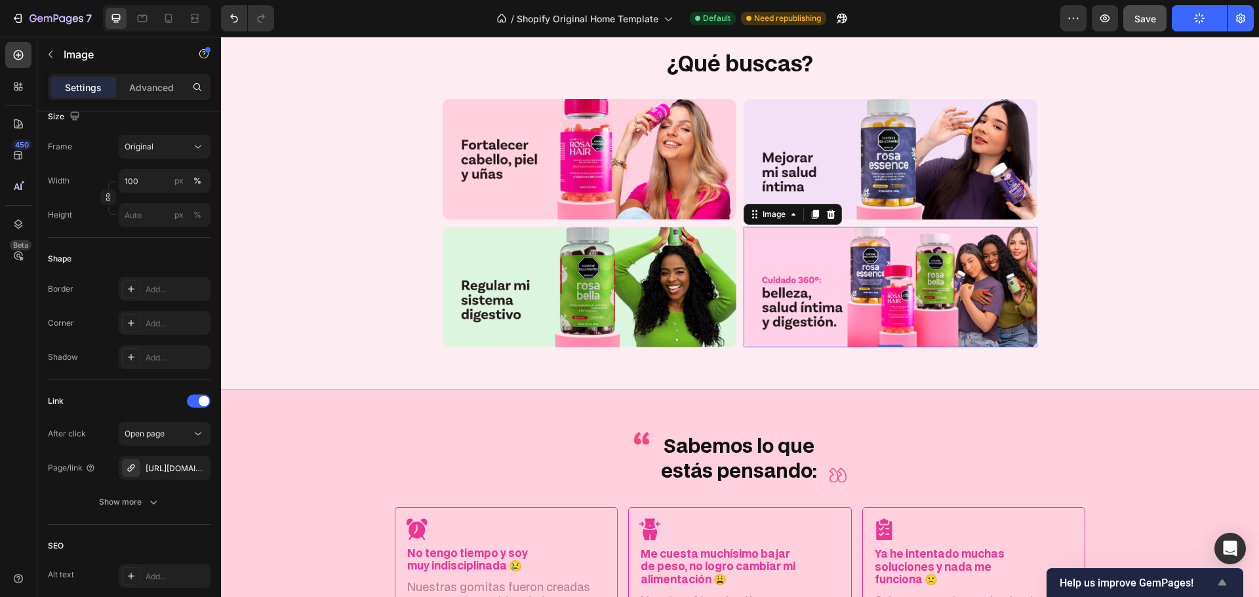
click at [1218, 583] on icon "Show survey - Help us improve GemPages!" at bounding box center [1223, 583] width 16 height 16
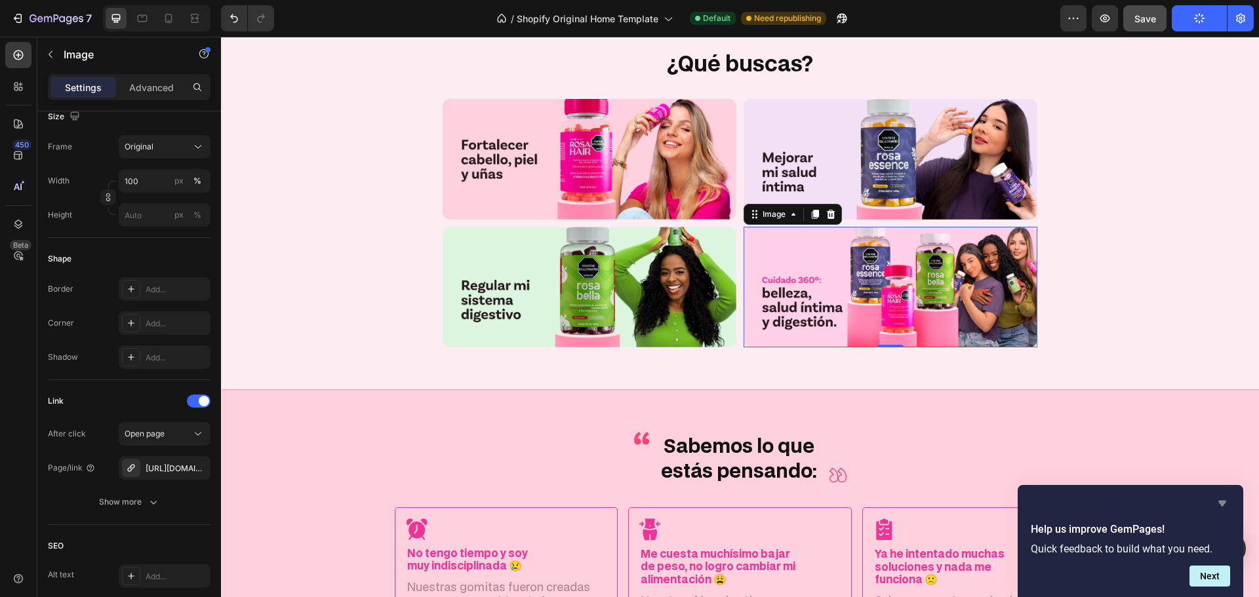
click at [1220, 510] on icon "Hide survey" at bounding box center [1223, 504] width 16 height 16
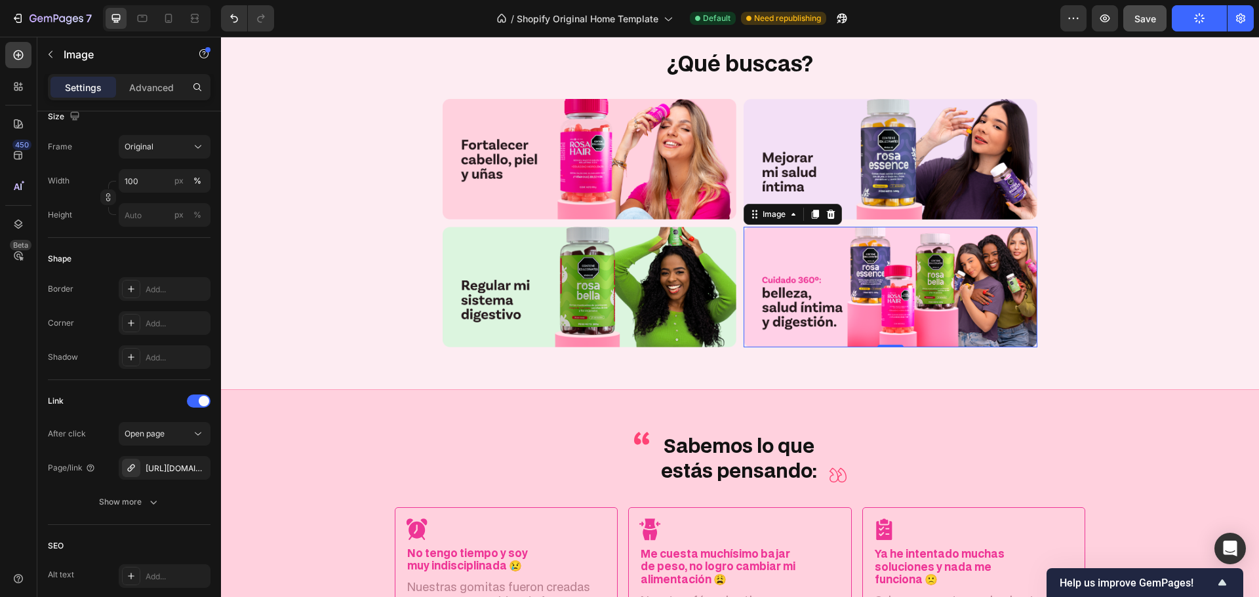
click at [1186, 23] on button "Publish" at bounding box center [1199, 18] width 55 height 26
click at [546, 148] on img at bounding box center [590, 159] width 294 height 121
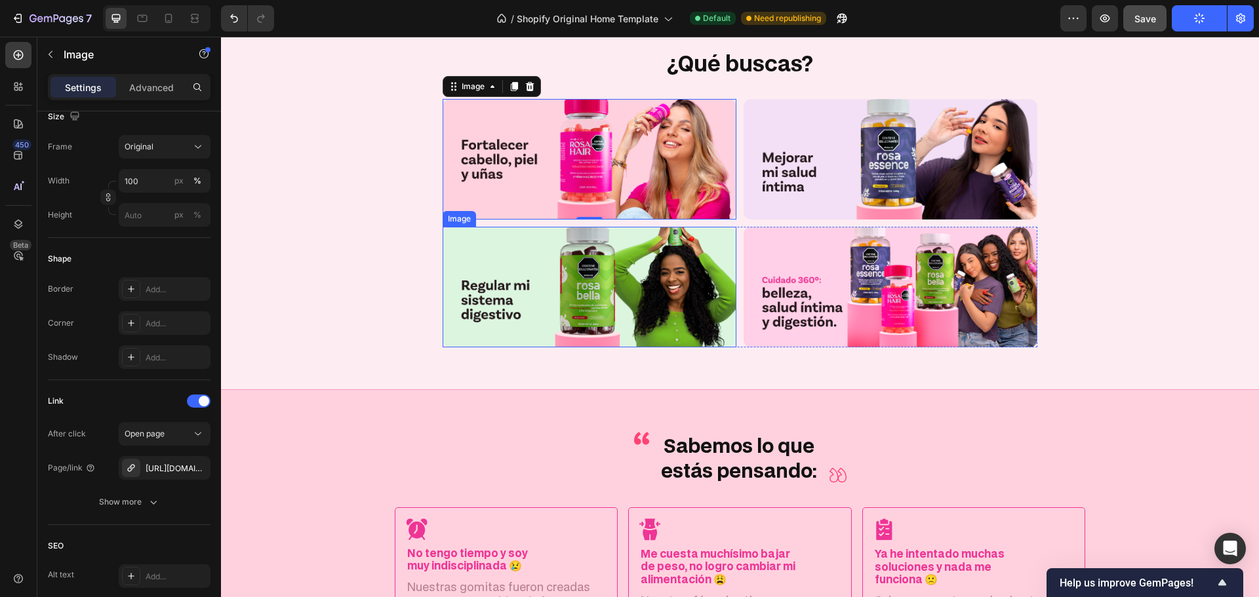
click at [512, 310] on img at bounding box center [590, 287] width 294 height 121
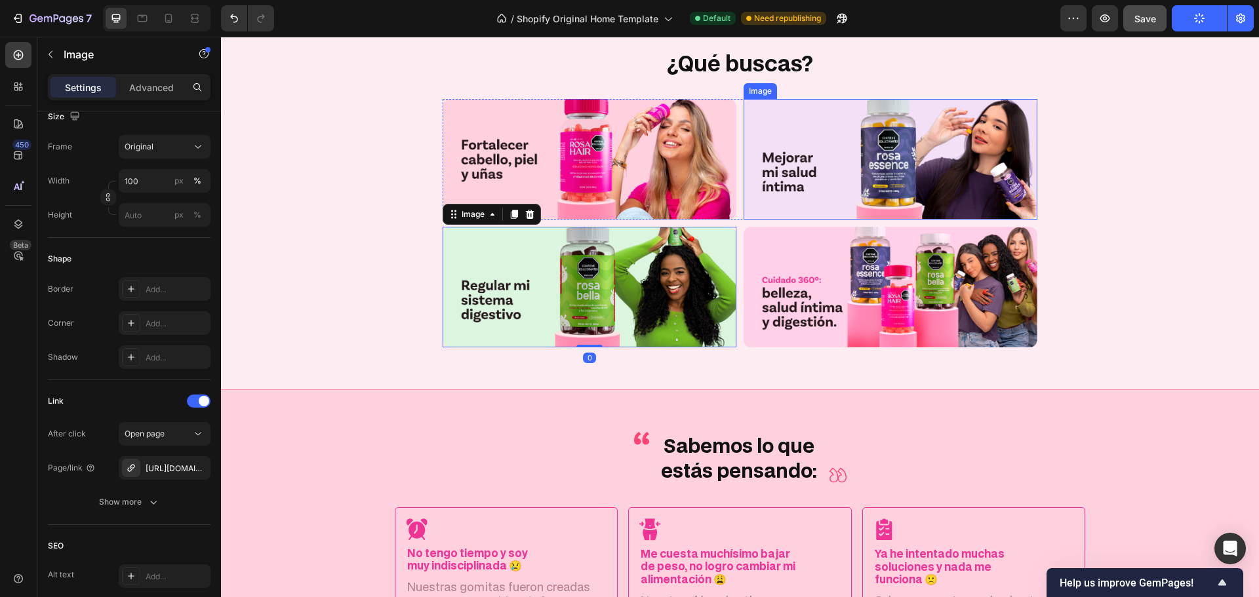
click at [862, 174] on img at bounding box center [891, 159] width 294 height 121
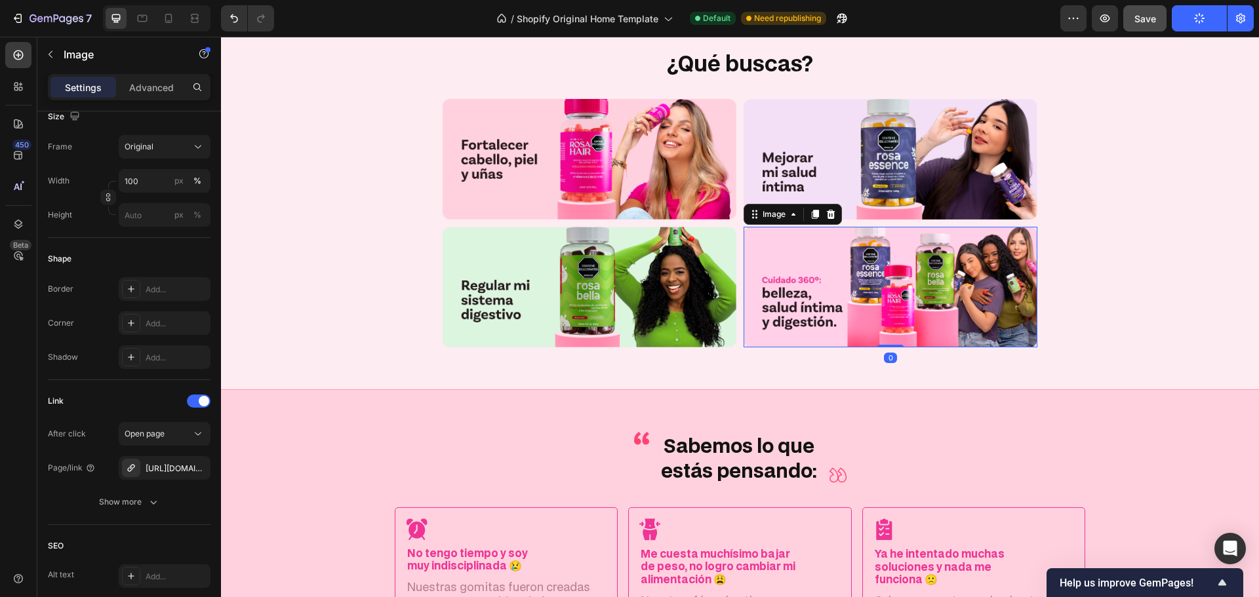
click at [854, 256] on img at bounding box center [891, 287] width 294 height 121
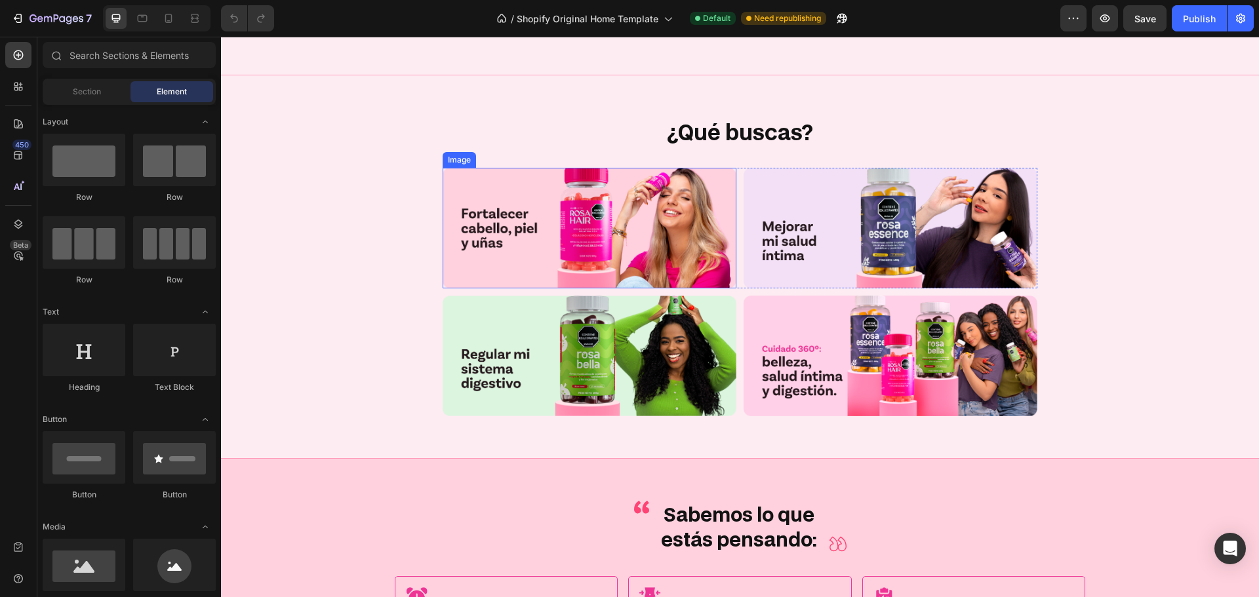
scroll to position [2558, 0]
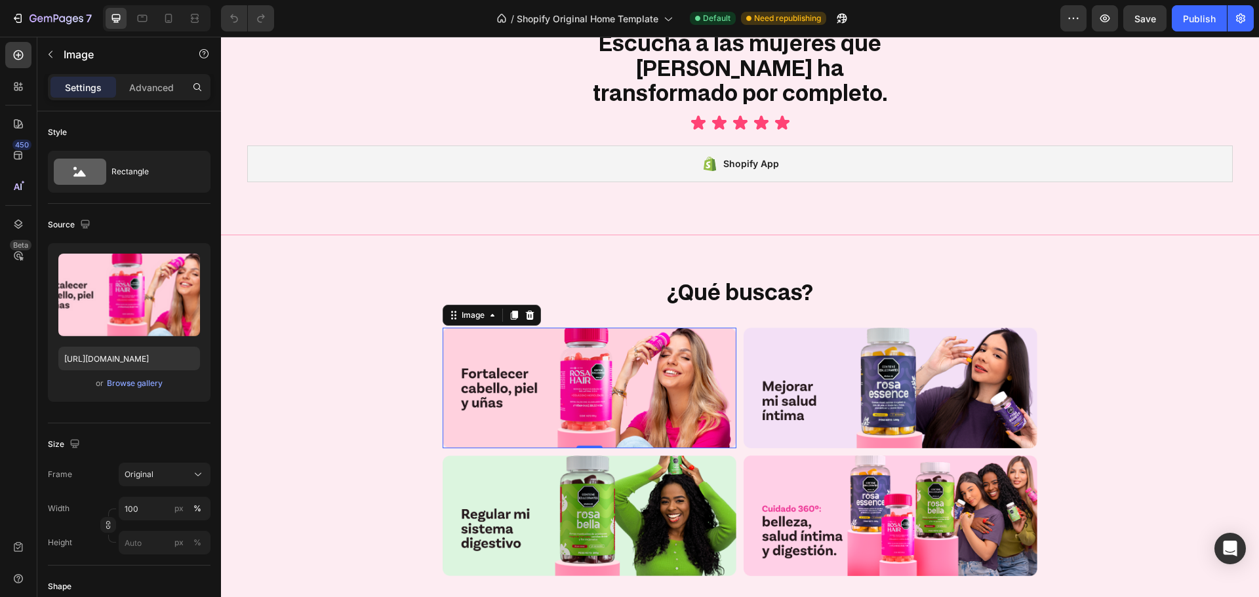
click at [537, 365] on img at bounding box center [590, 388] width 294 height 121
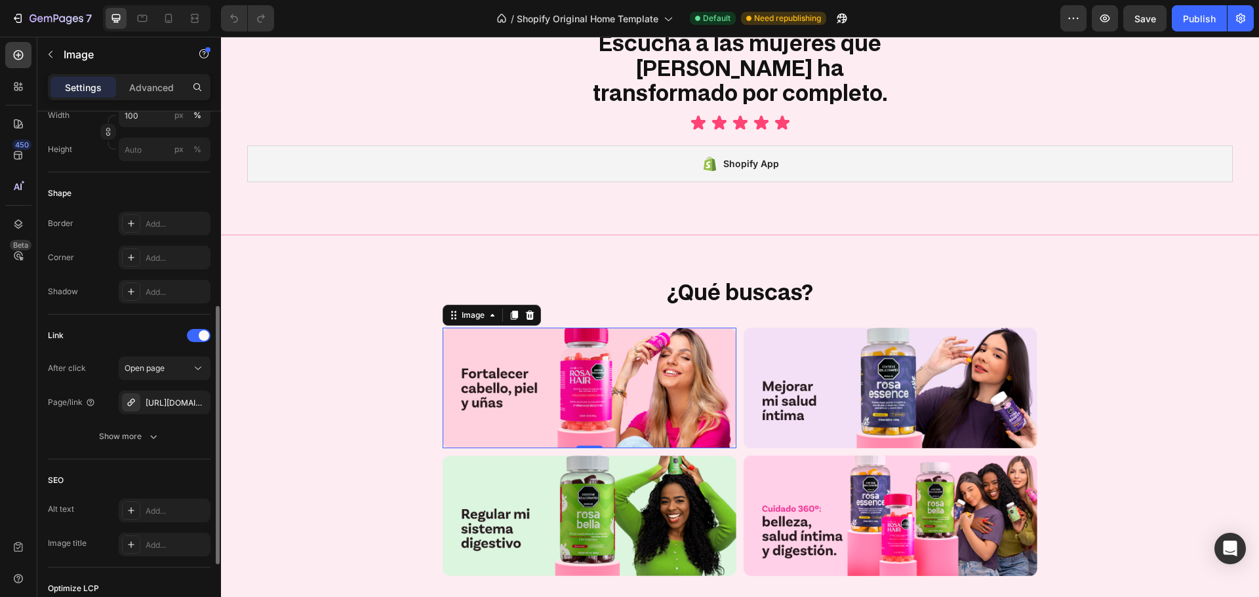
scroll to position [459, 0]
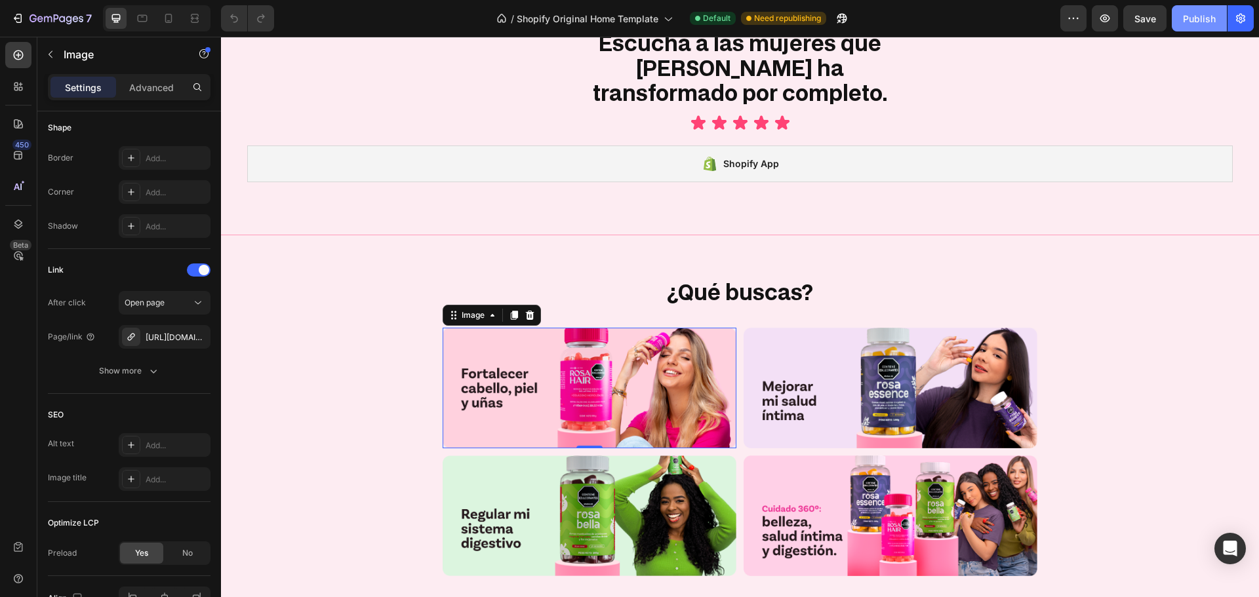
click at [1186, 22] on div "Publish" at bounding box center [1199, 19] width 33 height 14
click at [837, 21] on icon "button" at bounding box center [841, 18] width 13 height 13
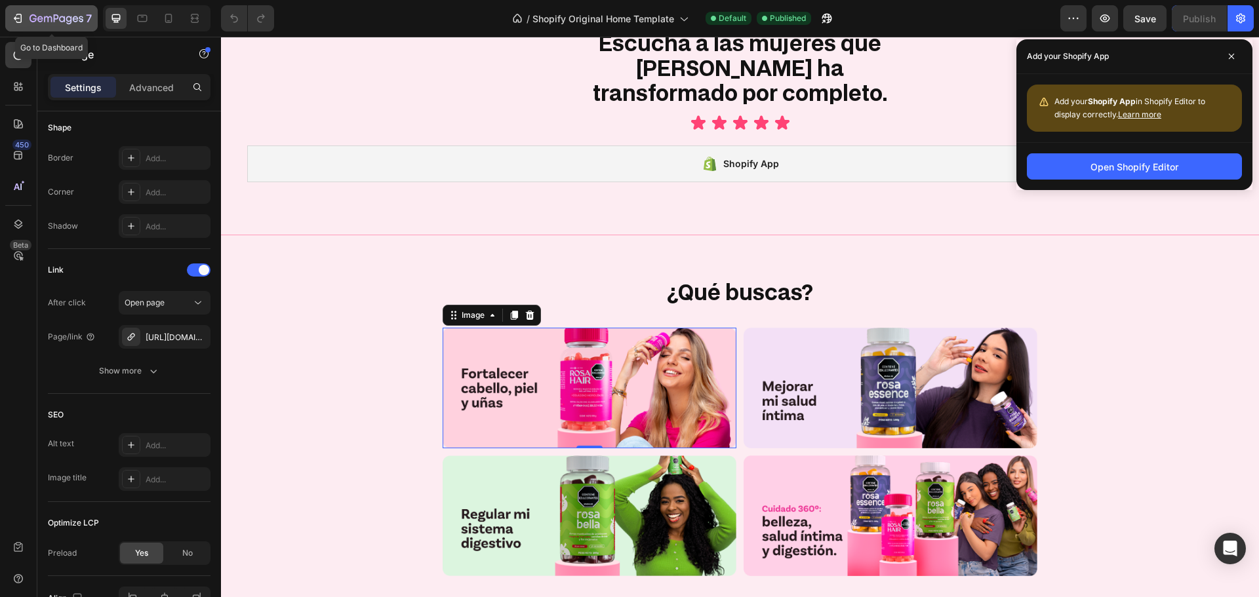
click at [37, 21] on icon "button" at bounding box center [57, 19] width 54 height 11
